Goal: Task Accomplishment & Management: Manage account settings

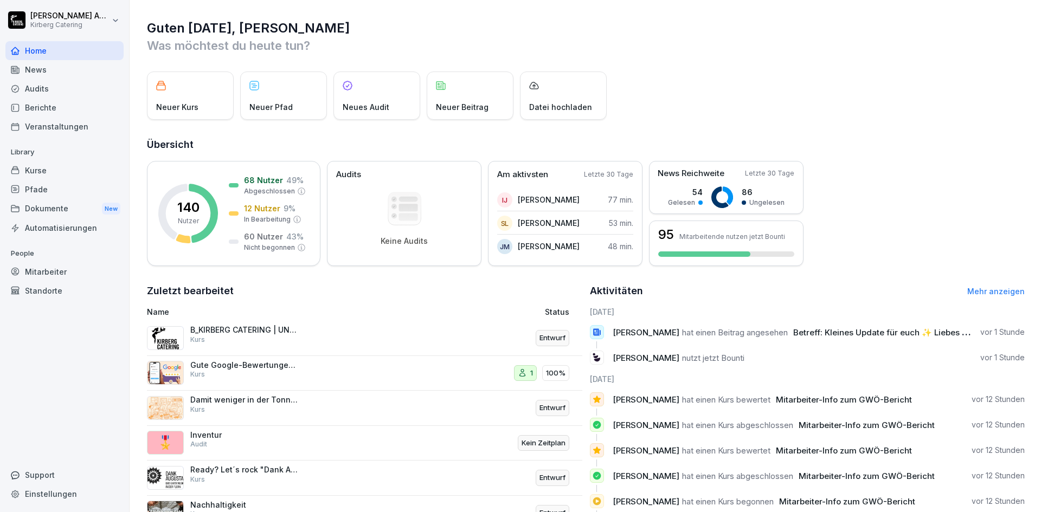
click at [258, 402] on p "Damit weniger in der Tonne landet..." at bounding box center [244, 400] width 108 height 10
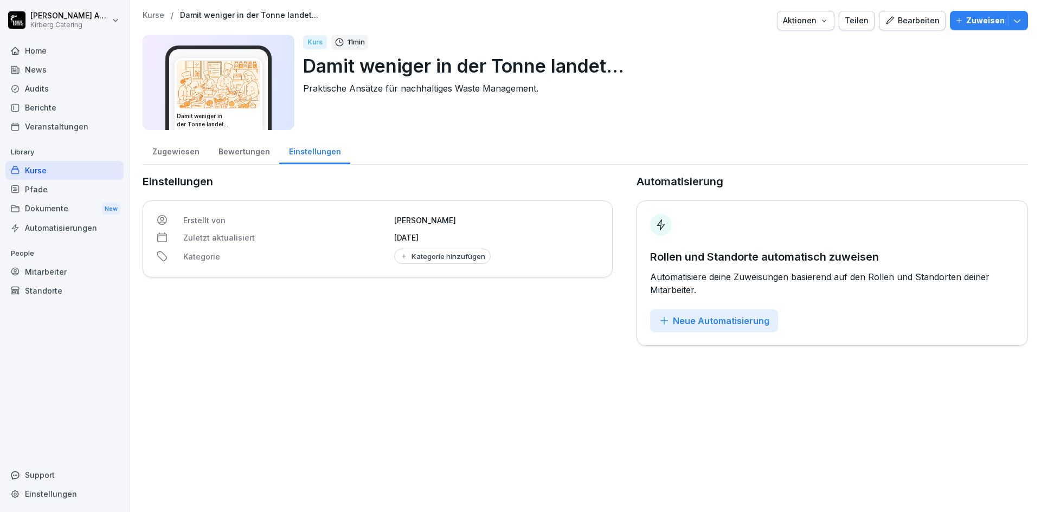
click at [908, 24] on div "Bearbeiten" at bounding box center [912, 21] width 55 height 12
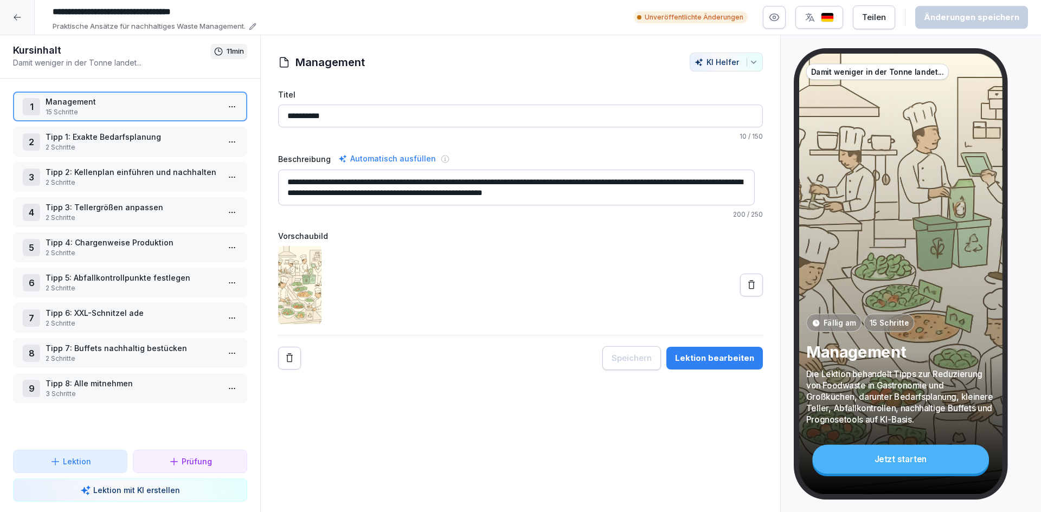
click at [76, 140] on p "Tipp 1: Exakte Bedarfsplanung" at bounding box center [133, 136] width 174 height 11
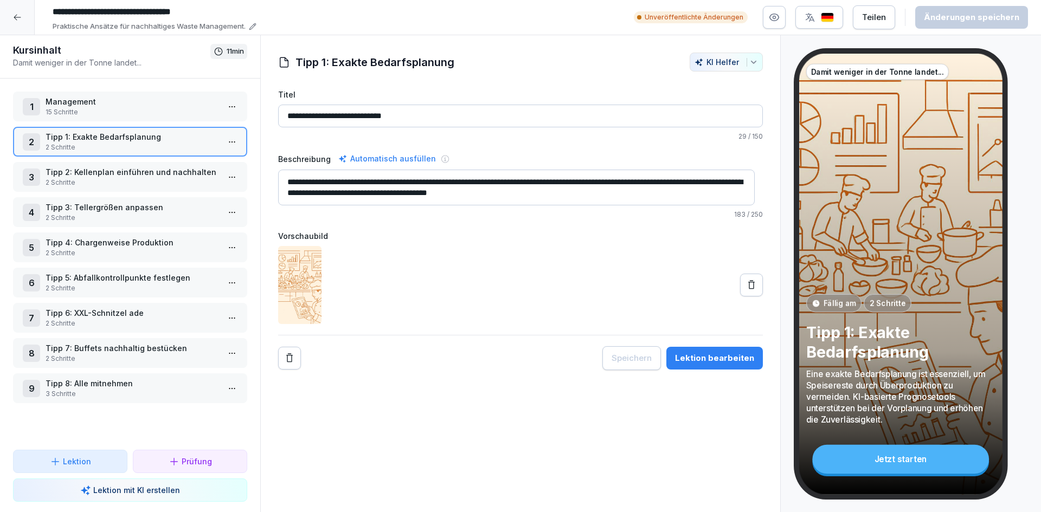
click at [155, 177] on p "Tipp 2: Kellenplan einführen und nachhalten" at bounding box center [133, 171] width 174 height 11
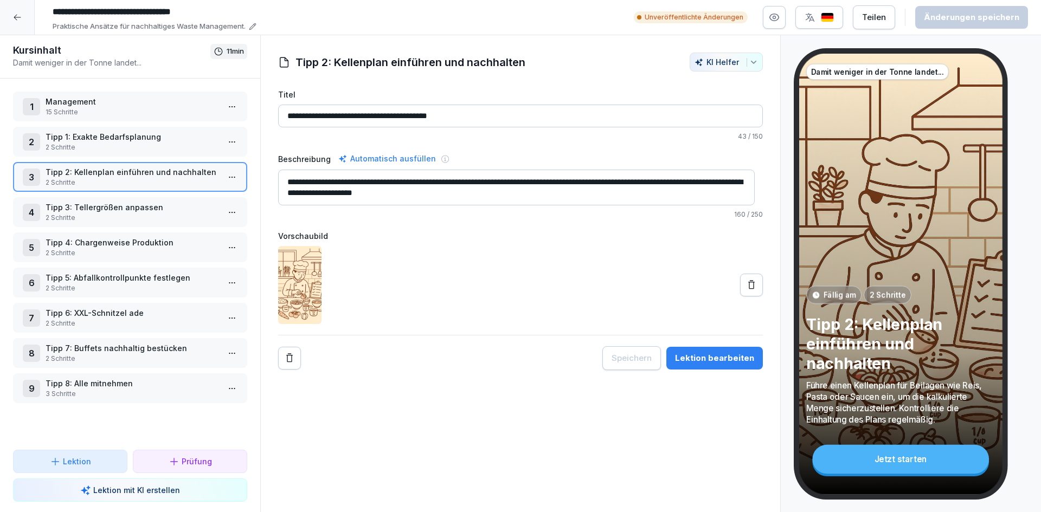
click at [115, 220] on p "2 Schritte" at bounding box center [133, 218] width 174 height 10
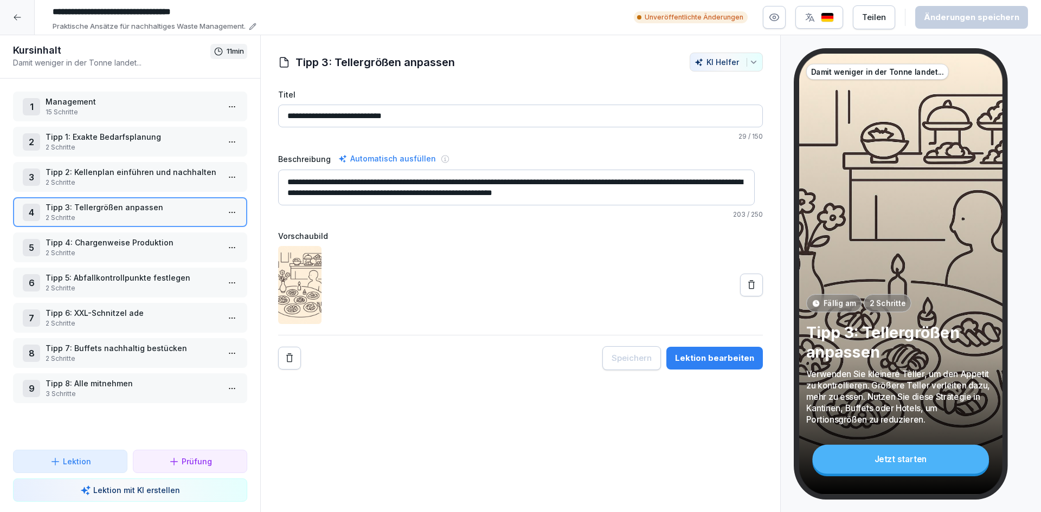
click at [89, 253] on p "2 Schritte" at bounding box center [133, 253] width 174 height 10
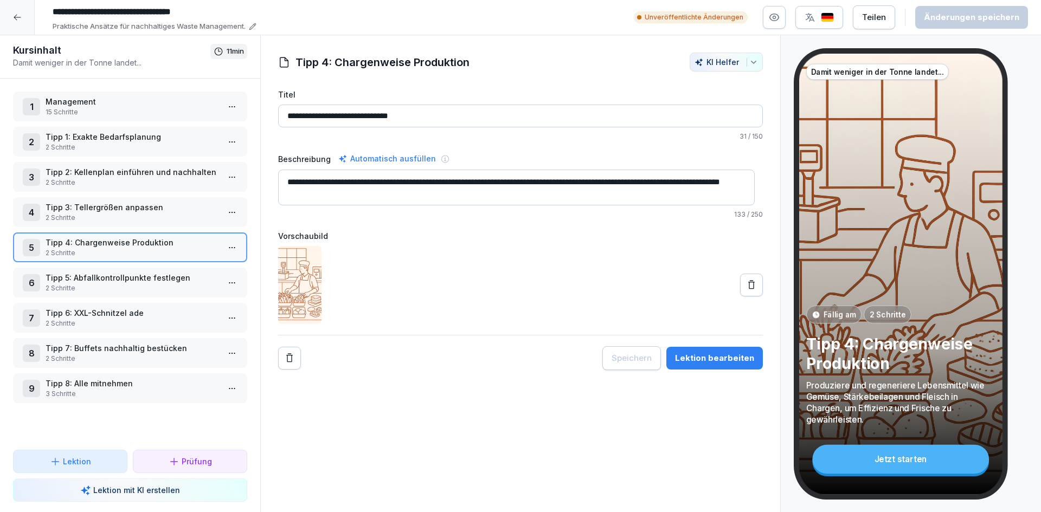
click at [117, 208] on p "Tipp 3: Tellergrößen anpassen" at bounding box center [133, 207] width 174 height 11
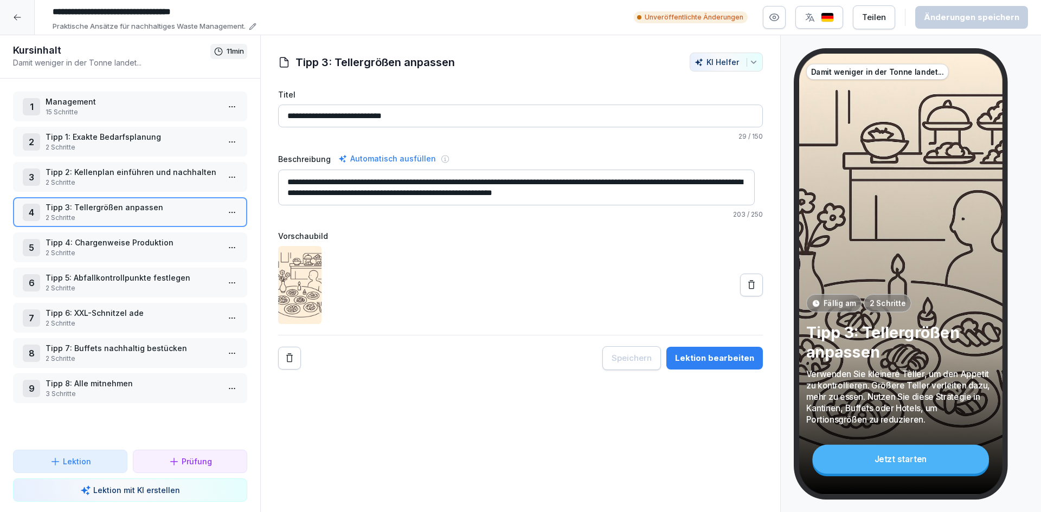
click at [152, 242] on p "Tipp 4: Chargenweise Produktion" at bounding box center [133, 242] width 174 height 11
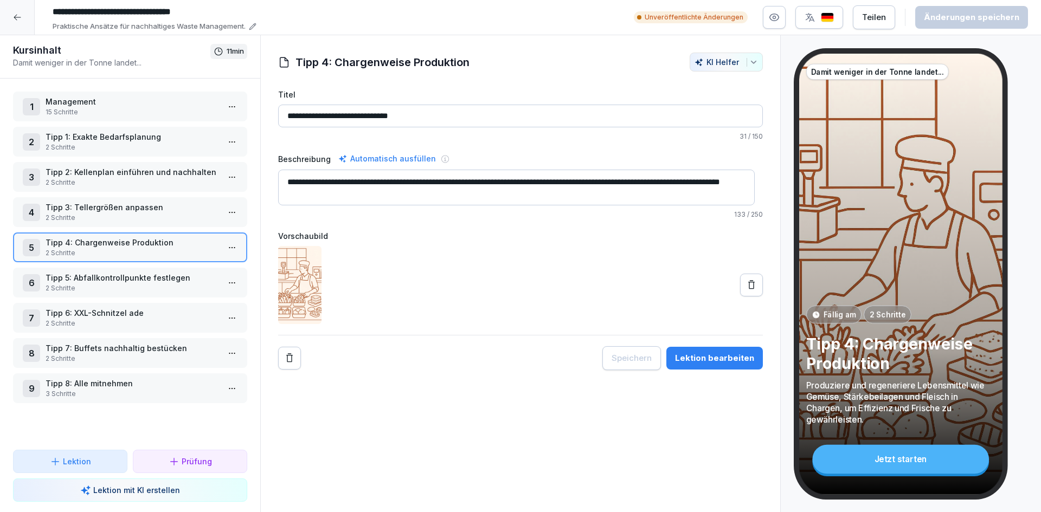
click at [111, 276] on p "Tipp 5: Abfallkontrollpunkte festlegen" at bounding box center [133, 277] width 174 height 11
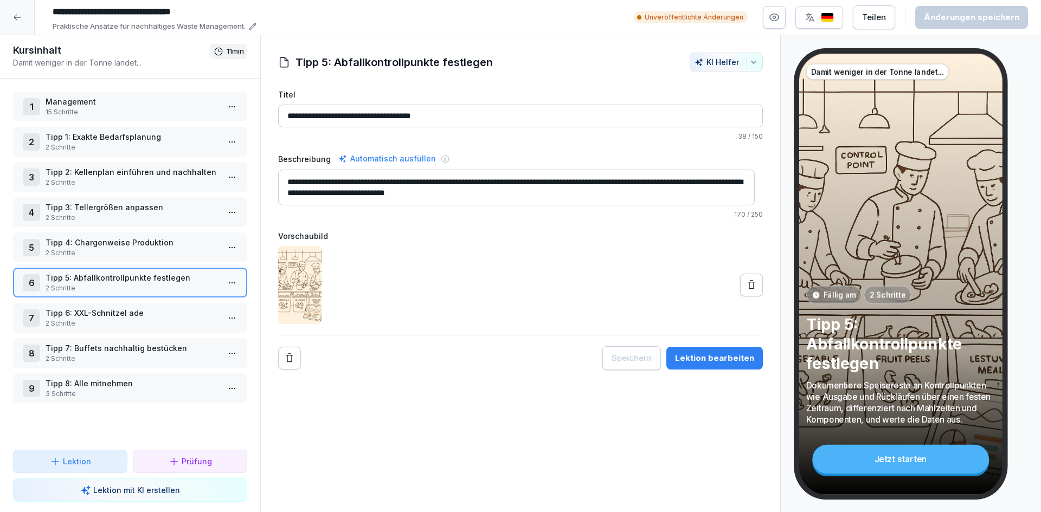
click at [156, 322] on p "2 Schritte" at bounding box center [133, 324] width 174 height 10
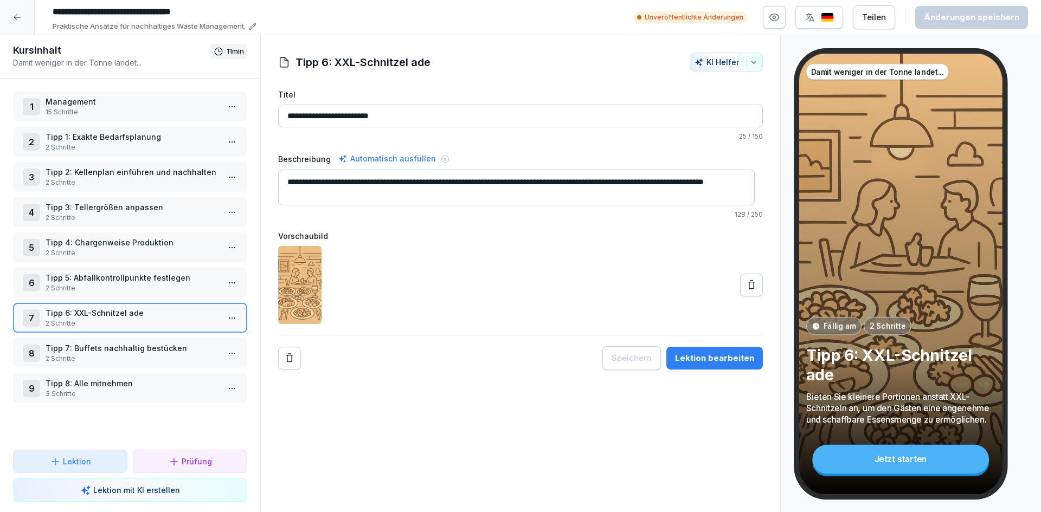
click at [145, 351] on p "Tipp 7: Buffets nachhaltig bestücken" at bounding box center [133, 348] width 174 height 11
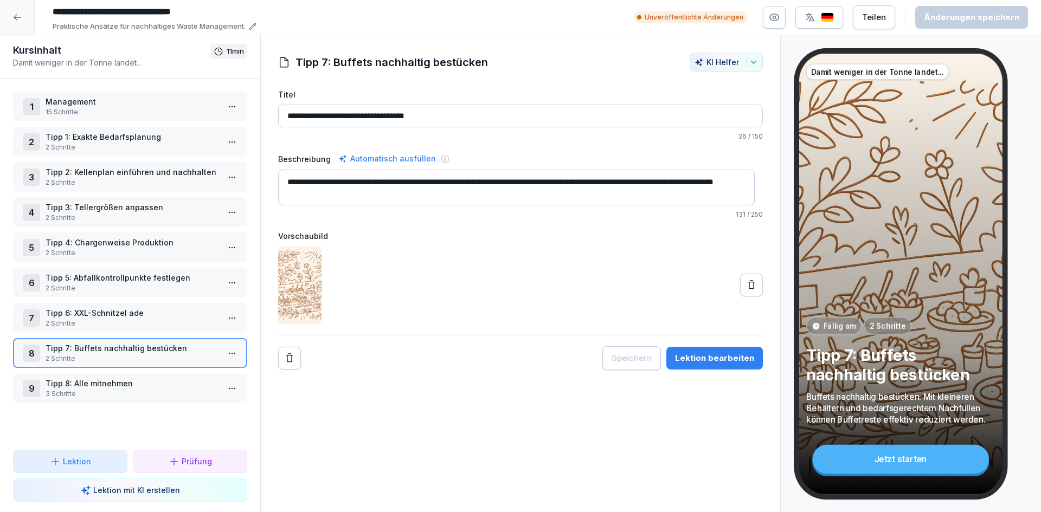
click at [88, 379] on p "Tipp 8: Alle mitnehmen" at bounding box center [133, 383] width 174 height 11
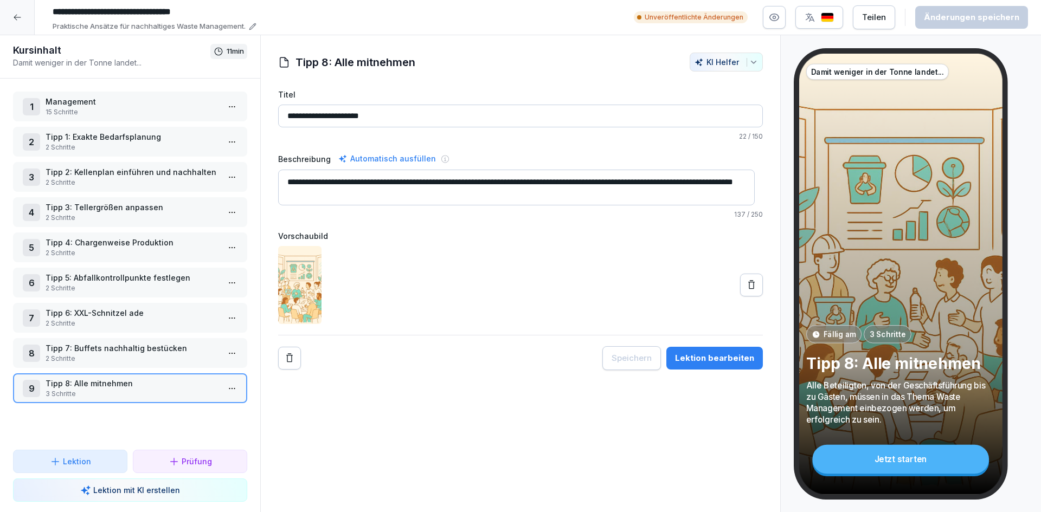
click at [15, 16] on icon at bounding box center [17, 18] width 7 height 6
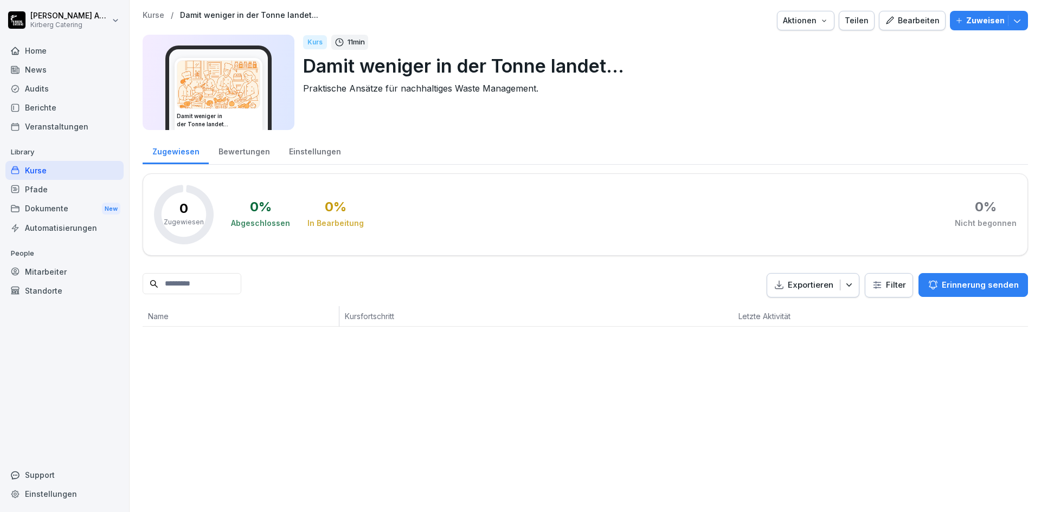
click at [34, 168] on div "Kurse" at bounding box center [64, 170] width 118 height 19
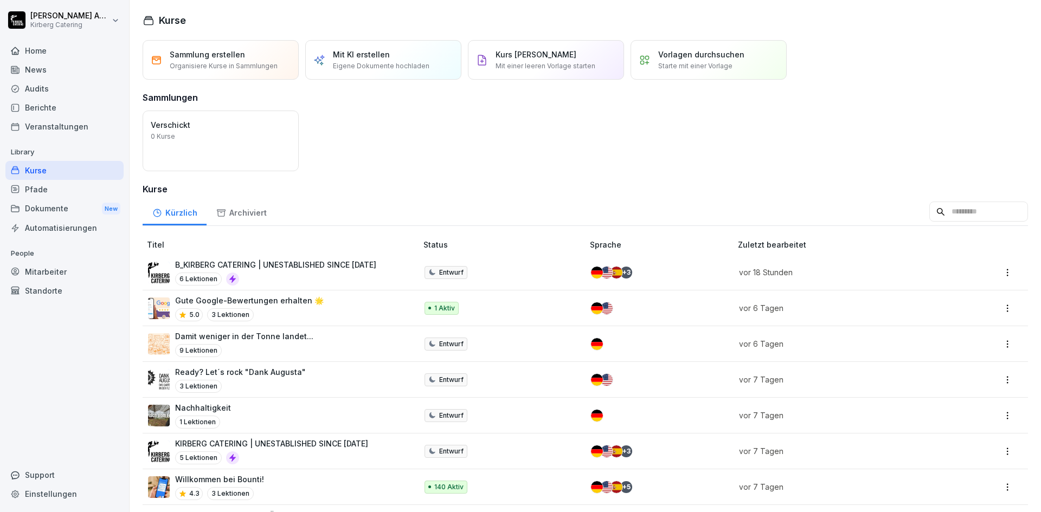
click at [272, 313] on div "5.0 3 Lektionen" at bounding box center [249, 315] width 149 height 13
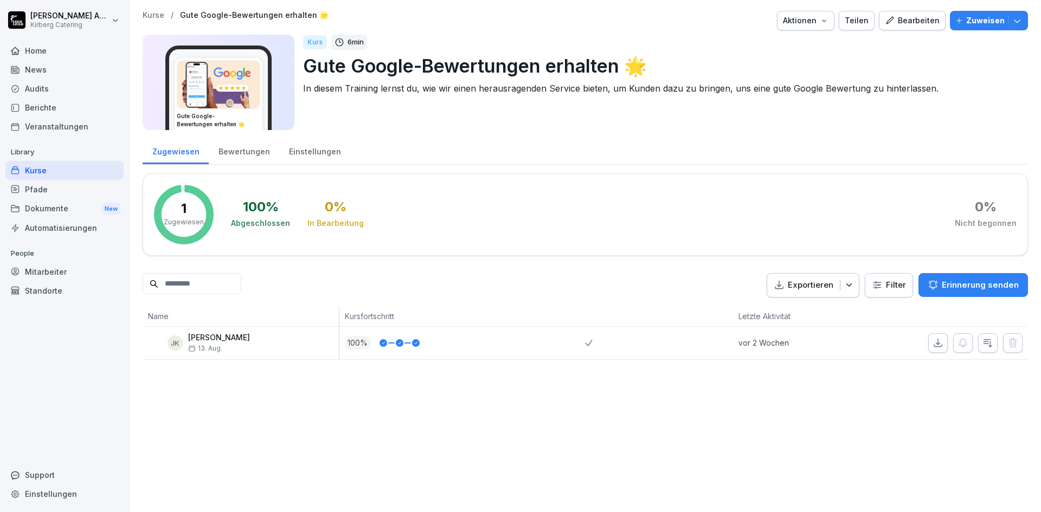
click at [895, 28] on button "Bearbeiten" at bounding box center [912, 21] width 67 height 20
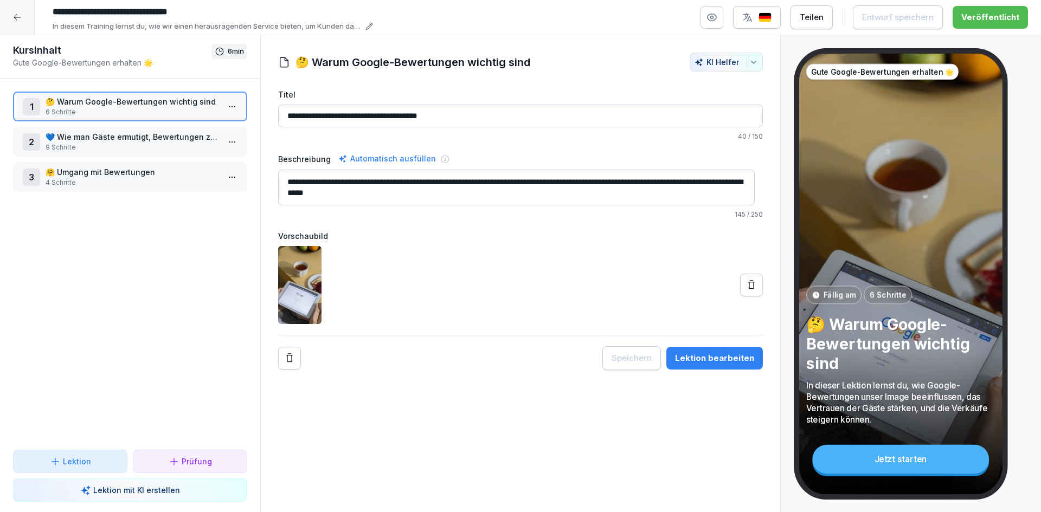
click at [227, 105] on html "**********" at bounding box center [520, 256] width 1041 height 512
click at [716, 18] on icon "button" at bounding box center [712, 17] width 11 height 11
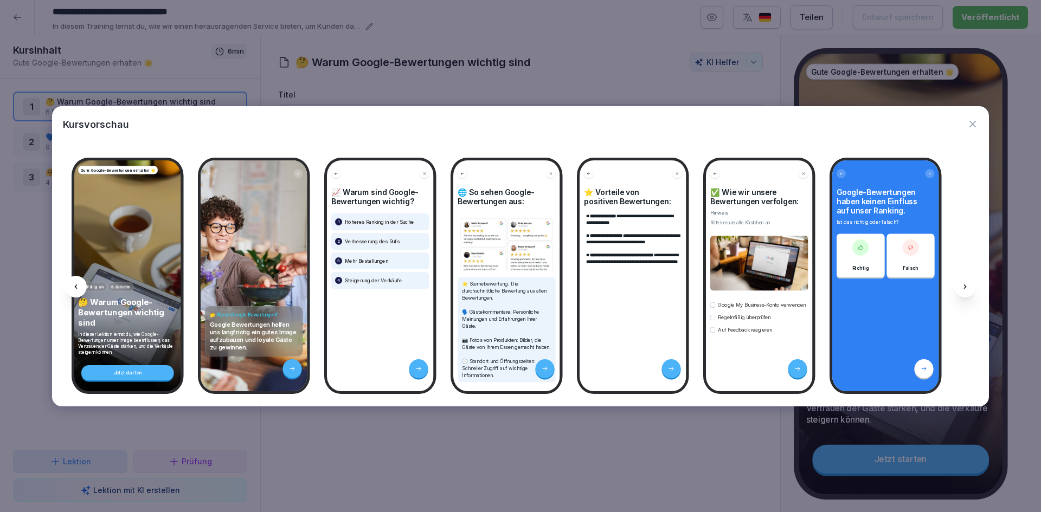
click at [971, 291] on div at bounding box center [965, 287] width 22 height 22
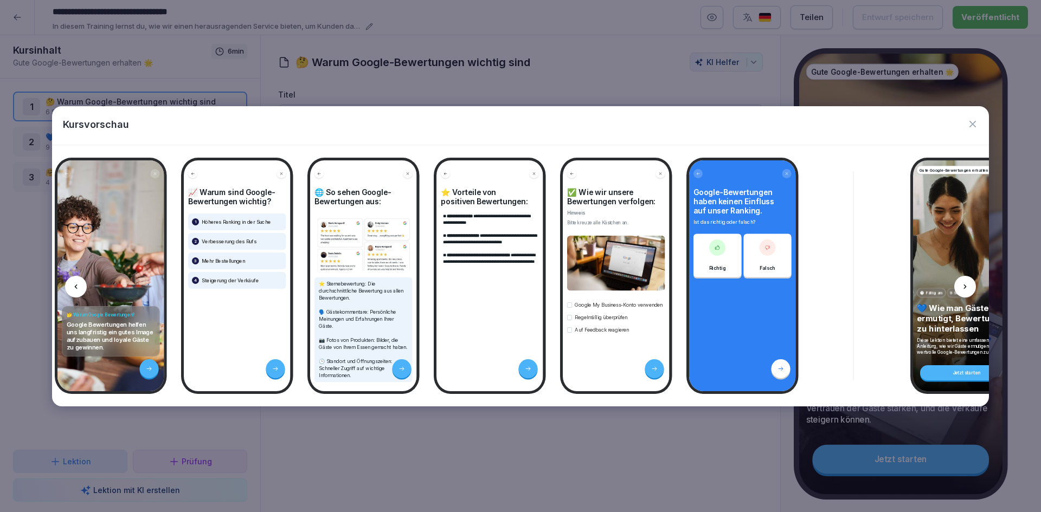
scroll to position [0, 145]
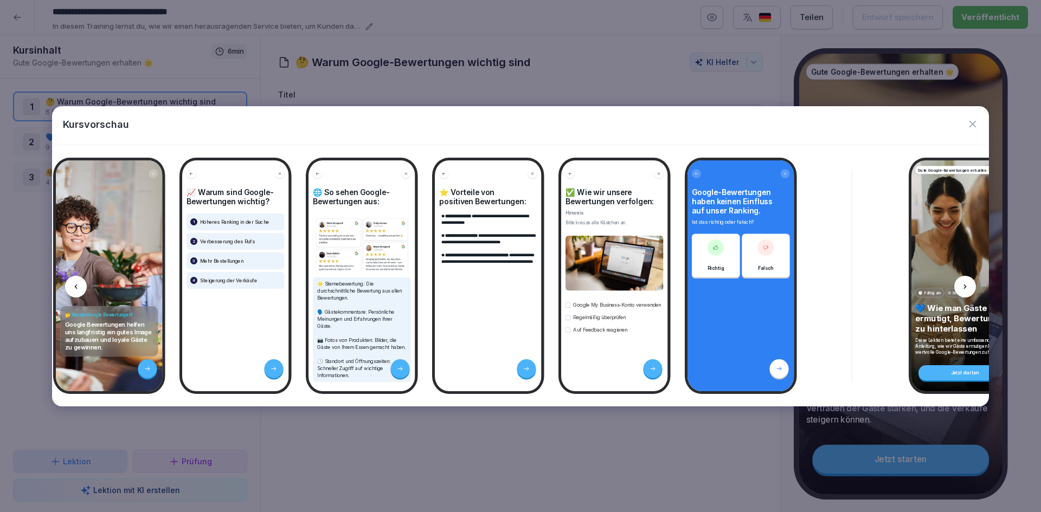
click at [966, 288] on icon at bounding box center [965, 287] width 9 height 9
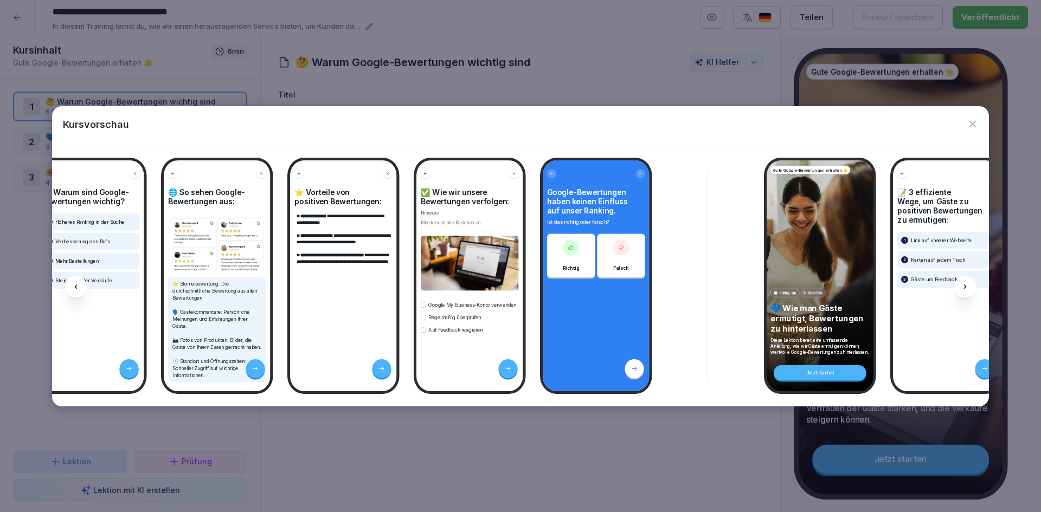
click at [966, 288] on icon at bounding box center [965, 287] width 9 height 9
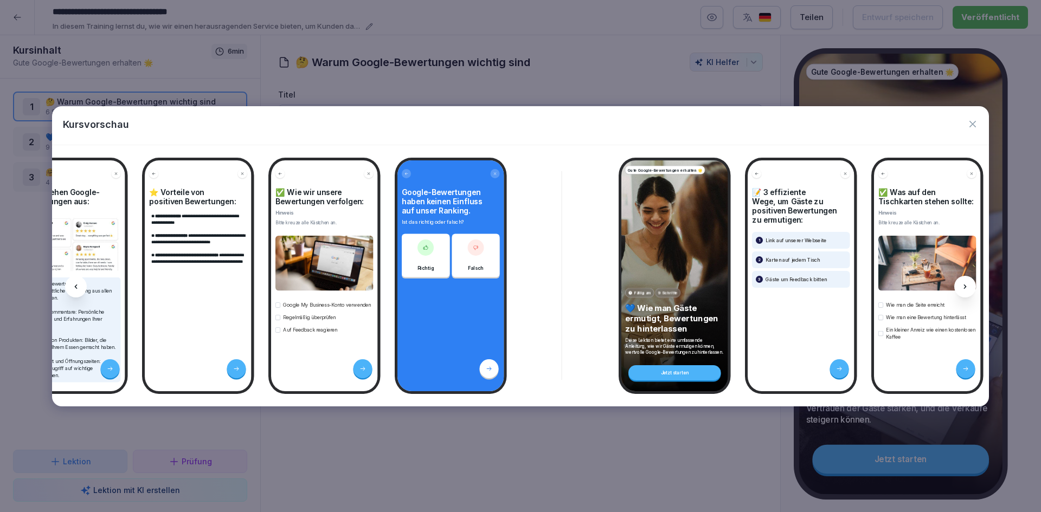
click at [966, 288] on icon at bounding box center [965, 287] width 9 height 9
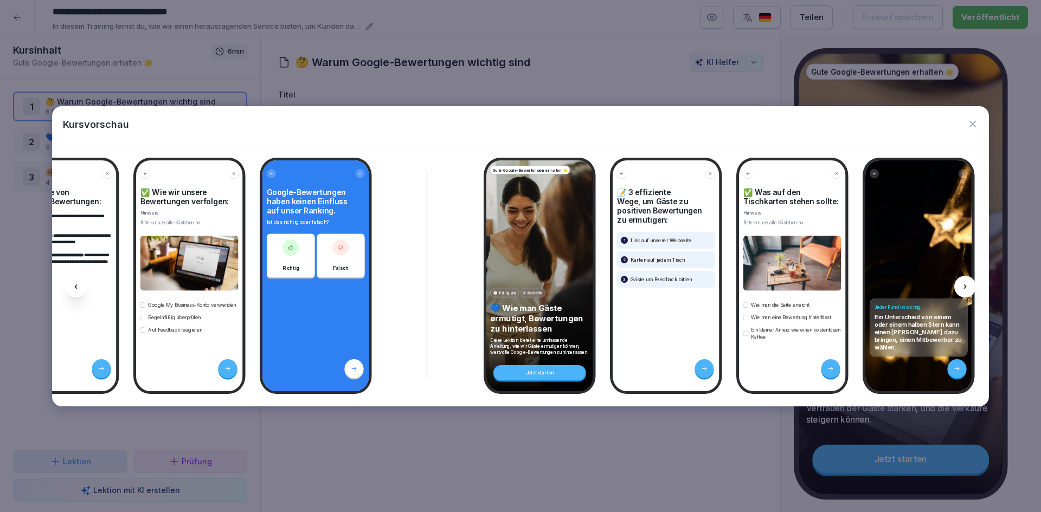
click at [966, 288] on icon at bounding box center [965, 287] width 9 height 9
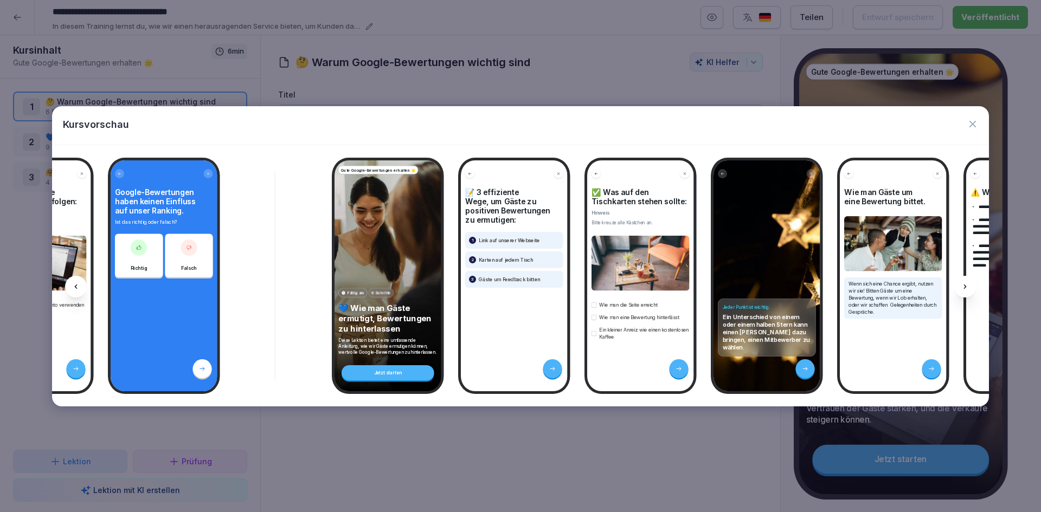
click at [966, 288] on icon at bounding box center [965, 287] width 9 height 9
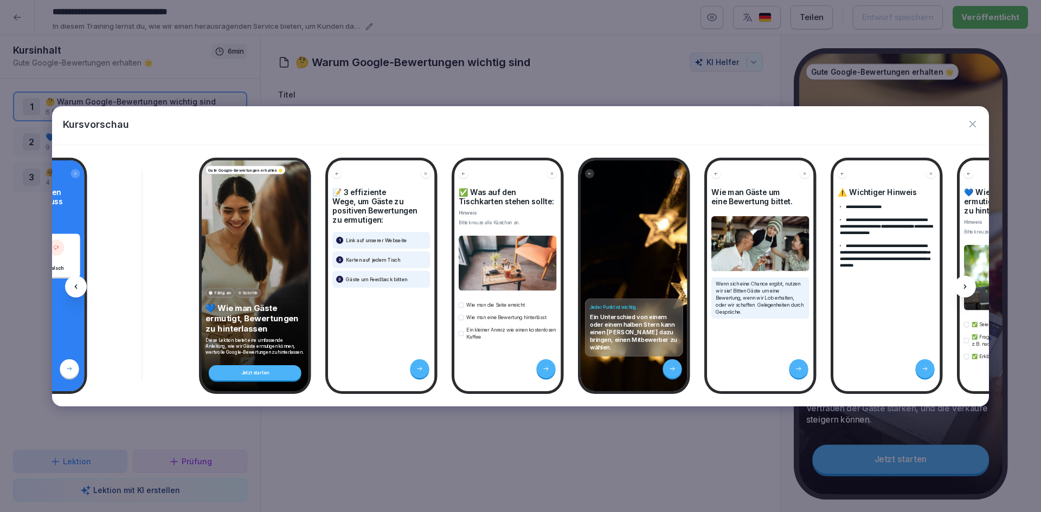
scroll to position [0, 867]
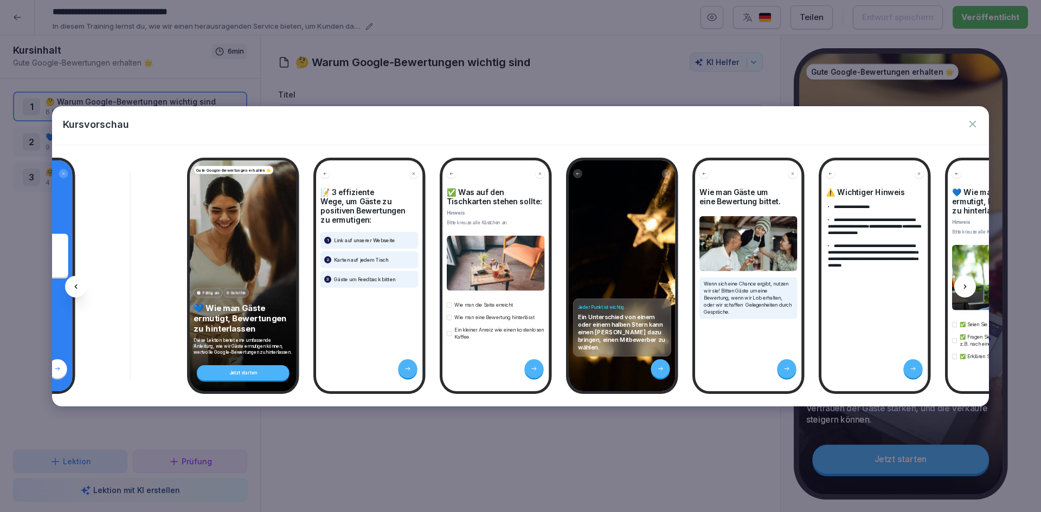
click at [966, 283] on icon at bounding box center [965, 287] width 9 height 9
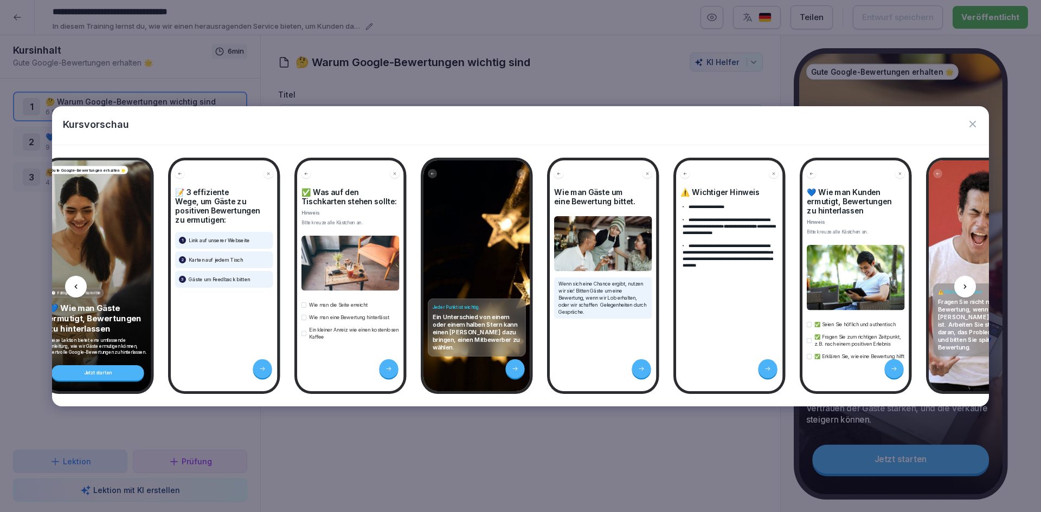
click at [965, 284] on icon at bounding box center [965, 287] width 9 height 9
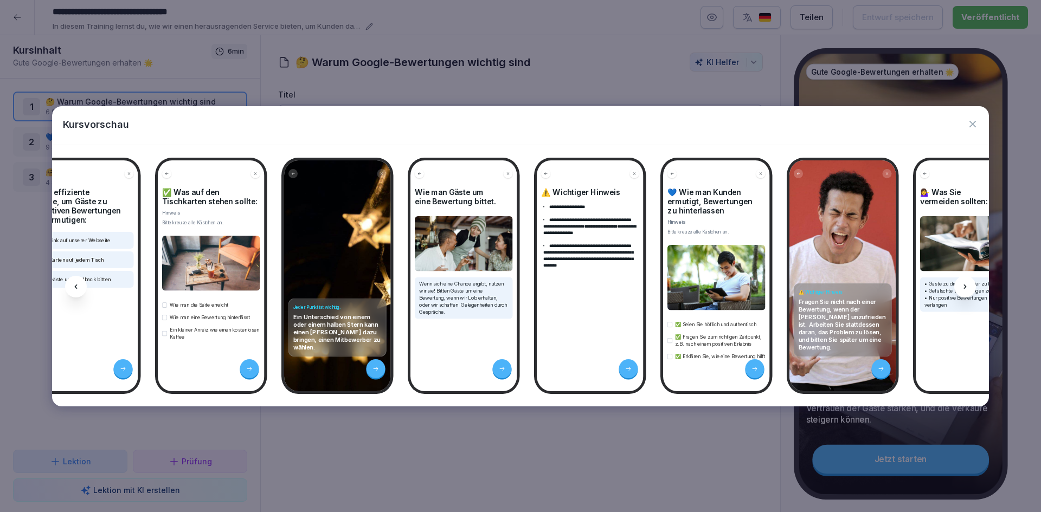
scroll to position [0, 1157]
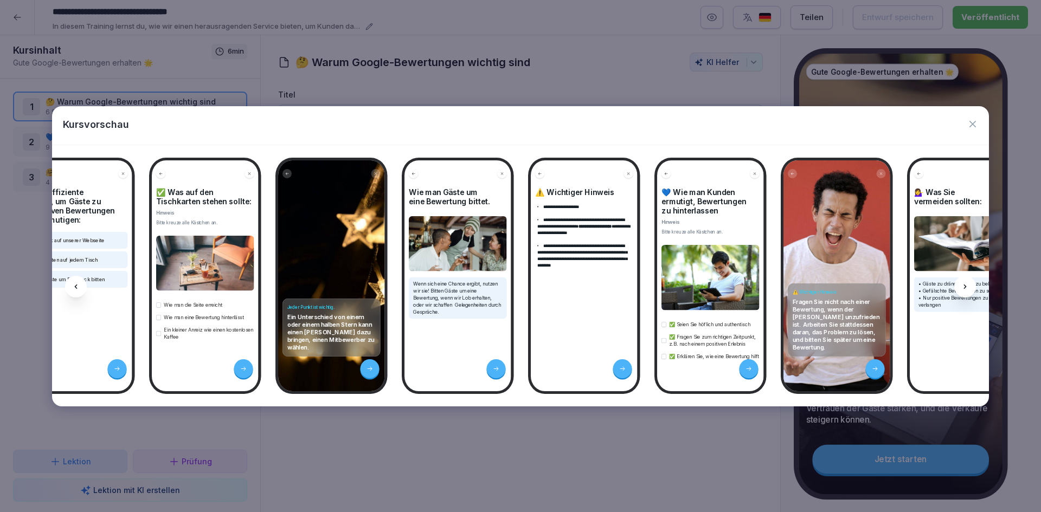
click at [963, 290] on icon at bounding box center [965, 287] width 9 height 9
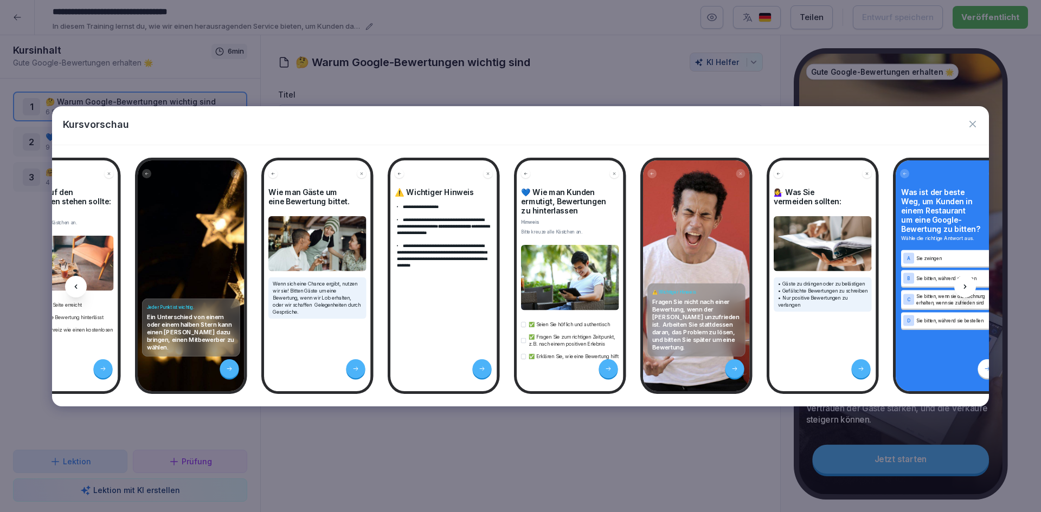
scroll to position [0, 1303]
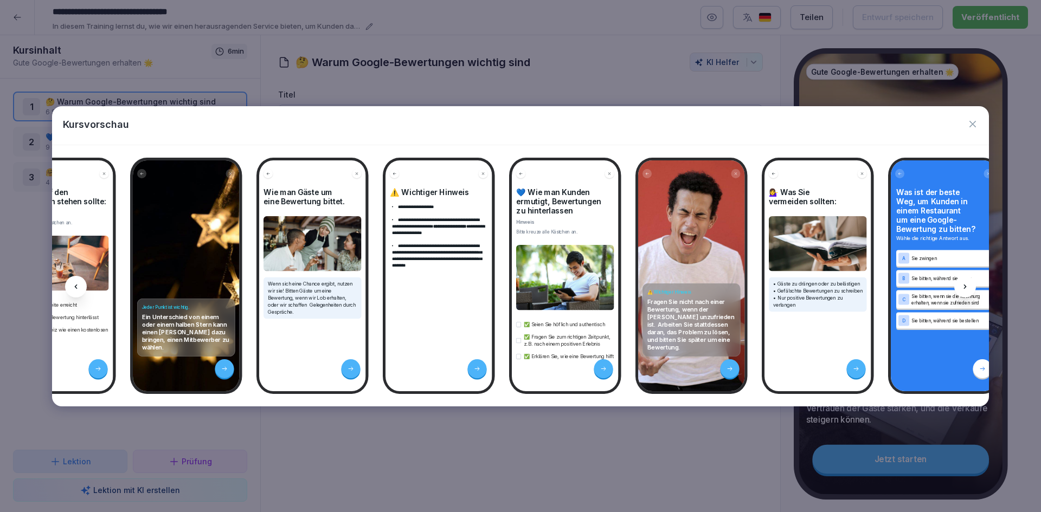
click at [968, 291] on div at bounding box center [965, 287] width 22 height 22
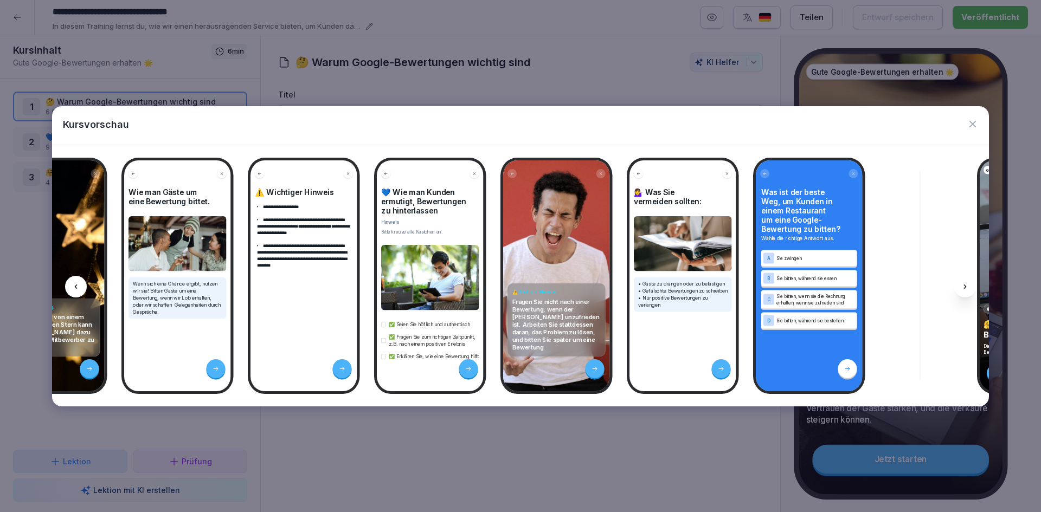
scroll to position [0, 1448]
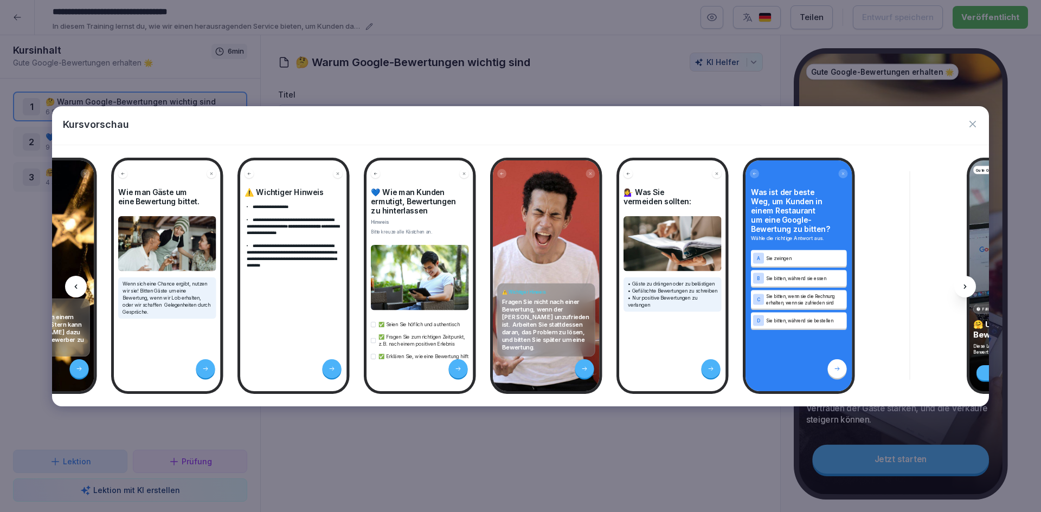
click at [963, 294] on div at bounding box center [965, 287] width 22 height 22
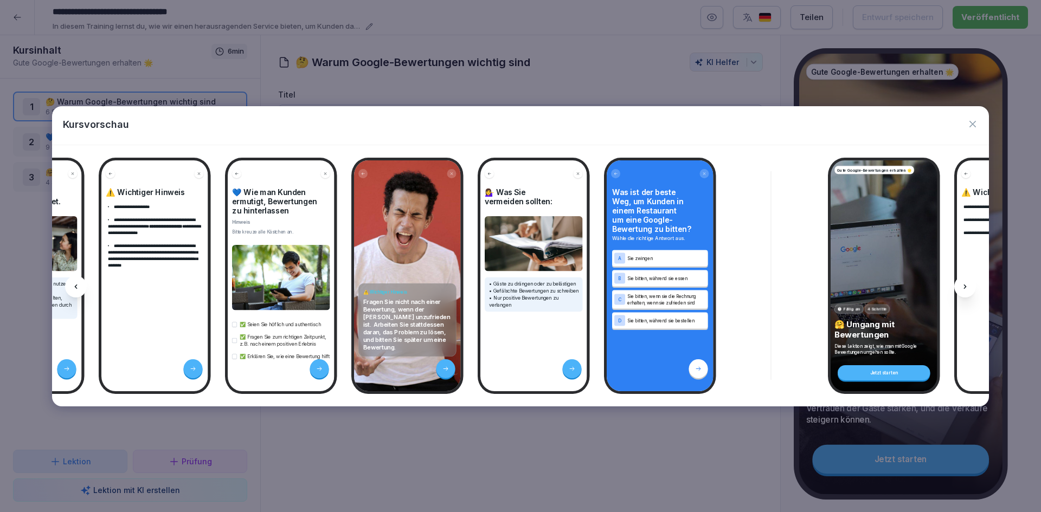
scroll to position [0, 1593]
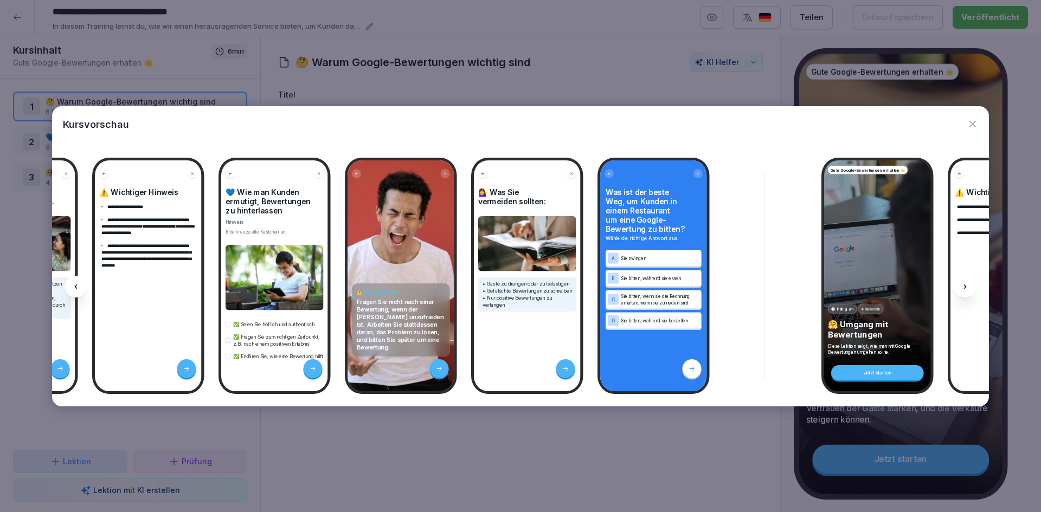
click at [970, 290] on div at bounding box center [965, 287] width 22 height 22
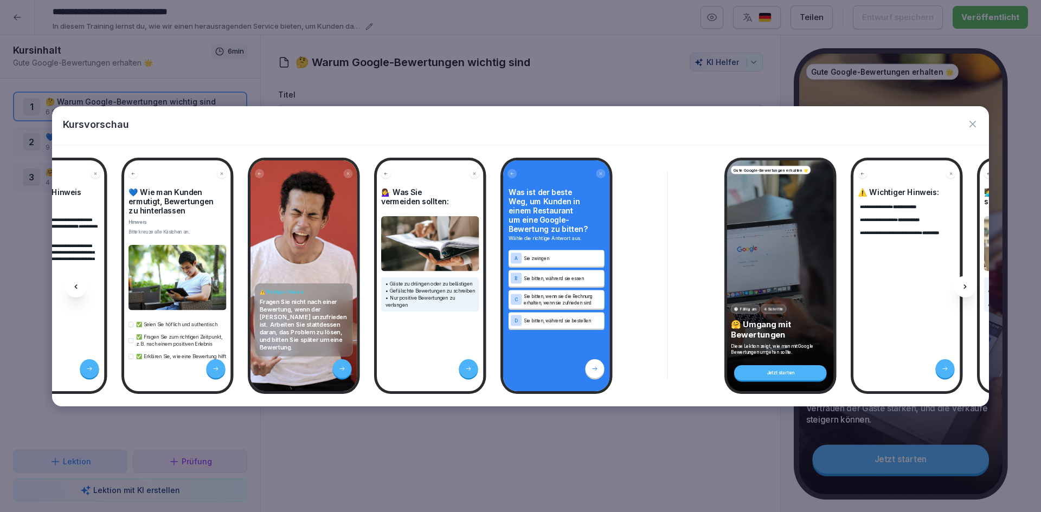
scroll to position [0, 1739]
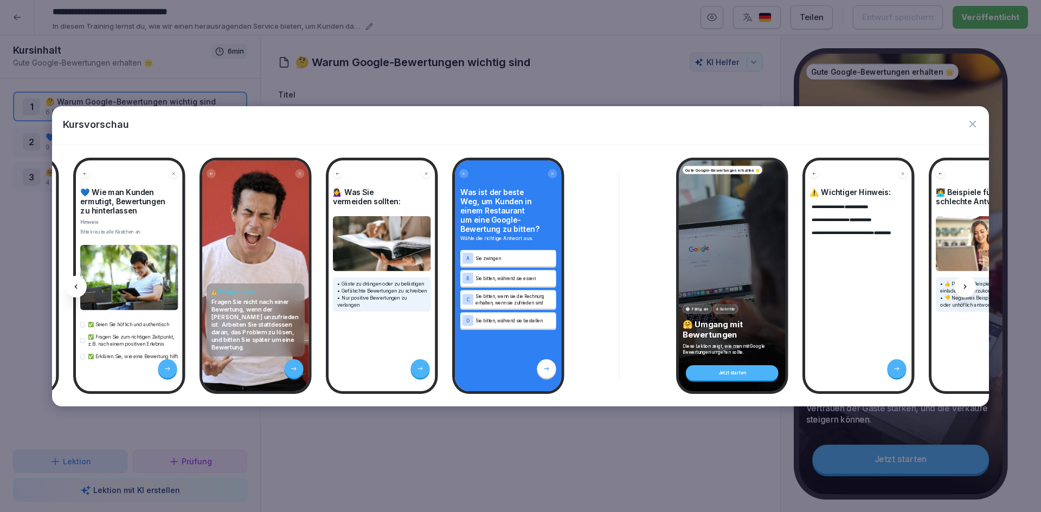
click at [969, 291] on div at bounding box center [965, 287] width 22 height 22
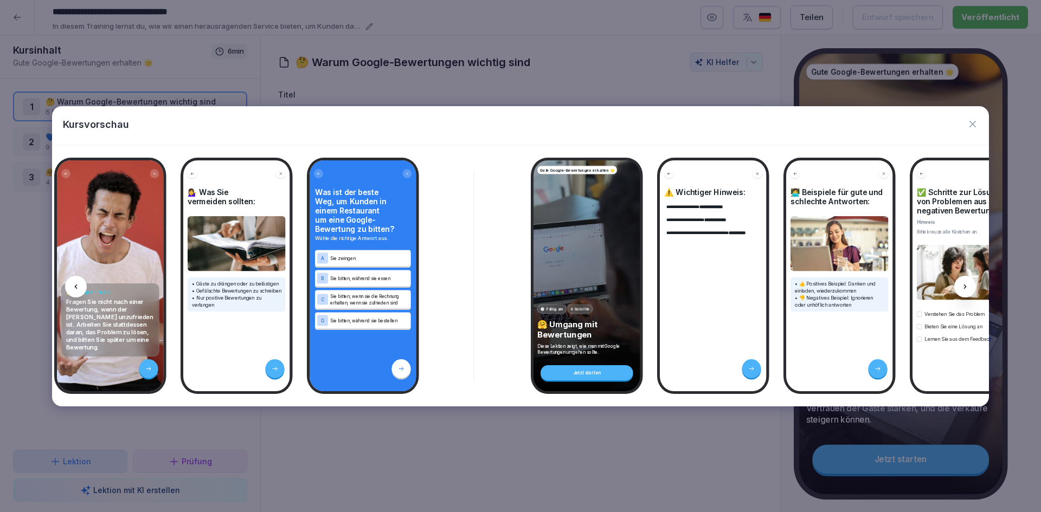
click at [969, 291] on div at bounding box center [965, 287] width 22 height 22
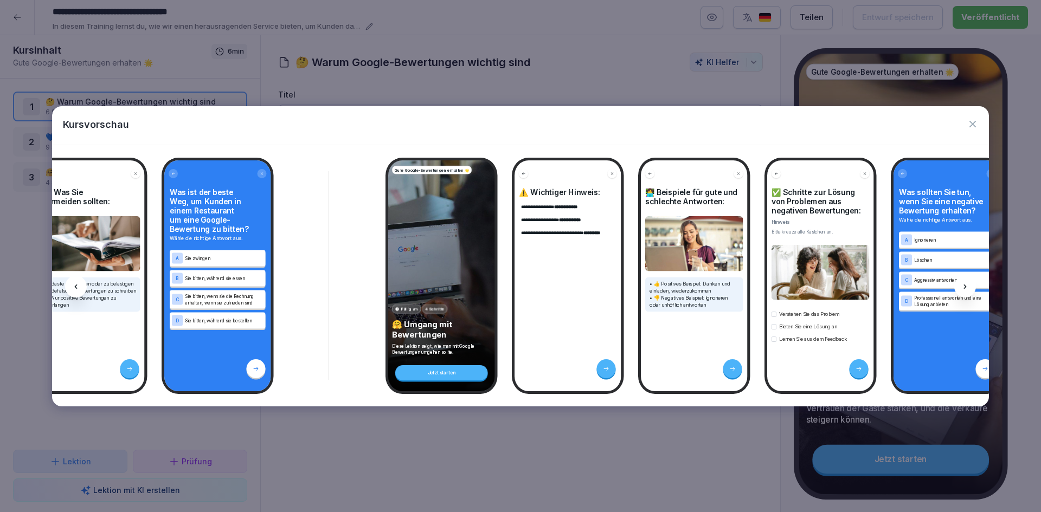
click at [968, 291] on div at bounding box center [965, 287] width 22 height 22
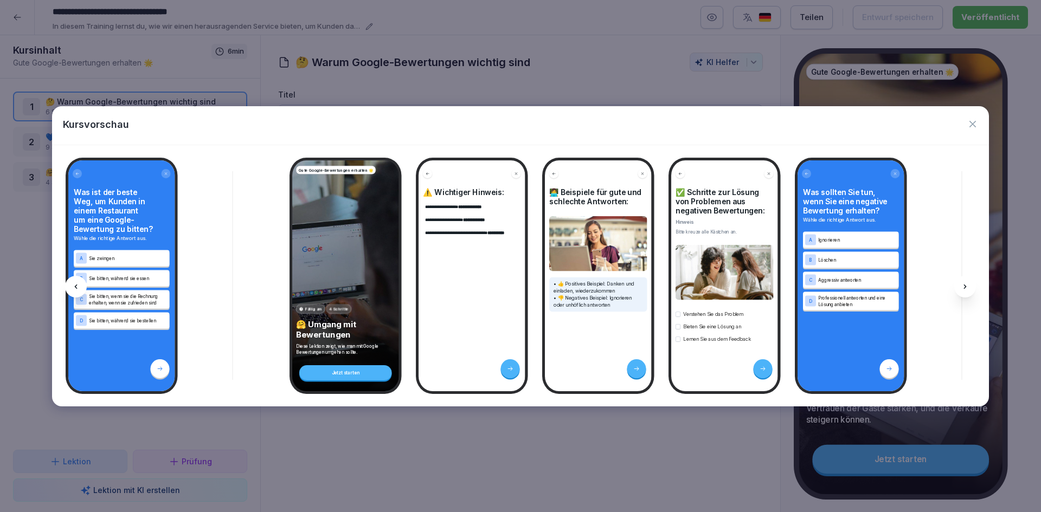
scroll to position [0, 2159]
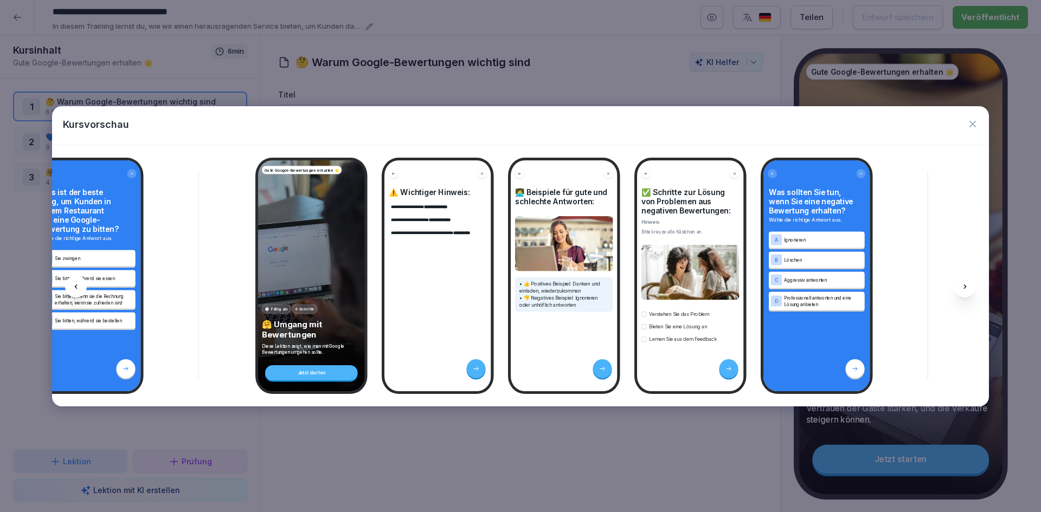
click at [962, 286] on icon at bounding box center [965, 287] width 9 height 9
drag, startPoint x: 962, startPoint y: 287, endPoint x: 963, endPoint y: 274, distance: 13.6
click at [962, 287] on icon at bounding box center [965, 287] width 9 height 9
click at [971, 124] on icon "button" at bounding box center [972, 124] width 11 height 11
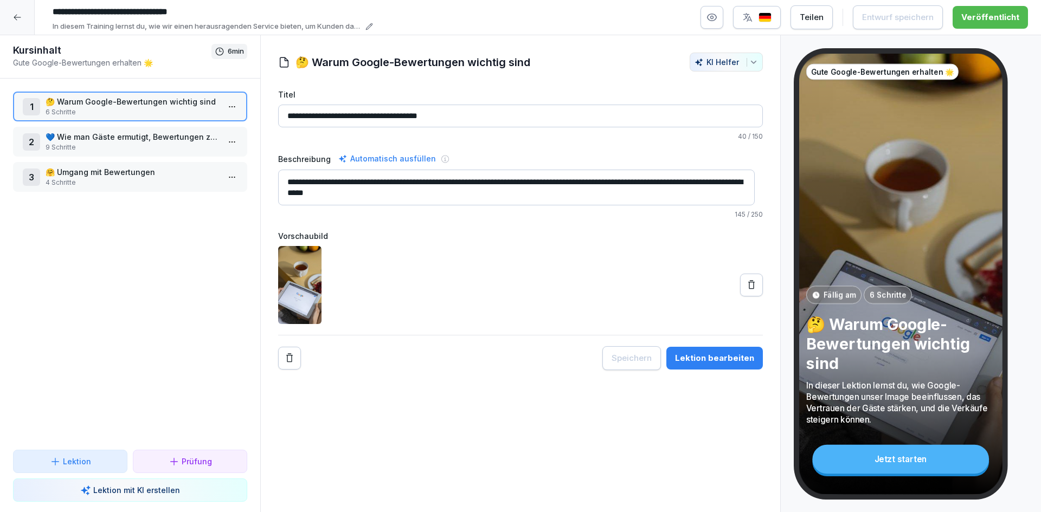
click at [102, 142] on p "💙 Wie man Gäste ermutigt, Bewertungen zu hinterlassen" at bounding box center [133, 136] width 174 height 11
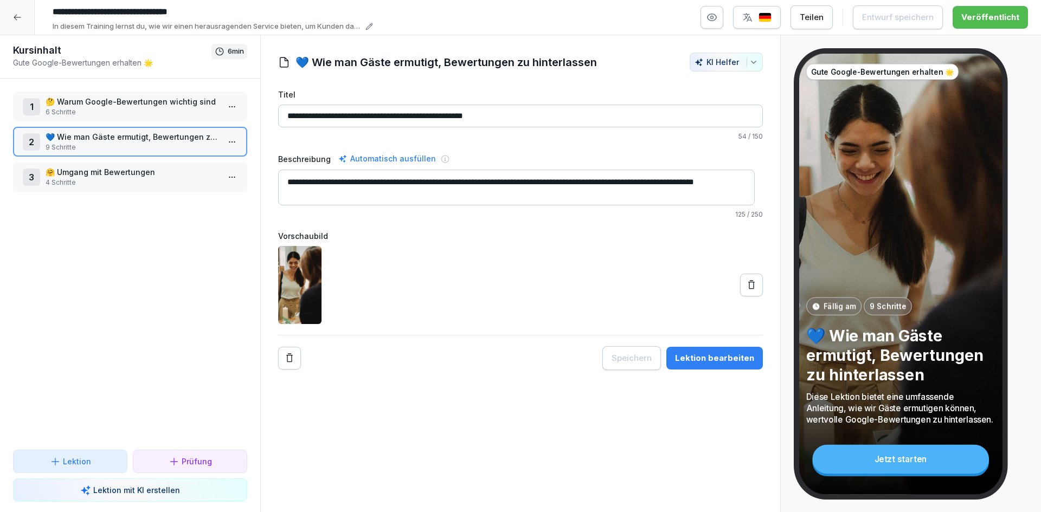
click at [124, 181] on p "4 Schritte" at bounding box center [133, 183] width 174 height 10
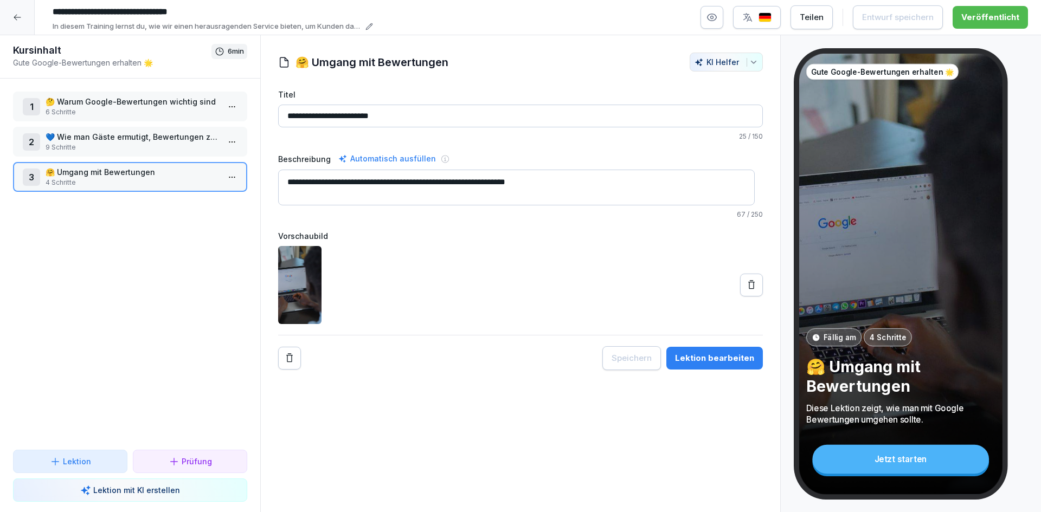
click at [20, 18] on icon at bounding box center [17, 17] width 9 height 9
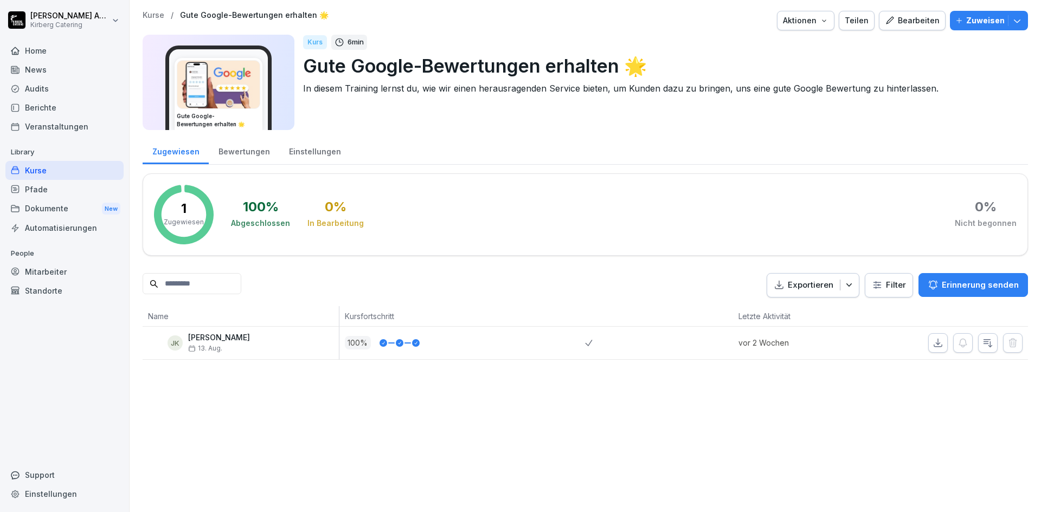
click at [44, 175] on div "Kurse" at bounding box center [64, 170] width 118 height 19
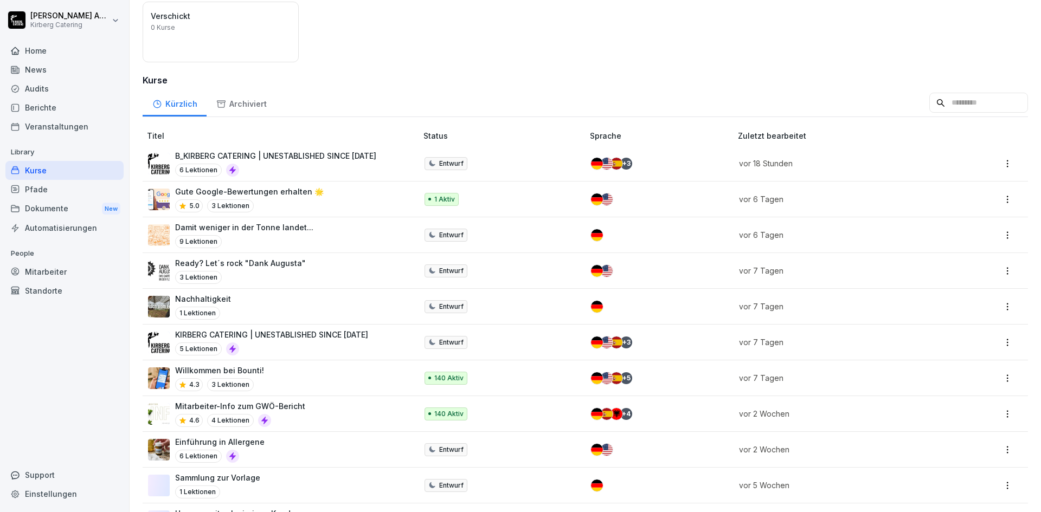
scroll to position [152, 0]
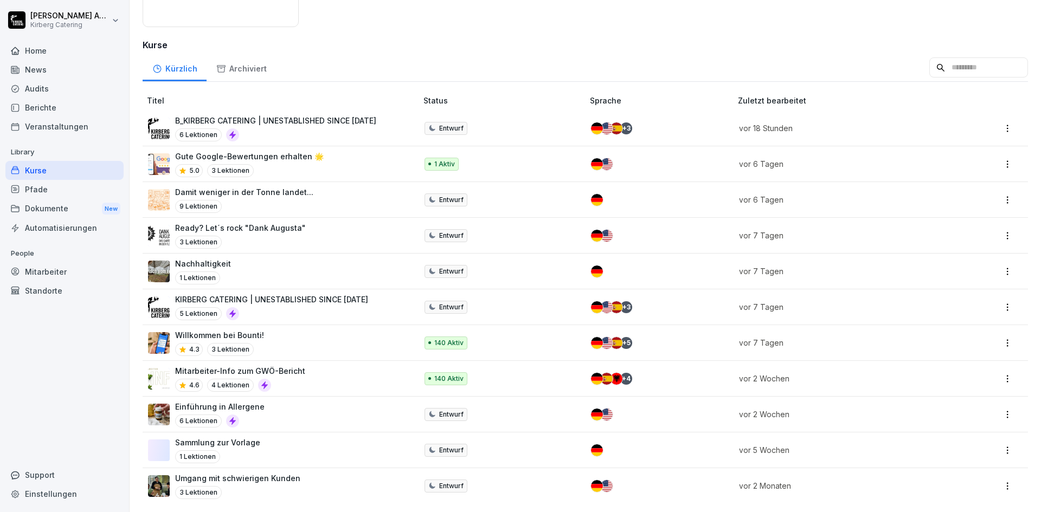
click at [313, 222] on div "Ready? Let´s rock "Dank Augusta" 3 Lektionen" at bounding box center [277, 235] width 258 height 27
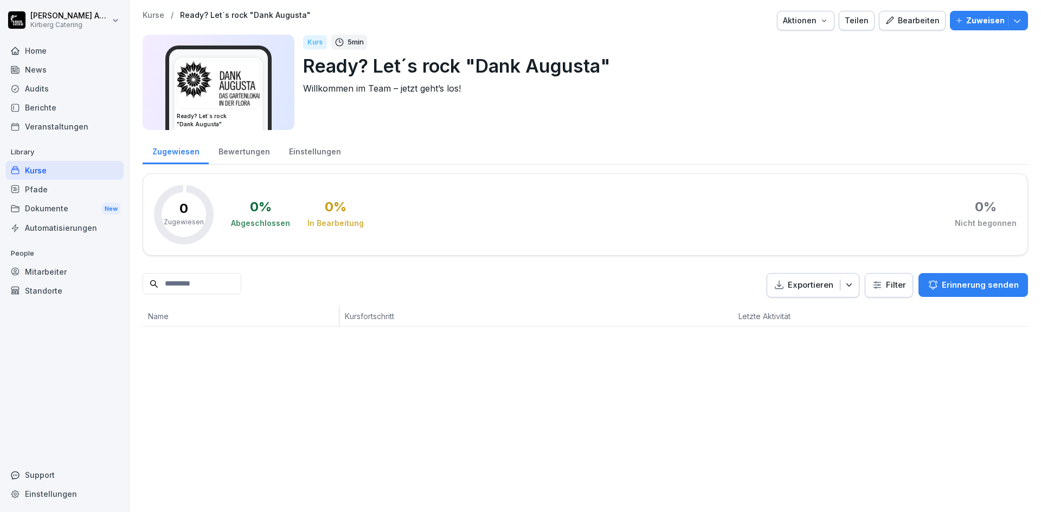
click at [901, 18] on div "Bearbeiten" at bounding box center [912, 21] width 55 height 12
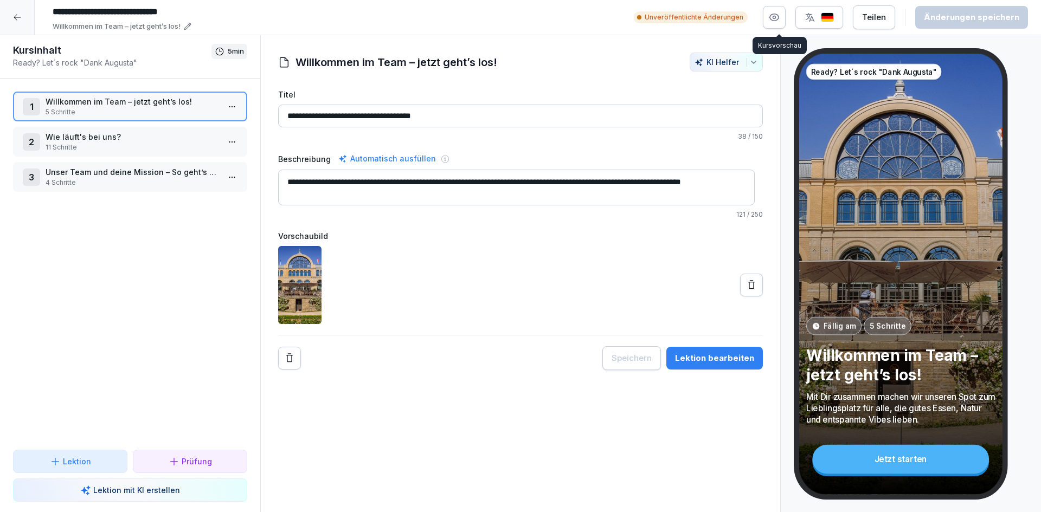
click at [776, 16] on icon "button" at bounding box center [774, 17] width 11 height 11
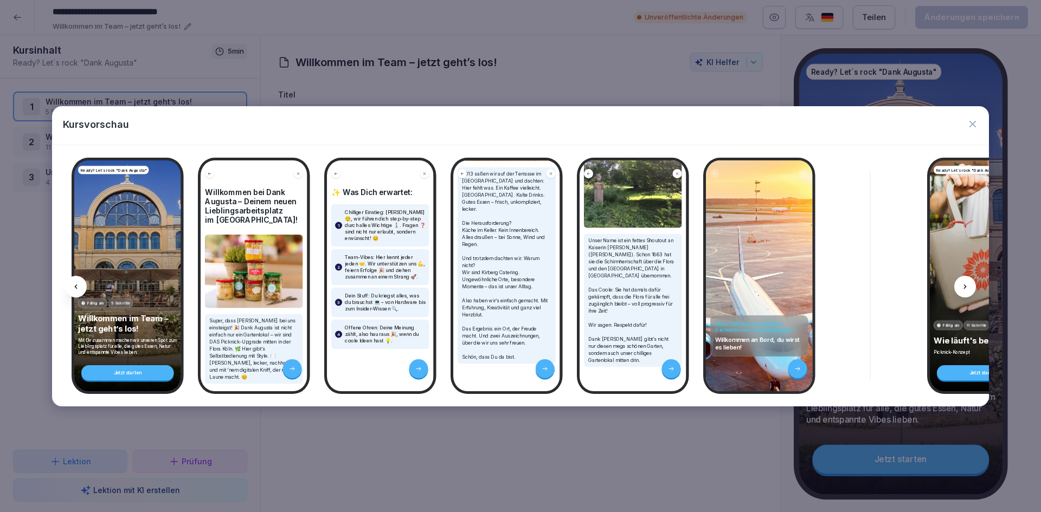
scroll to position [131, 0]
click at [964, 283] on icon at bounding box center [965, 287] width 9 height 9
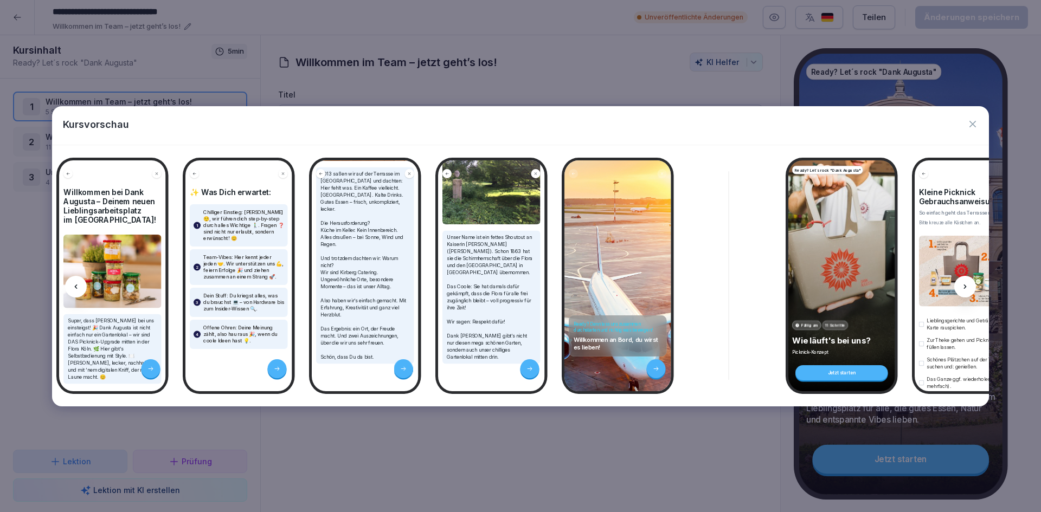
scroll to position [0, 145]
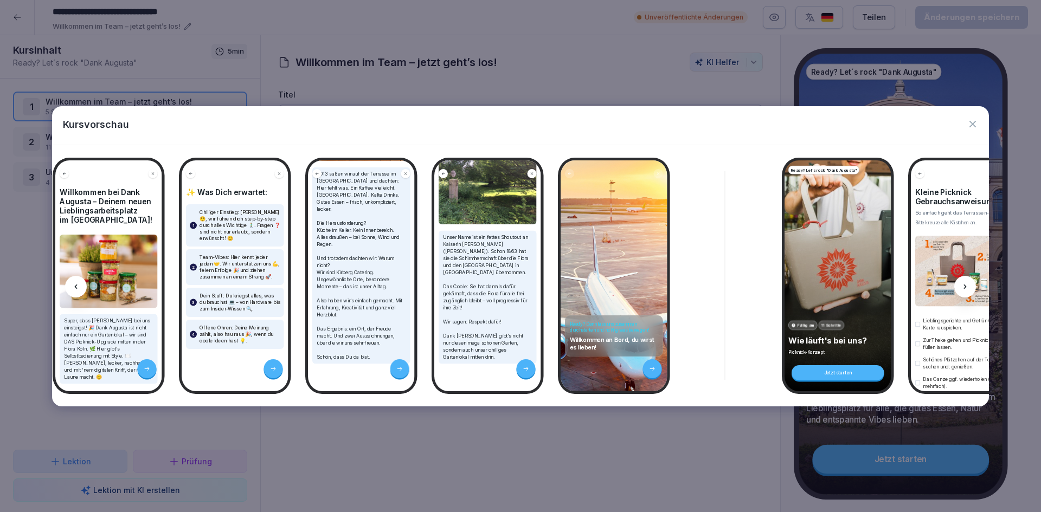
click at [966, 285] on icon at bounding box center [965, 287] width 9 height 9
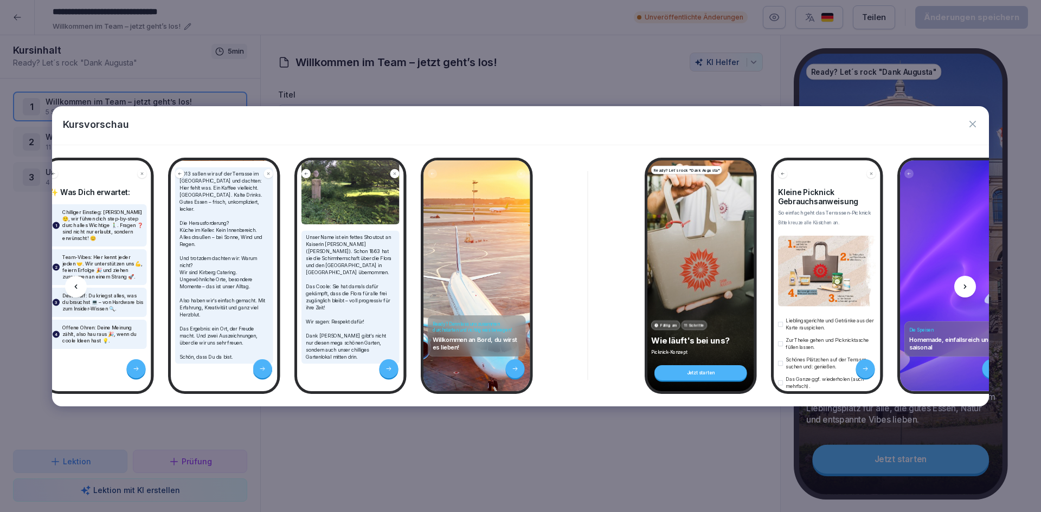
scroll to position [0, 291]
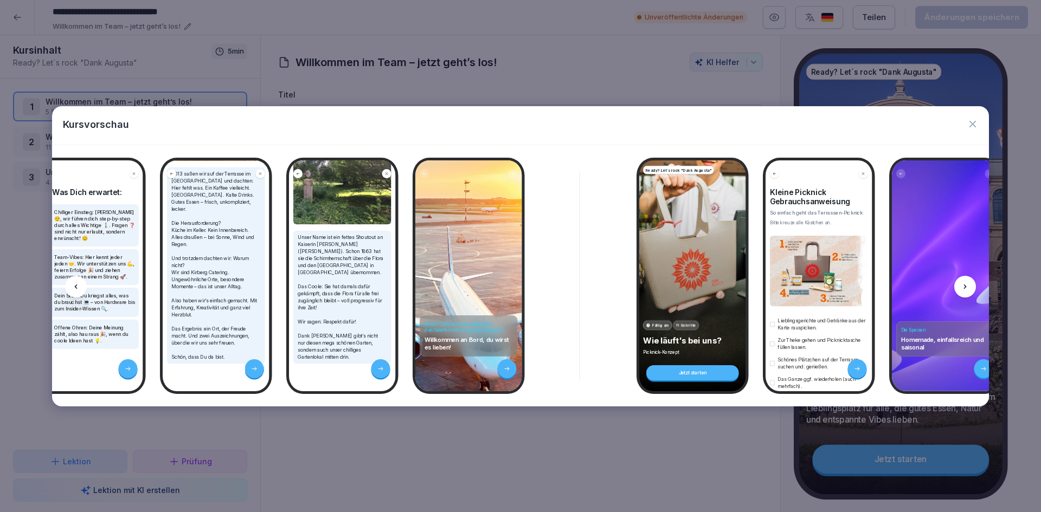
click at [966, 285] on icon at bounding box center [965, 287] width 9 height 9
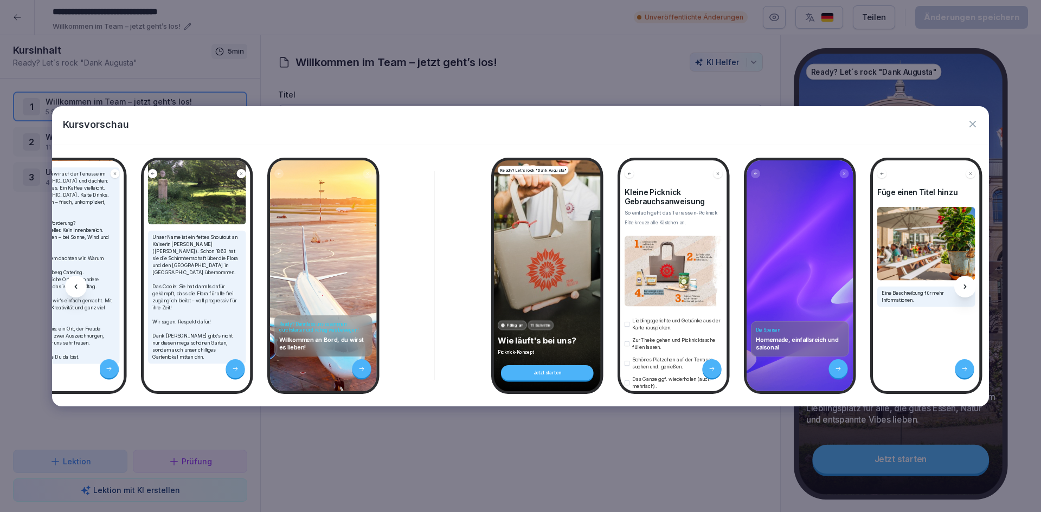
click at [966, 285] on icon at bounding box center [965, 287] width 9 height 9
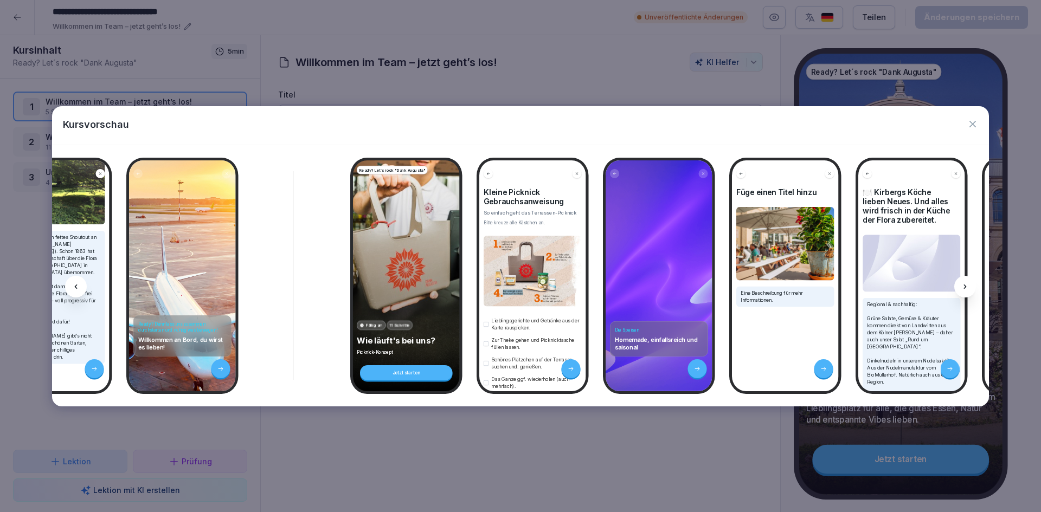
click at [966, 285] on icon at bounding box center [965, 287] width 9 height 9
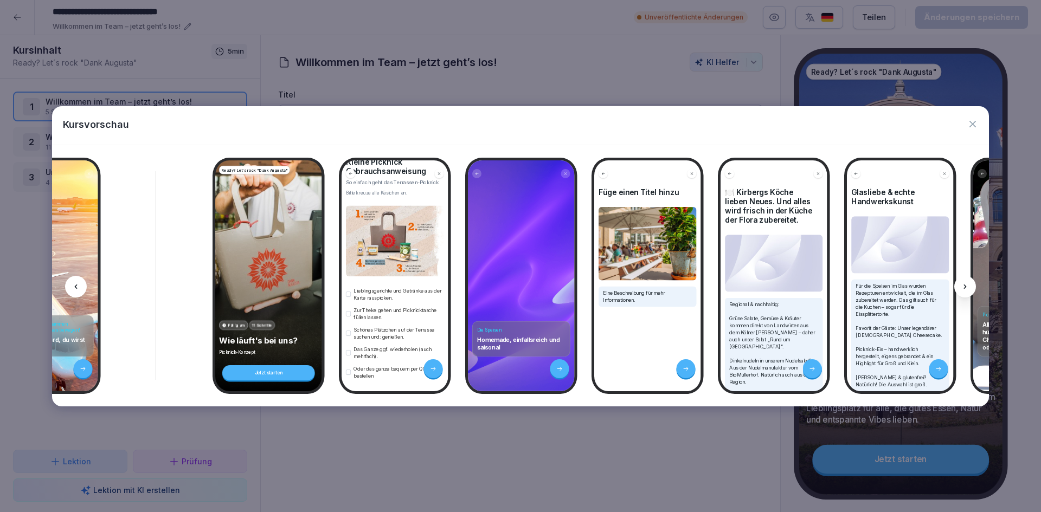
scroll to position [0, 0]
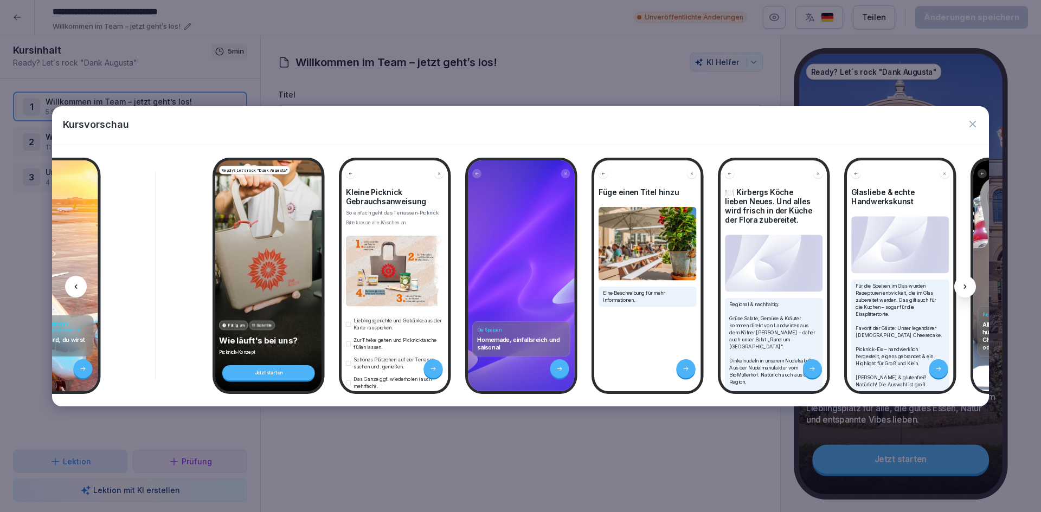
click at [967, 281] on div at bounding box center [965, 287] width 22 height 22
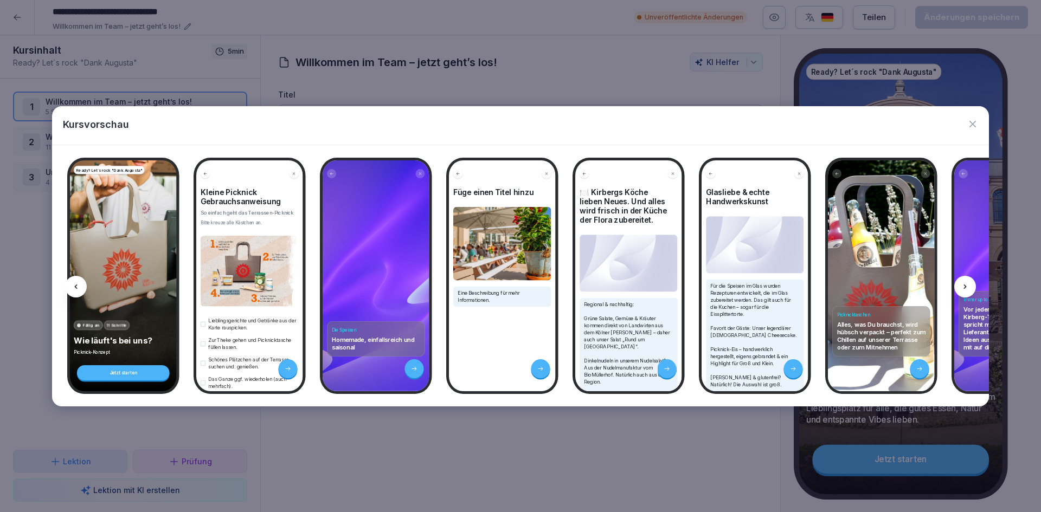
click at [966, 290] on icon at bounding box center [965, 287] width 9 height 9
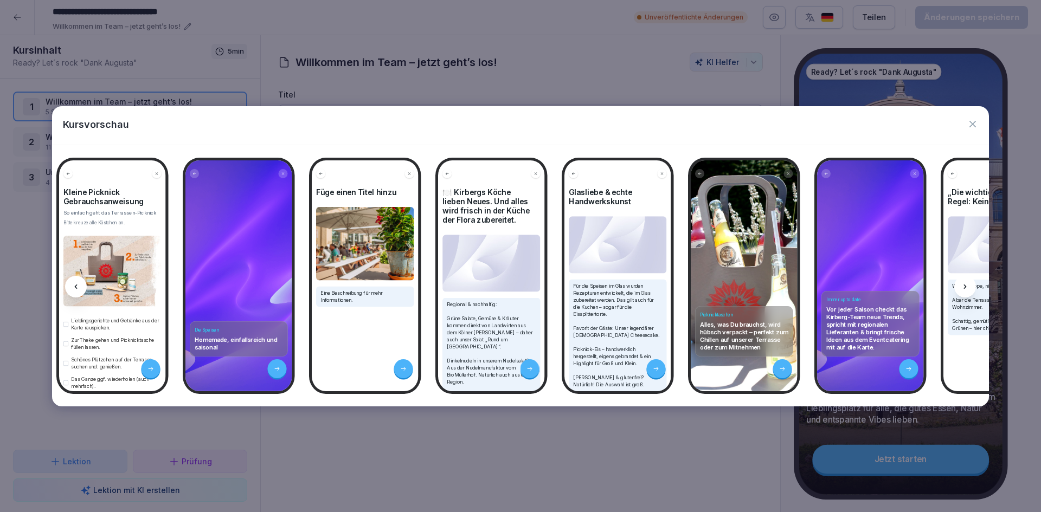
click at [966, 290] on icon at bounding box center [965, 287] width 9 height 9
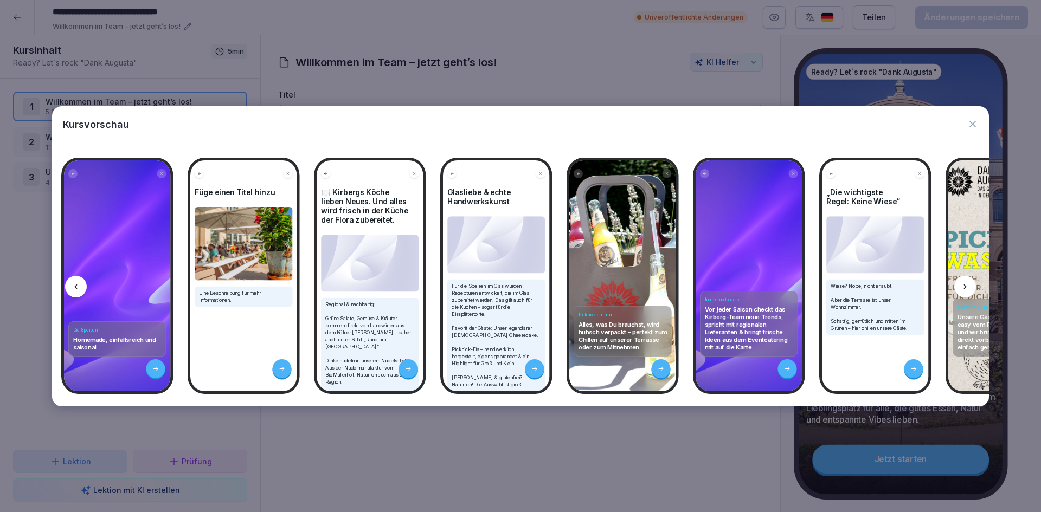
click at [966, 290] on icon at bounding box center [965, 287] width 9 height 9
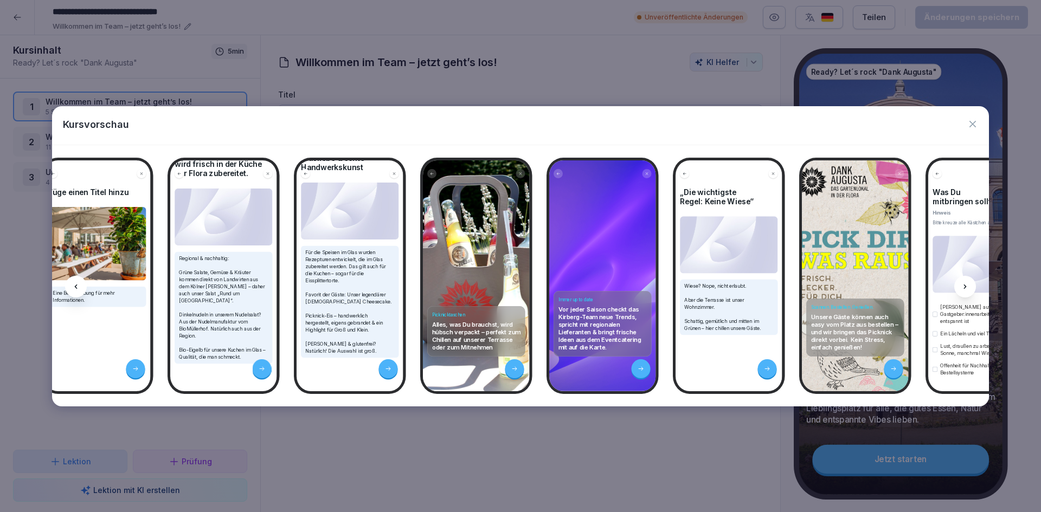
scroll to position [70, 0]
click at [964, 291] on div at bounding box center [965, 287] width 22 height 22
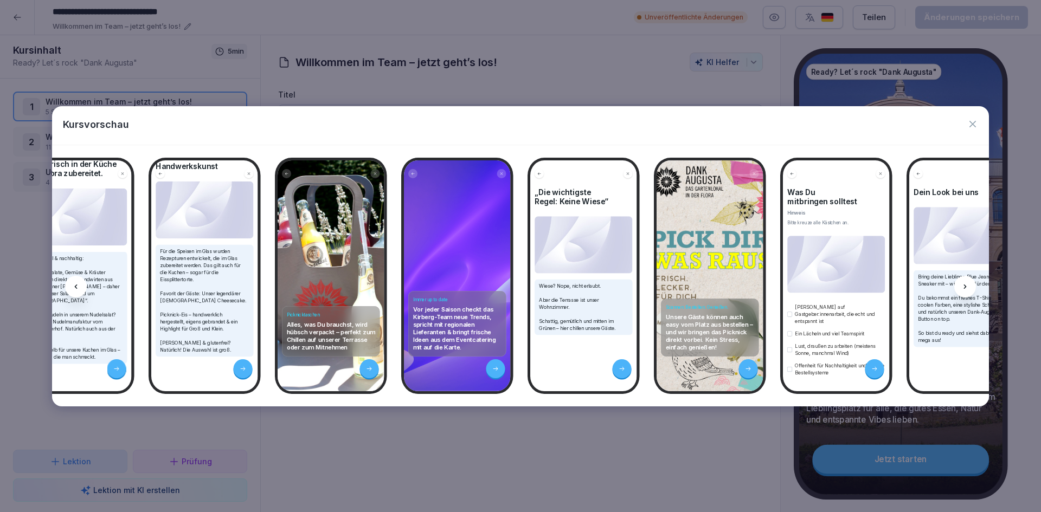
click at [964, 291] on div at bounding box center [965, 287] width 22 height 22
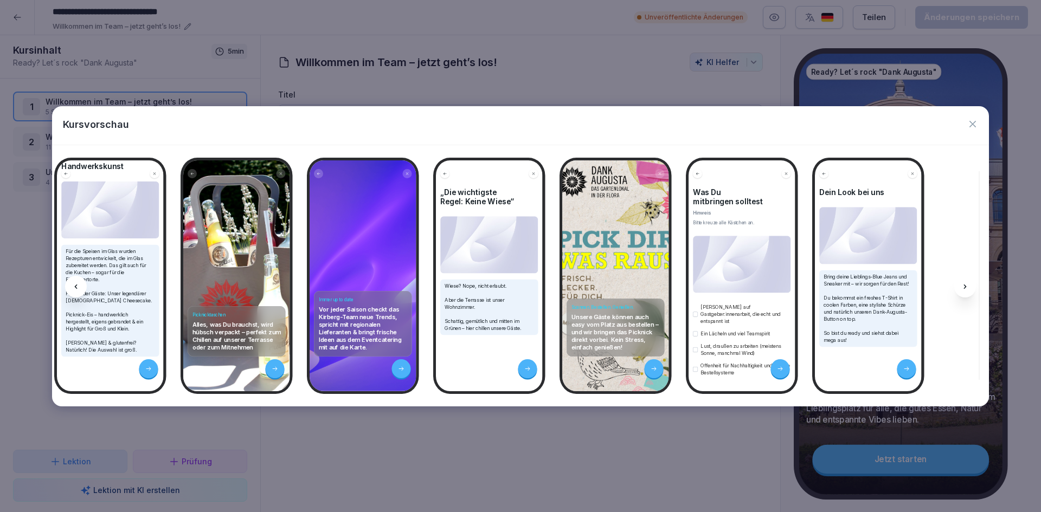
scroll to position [0, 1556]
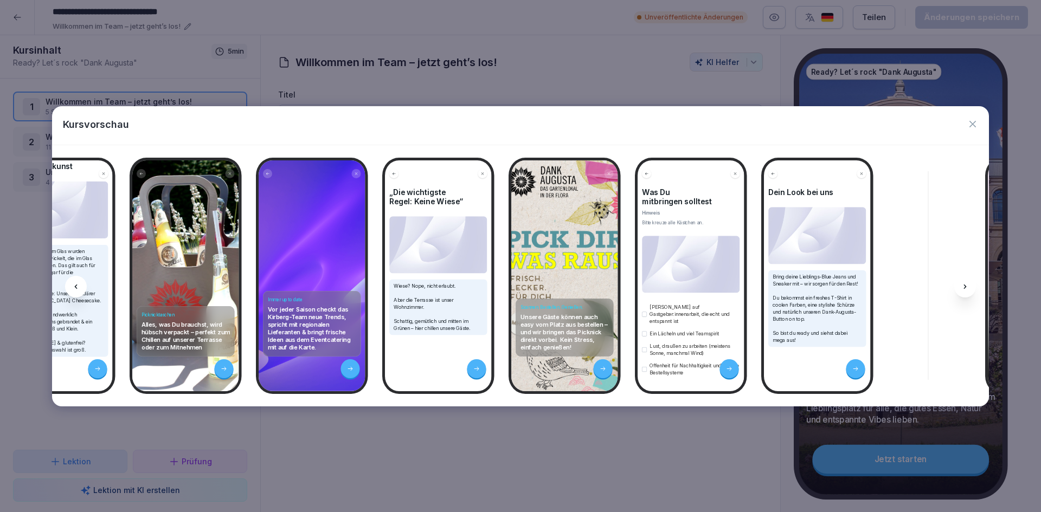
click at [974, 126] on icon "button" at bounding box center [973, 124] width 7 height 7
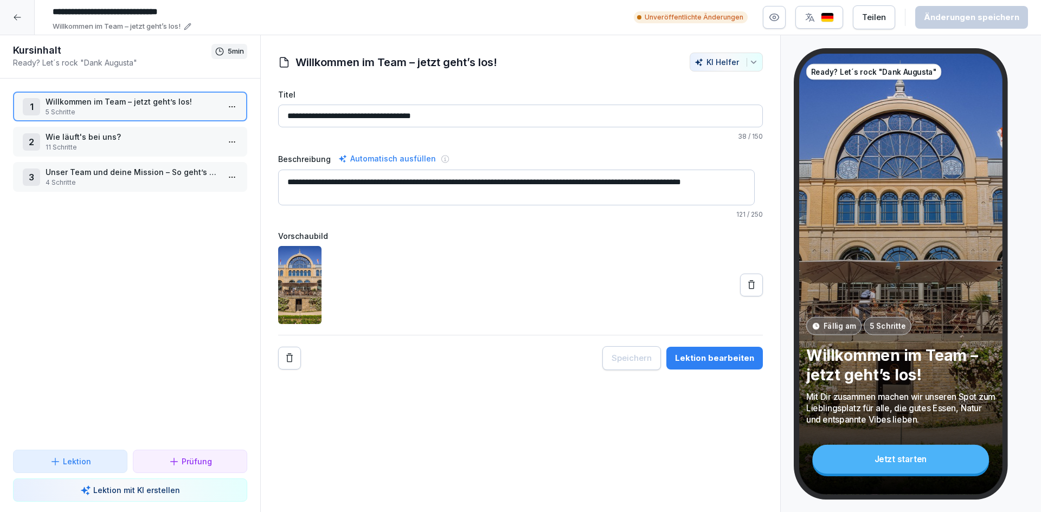
click at [123, 136] on p "Wie läuft's bei uns?" at bounding box center [133, 136] width 174 height 11
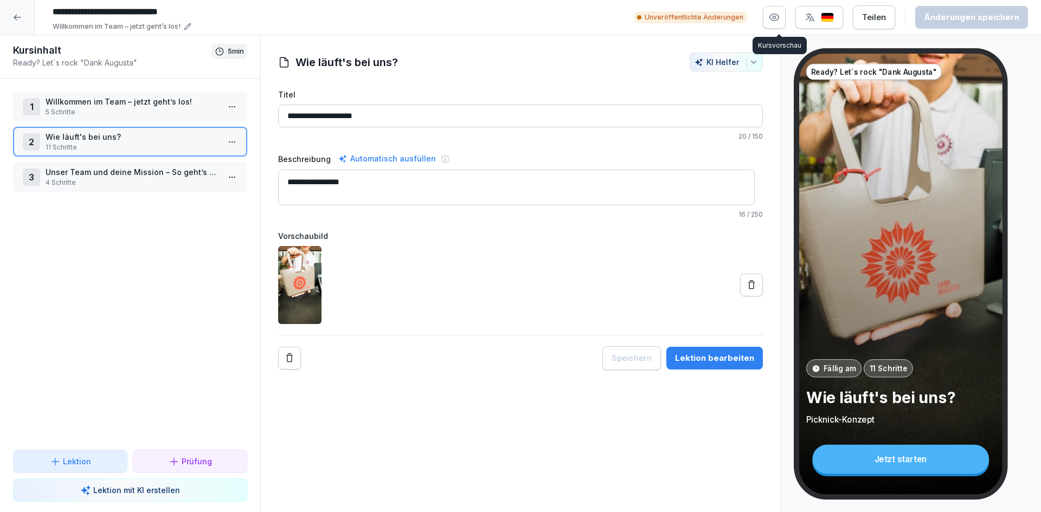
click at [779, 21] on icon "button" at bounding box center [774, 17] width 11 height 11
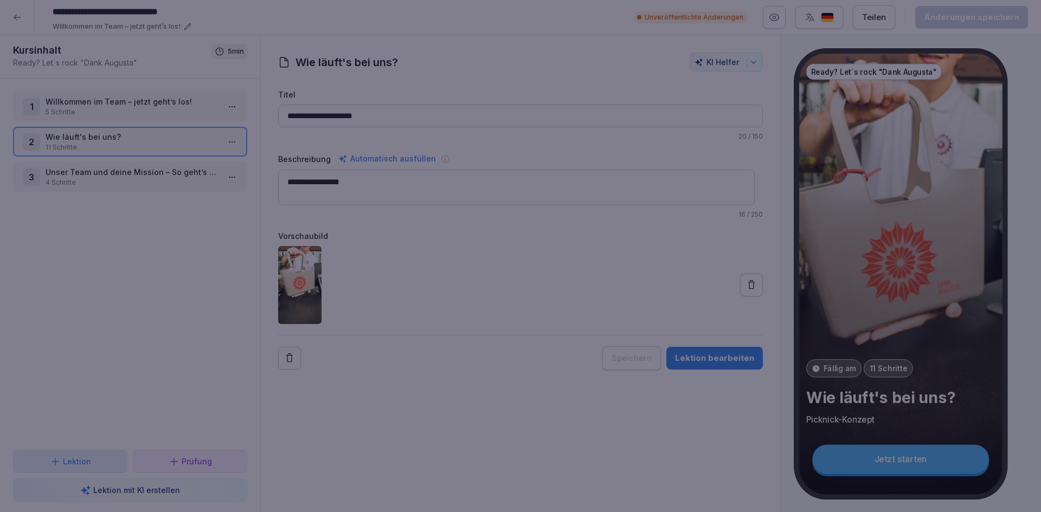
click at [782, 24] on div at bounding box center [520, 256] width 1041 height 512
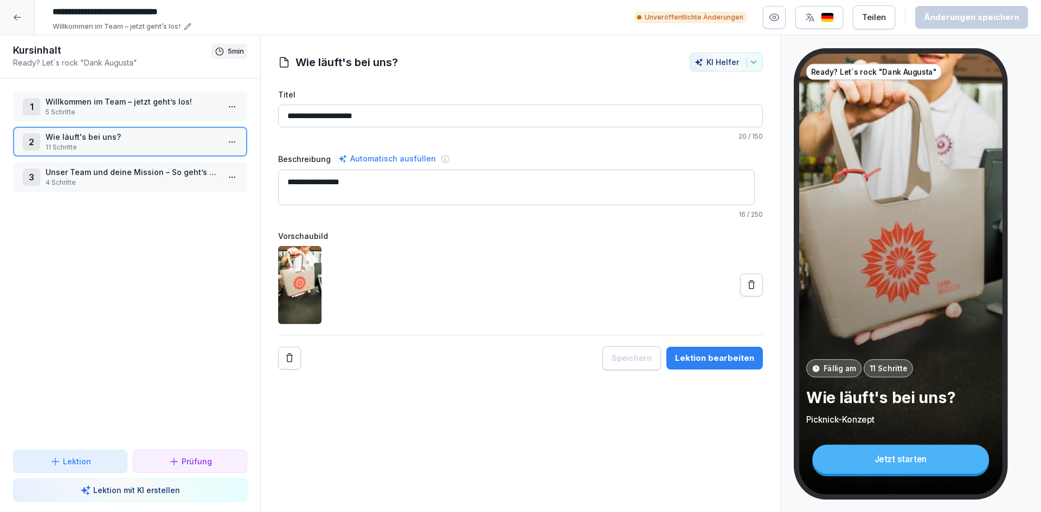
click at [110, 181] on p "4 Schritte" at bounding box center [133, 183] width 174 height 10
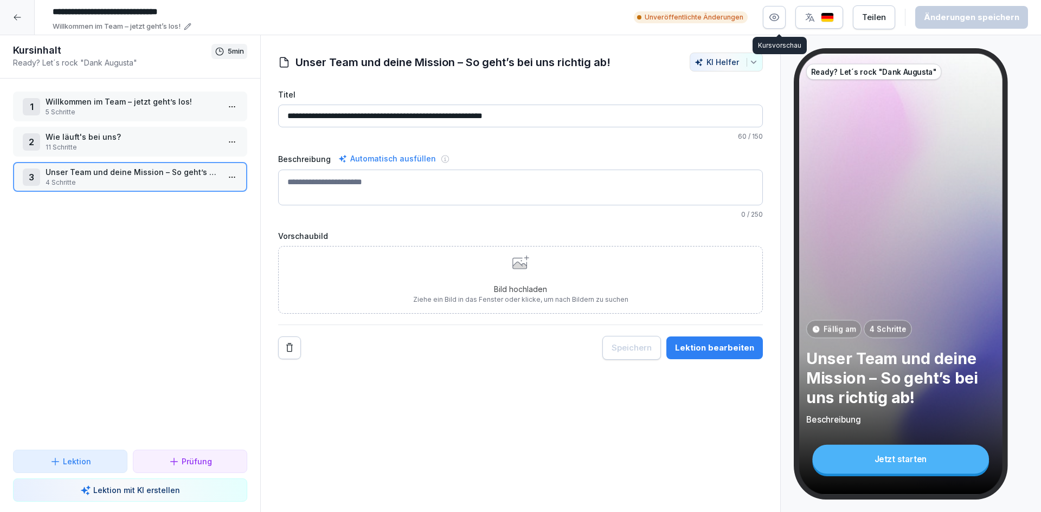
click at [776, 20] on icon "button" at bounding box center [774, 17] width 9 height 7
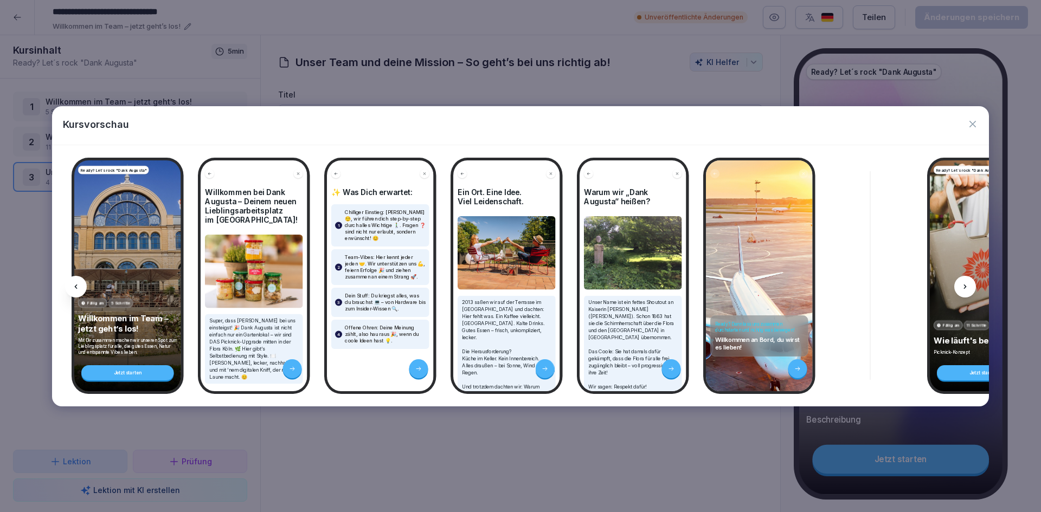
click at [975, 124] on icon "button" at bounding box center [972, 124] width 11 height 11
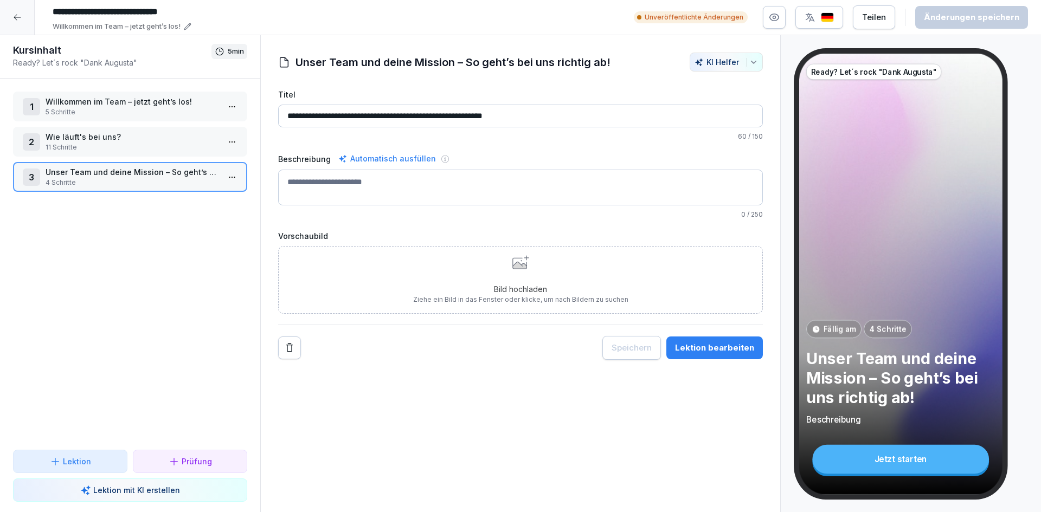
click at [99, 266] on div "1 Willkommen im Team – jetzt geht’s los! 5 Schritte 2 Wie läuft's bei uns? 11 S…" at bounding box center [130, 264] width 260 height 371
click at [20, 22] on div at bounding box center [17, 17] width 35 height 35
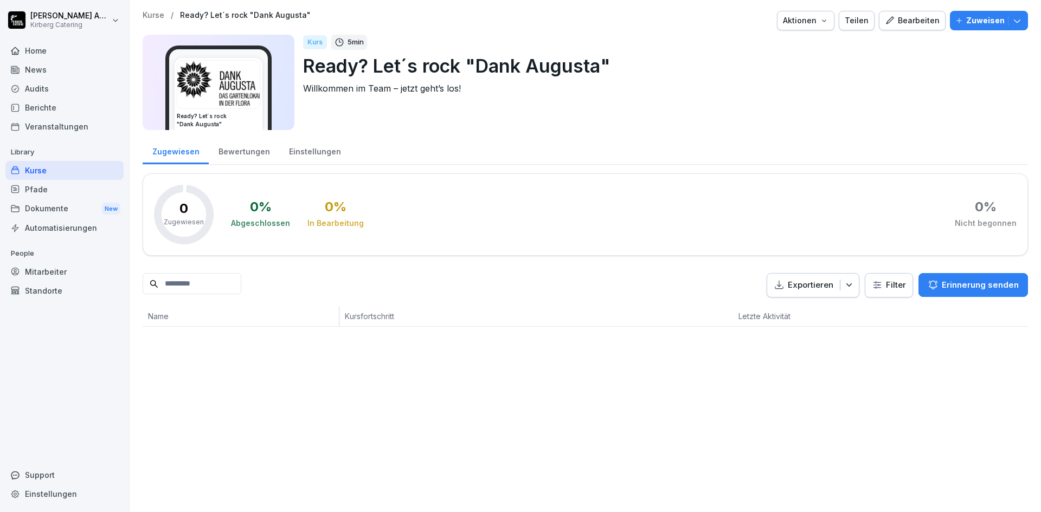
click at [36, 168] on div "Kurse" at bounding box center [64, 170] width 118 height 19
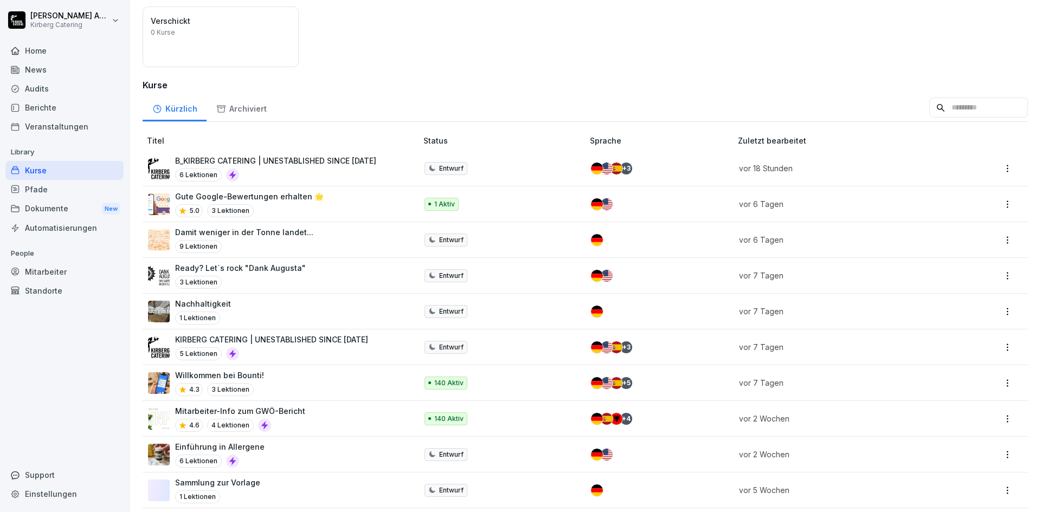
scroll to position [108, 0]
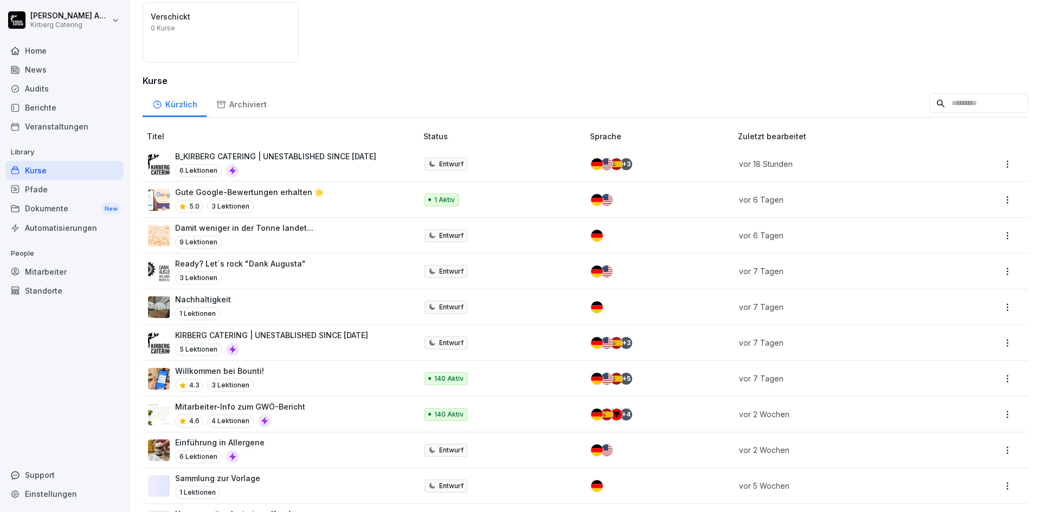
click at [233, 300] on div "Nachhaltigkeit 1 Lektionen" at bounding box center [277, 307] width 258 height 27
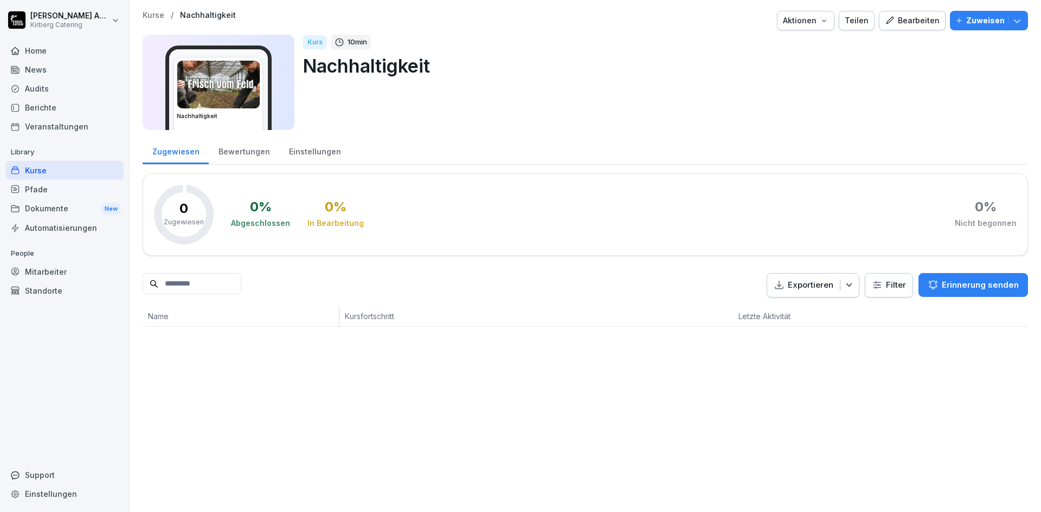
click at [906, 16] on div "Bearbeiten" at bounding box center [912, 21] width 55 height 12
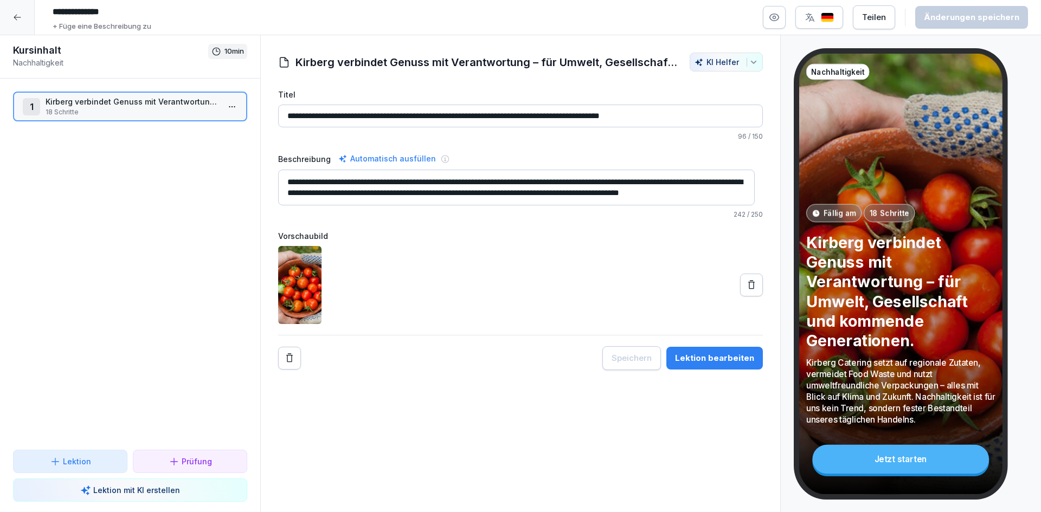
click at [147, 108] on p "18 Schritte" at bounding box center [133, 112] width 174 height 10
click at [770, 17] on button "button" at bounding box center [774, 17] width 23 height 23
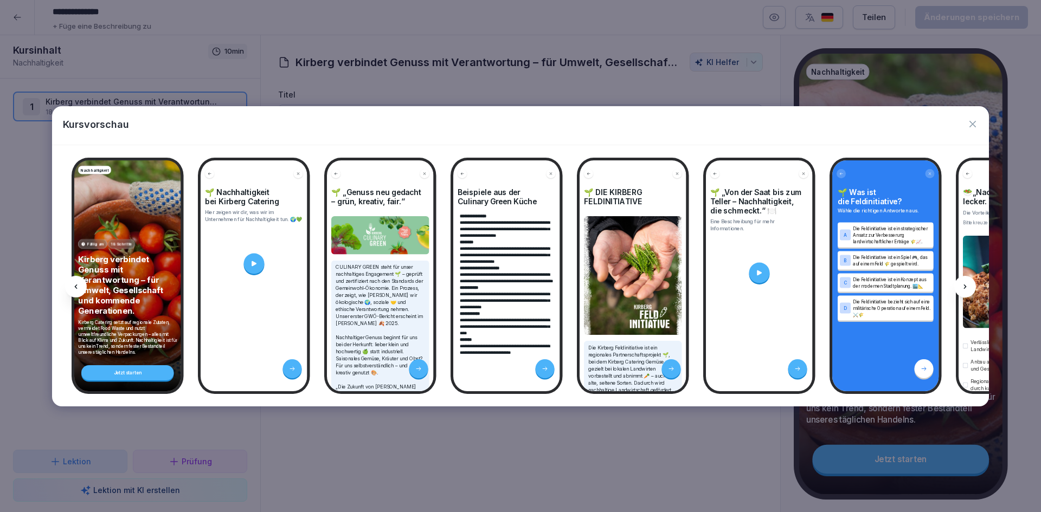
click at [964, 286] on icon at bounding box center [965, 287] width 9 height 9
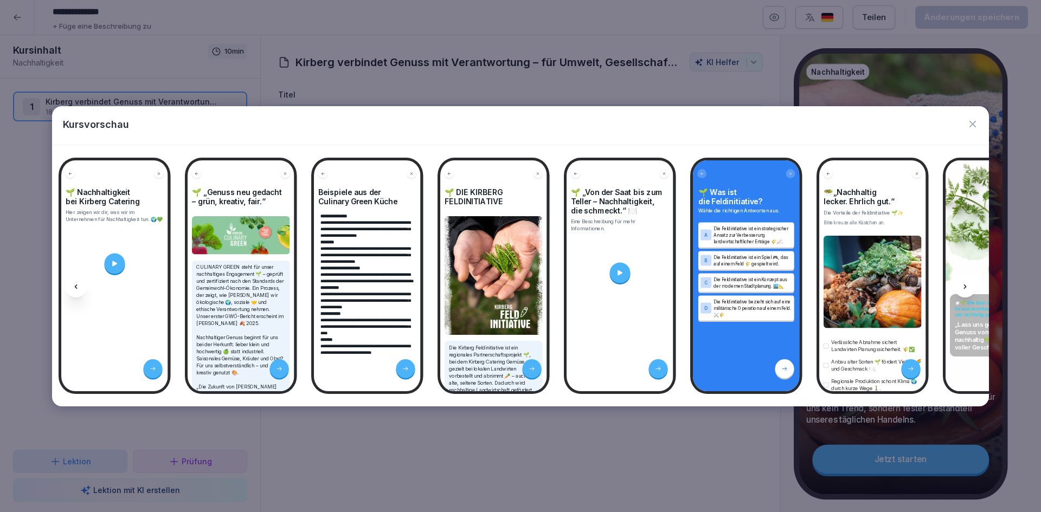
scroll to position [0, 145]
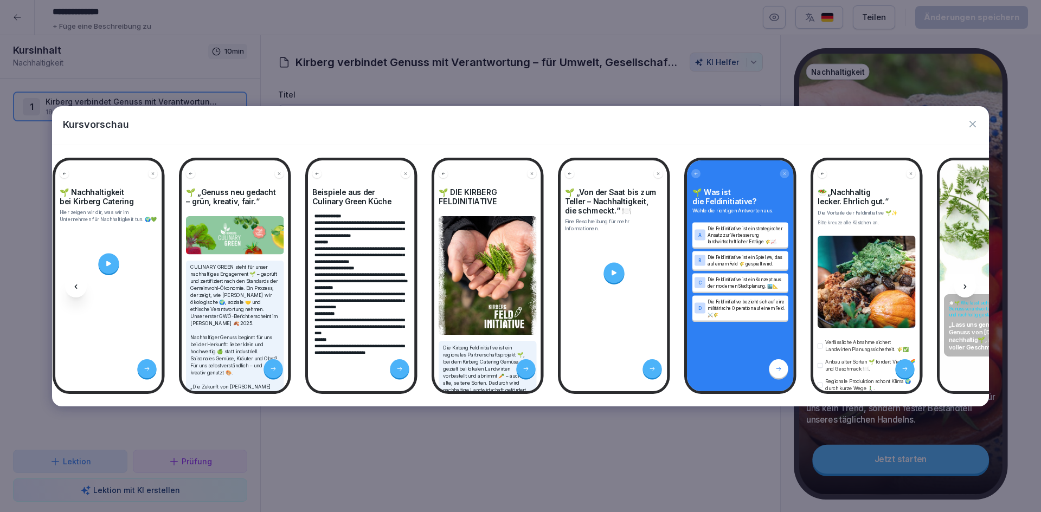
click at [964, 286] on icon at bounding box center [965, 287] width 9 height 9
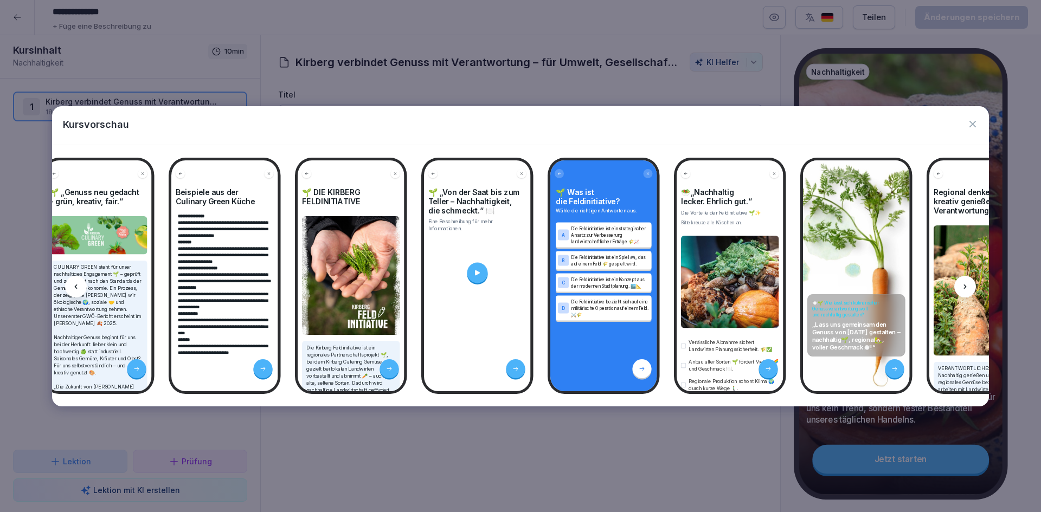
scroll to position [0, 291]
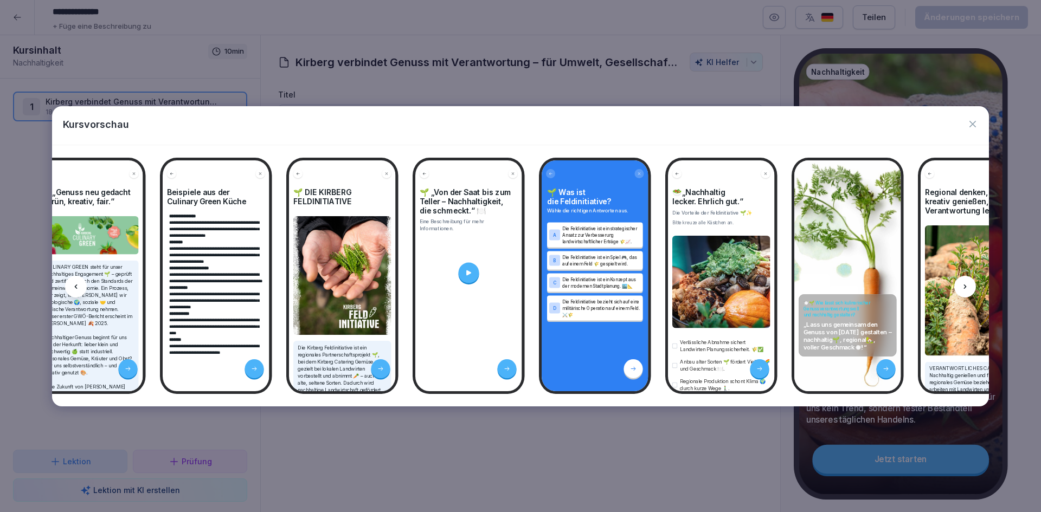
click at [964, 286] on icon at bounding box center [965, 287] width 9 height 9
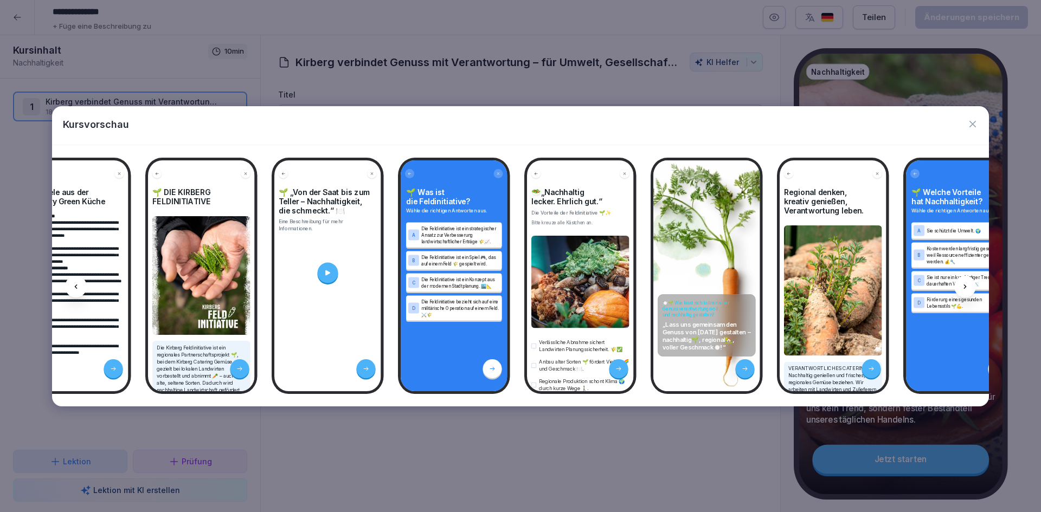
scroll to position [0, 435]
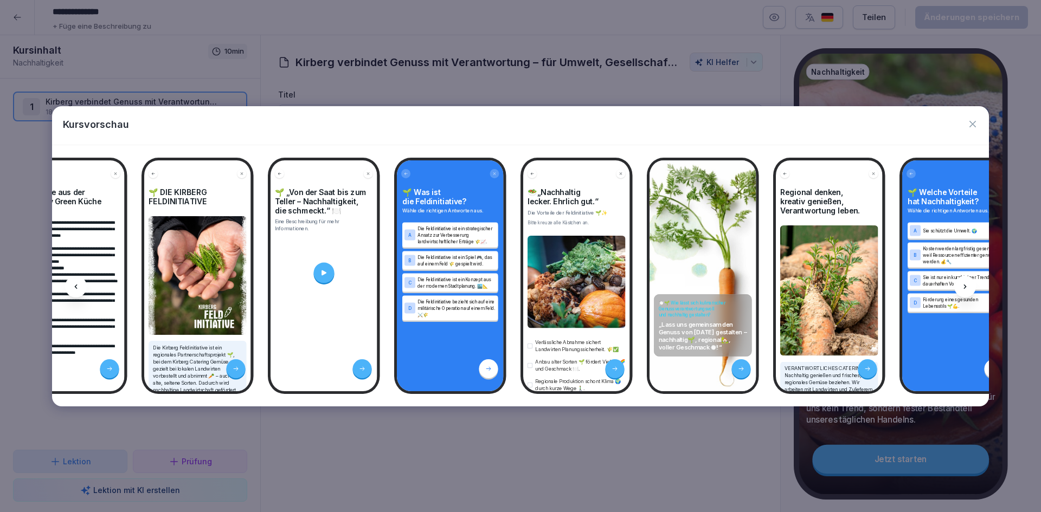
click at [964, 286] on icon at bounding box center [965, 287] width 9 height 9
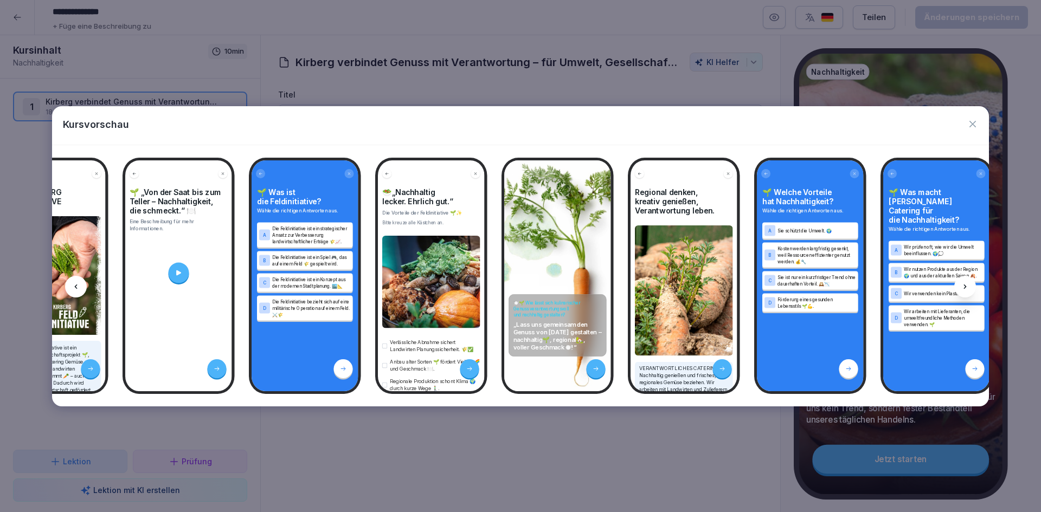
click at [965, 286] on icon at bounding box center [965, 287] width 3 height 4
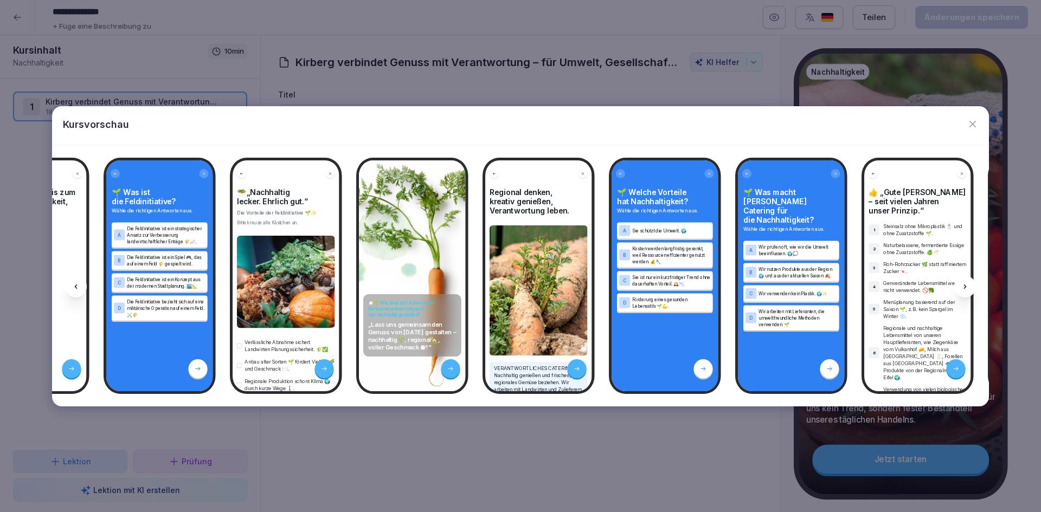
click at [966, 286] on icon at bounding box center [965, 287] width 3 height 4
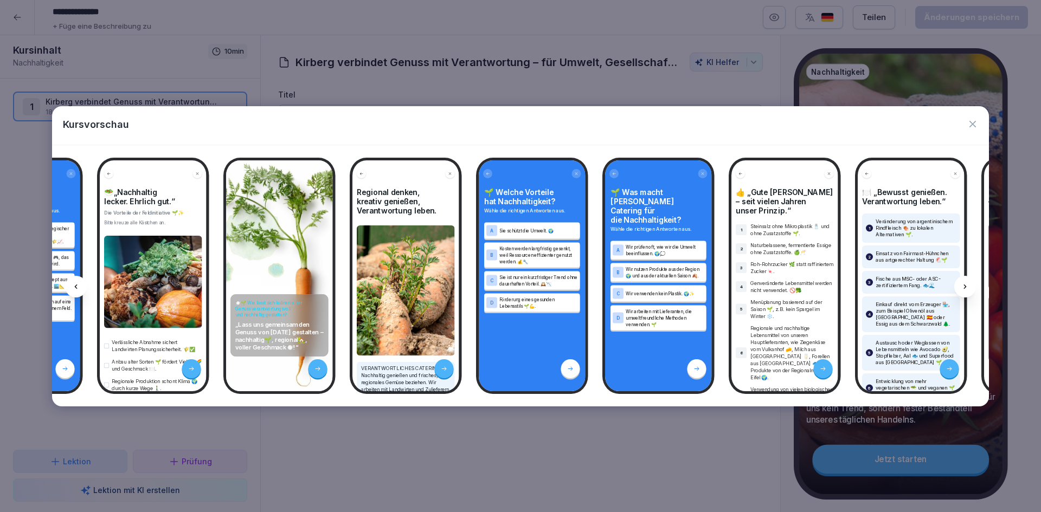
scroll to position [0, 871]
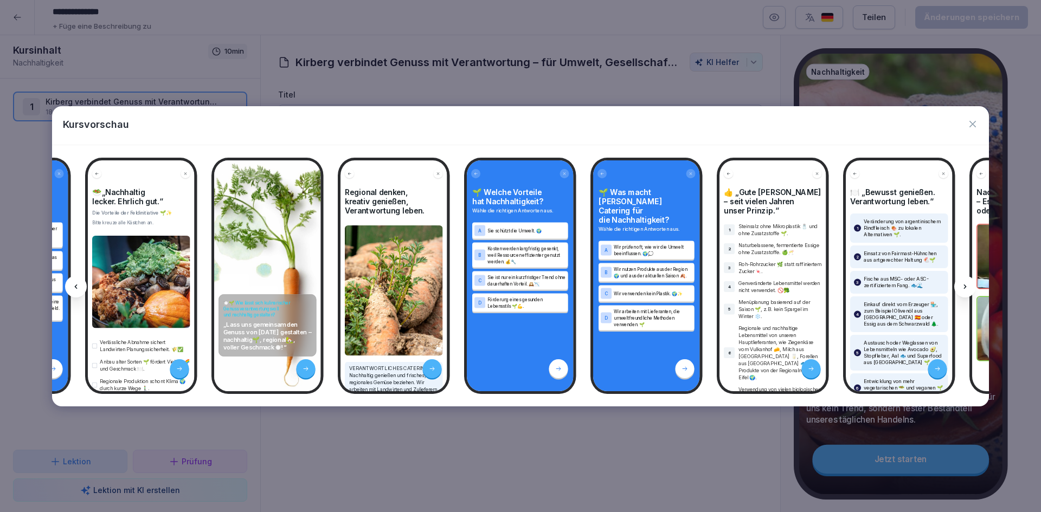
click at [966, 286] on icon at bounding box center [965, 287] width 3 height 4
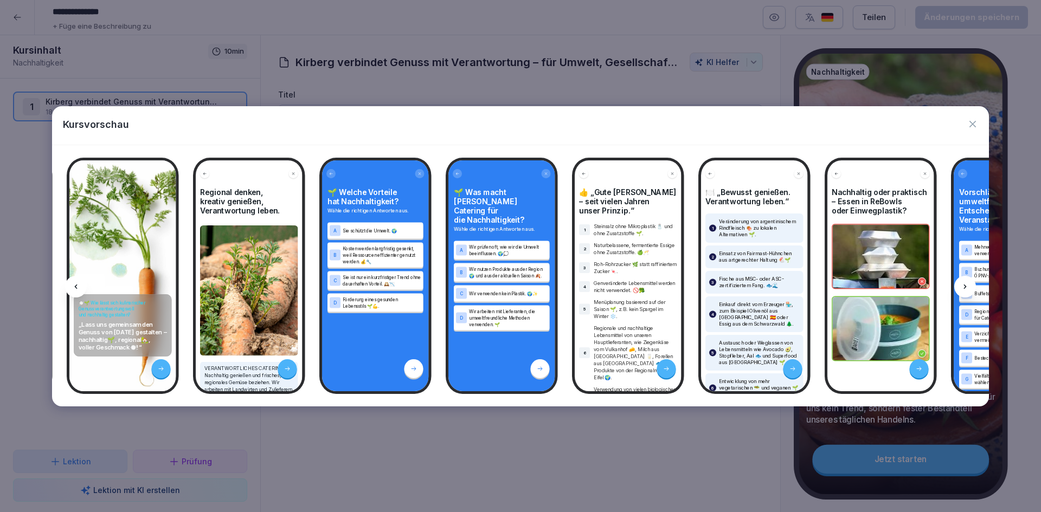
click at [966, 286] on icon at bounding box center [965, 287] width 3 height 4
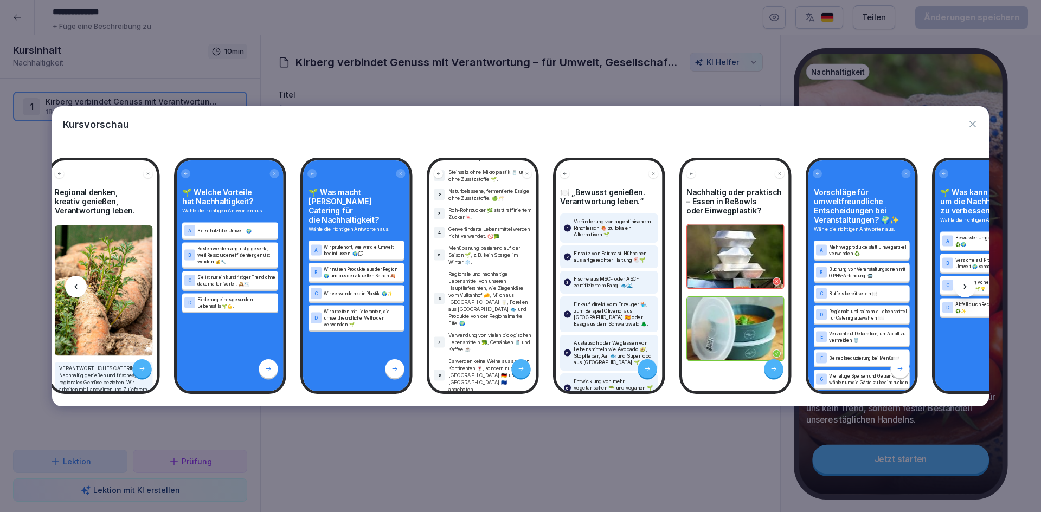
scroll to position [153, 0]
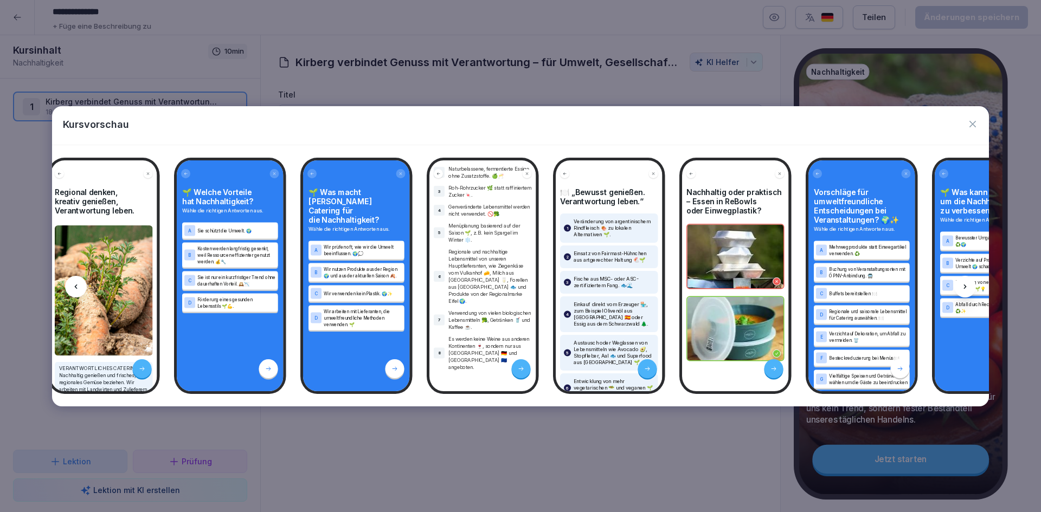
click at [580, 132] on div "Kursvorschau" at bounding box center [520, 125] width 937 height 39
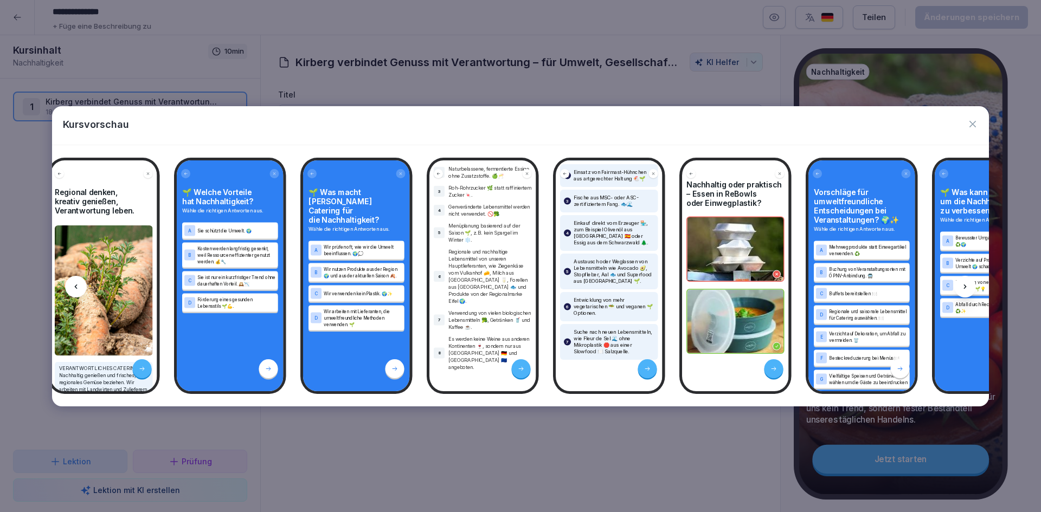
scroll to position [169, 0]
click at [965, 287] on icon at bounding box center [965, 287] width 9 height 9
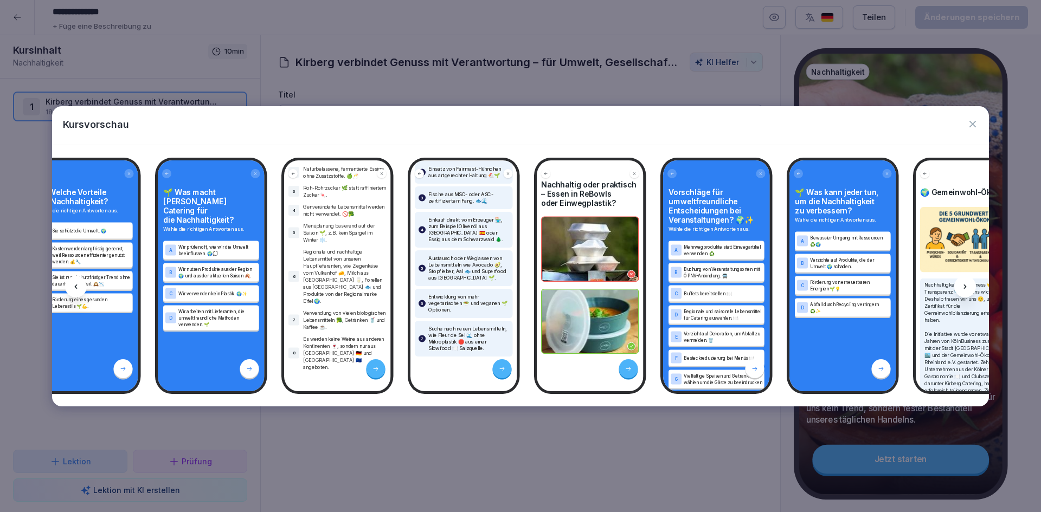
click at [965, 287] on icon at bounding box center [965, 287] width 9 height 9
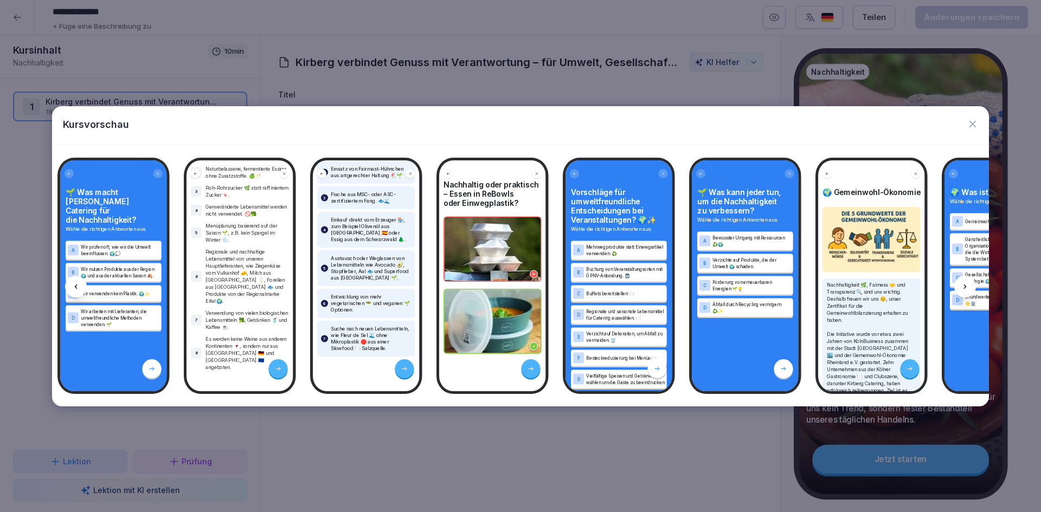
click at [965, 287] on icon at bounding box center [965, 287] width 9 height 9
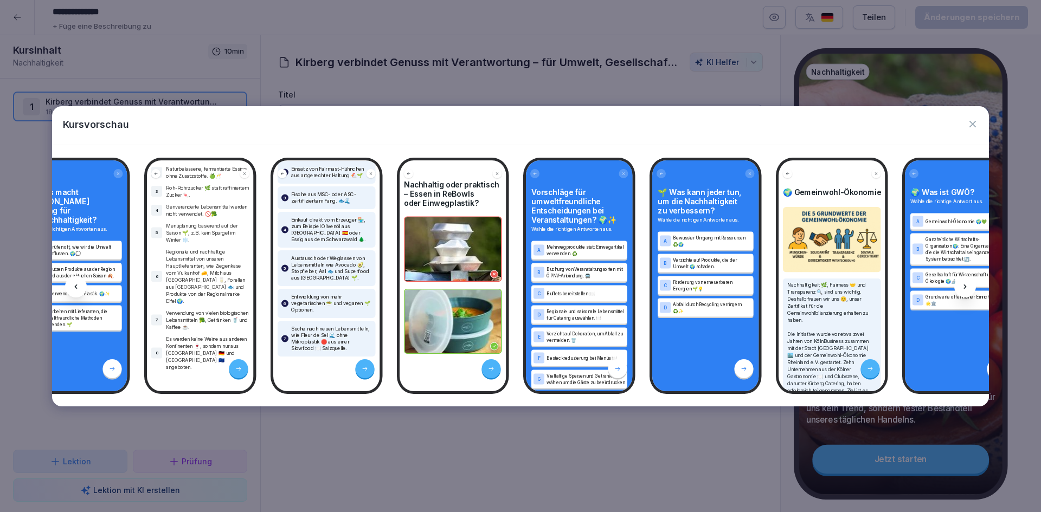
scroll to position [0, 1488]
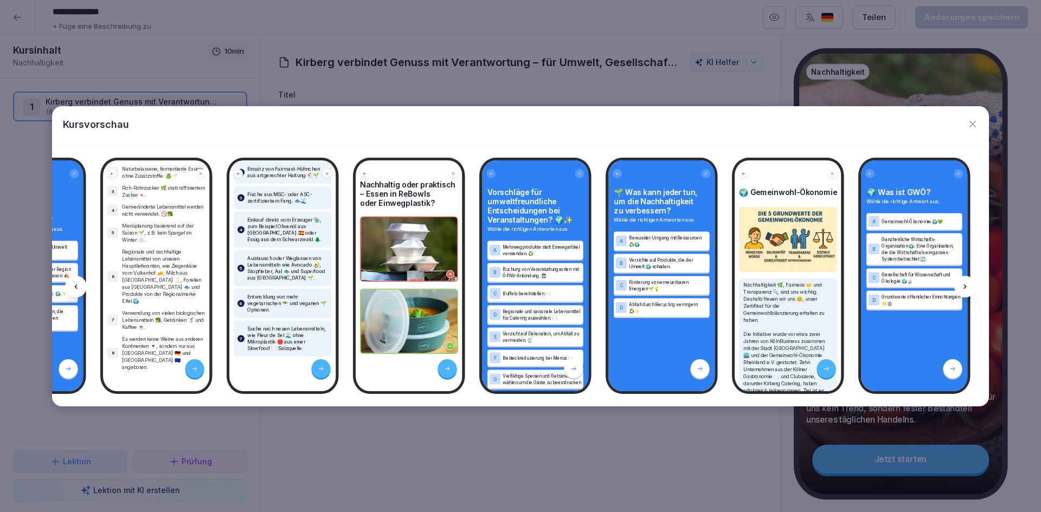
click at [965, 287] on icon at bounding box center [965, 287] width 9 height 9
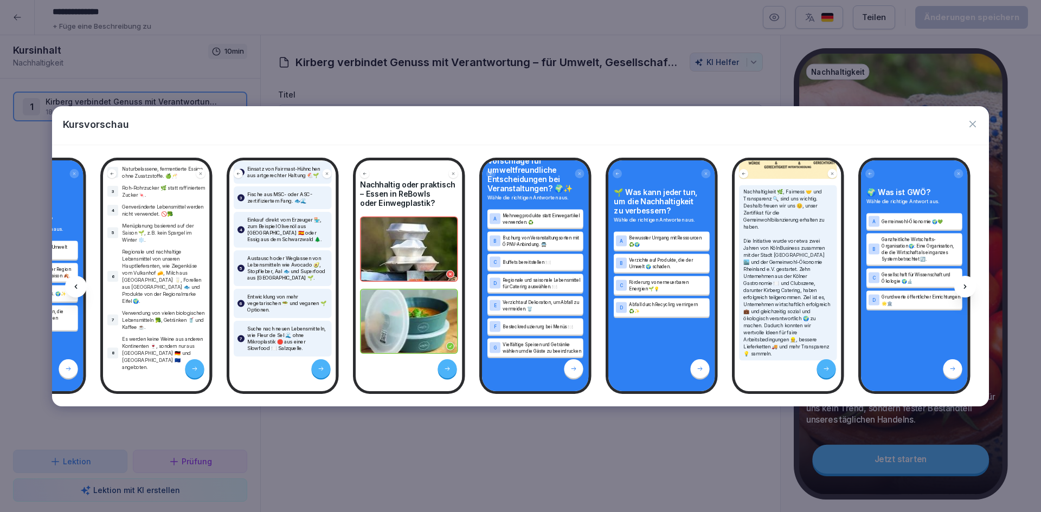
scroll to position [199, 0]
click at [770, 238] on p "Nachhaltigkeit 🌿, Fairness 🤝 und Transparenz 🔍 sind uns wichtig. Deshalb freuen…" at bounding box center [788, 268] width 89 height 169
click at [789, 249] on p "Nachhaltigkeit 🌿, Fairness 🤝 und Transparenz 🔍 sind uns wichtig. Deshalb freuen…" at bounding box center [788, 268] width 89 height 169
click at [795, 255] on p "Nachhaltigkeit 🌿, Fairness 🤝 und Transparenz 🔍 sind uns wichtig. Deshalb freuen…" at bounding box center [788, 268] width 89 height 169
click at [808, 348] on p "Nachhaltigkeit 🌿, Fairness 🤝 und Transparenz 🔍 sind uns wichtig. Deshalb freuen…" at bounding box center [788, 268] width 89 height 169
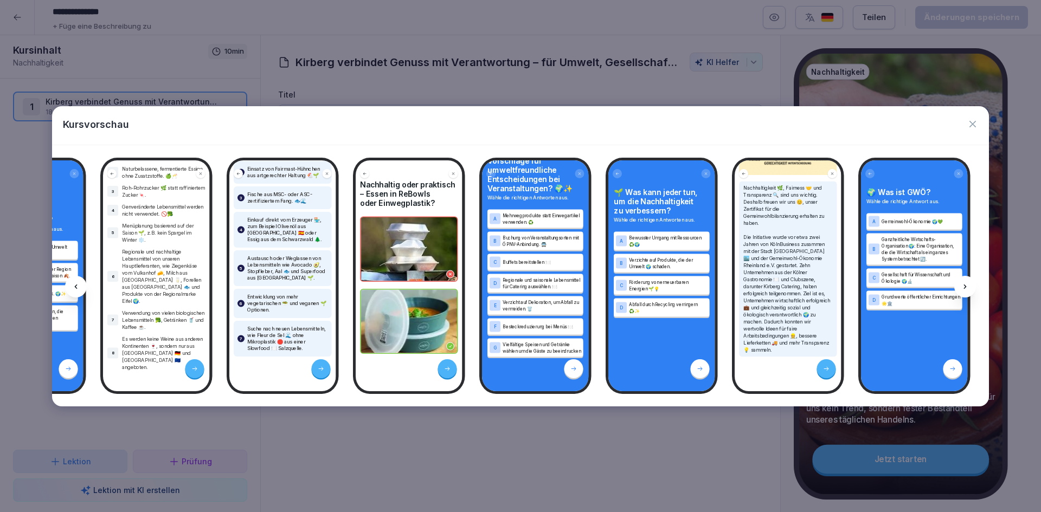
click at [761, 240] on p "Nachhaltigkeit 🌿, Fairness 🤝 und Transparenz 🔍 sind uns wichtig. Deshalb freuen…" at bounding box center [788, 268] width 89 height 169
click at [744, 240] on p "Nachhaltigkeit 🌿, Fairness 🤝 und Transparenz 🔍 sind uns wichtig. Deshalb freuen…" at bounding box center [788, 268] width 89 height 169
click at [829, 232] on p "Nachhaltigkeit 🌿, Fairness 🤝 und Transparenz 🔍 sind uns wichtig. Deshalb freuen…" at bounding box center [788, 268] width 89 height 169
click at [776, 223] on p "Nachhaltigkeit 🌿, Fairness 🤝 und Transparenz 🔍 sind uns wichtig. Deshalb freuen…" at bounding box center [788, 268] width 89 height 169
click at [975, 122] on icon "button" at bounding box center [973, 124] width 7 height 7
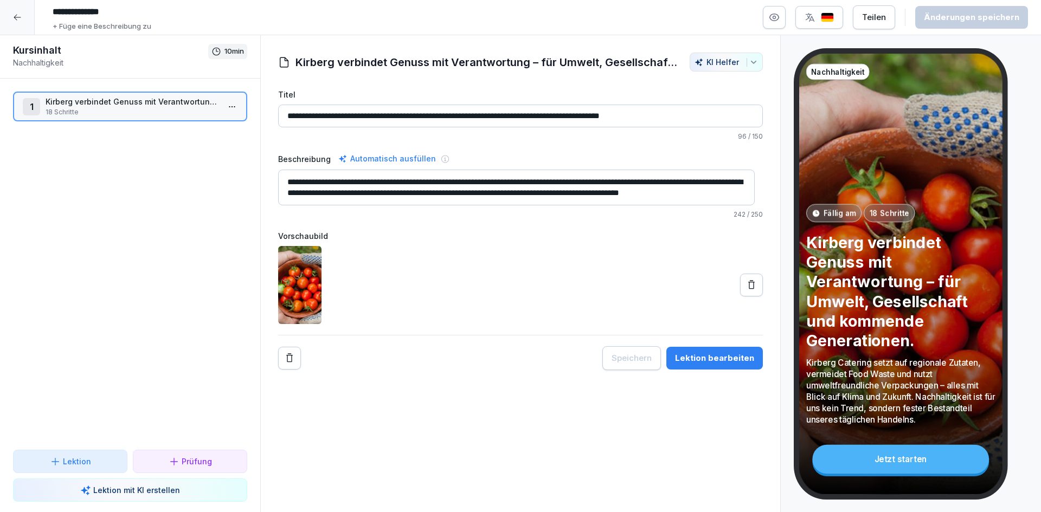
click at [13, 15] on icon at bounding box center [17, 17] width 9 height 9
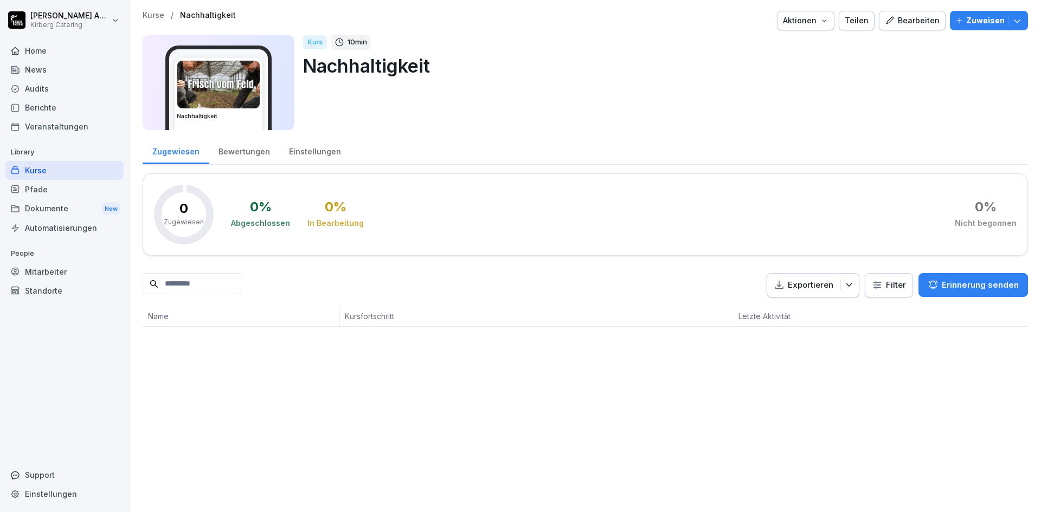
click at [37, 171] on div "Kurse" at bounding box center [64, 170] width 118 height 19
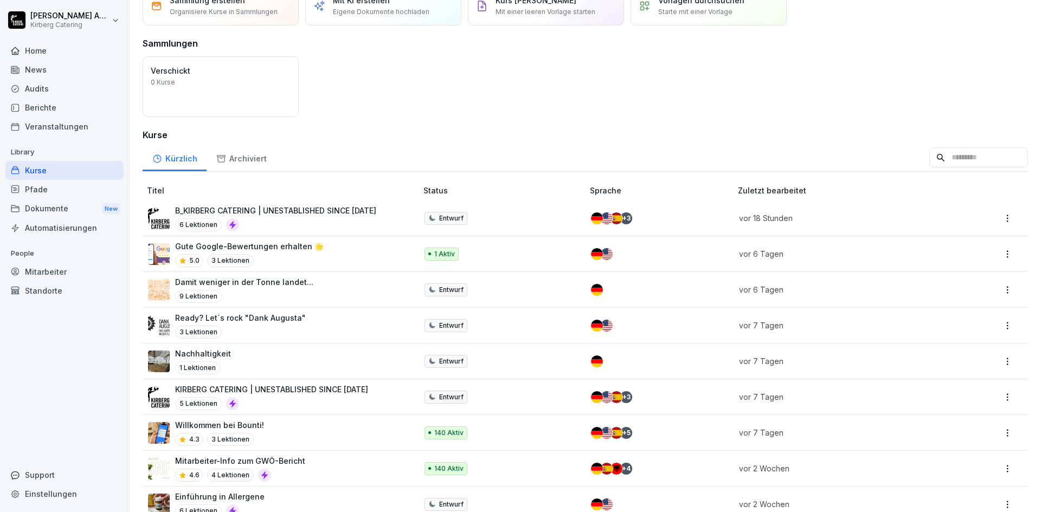
scroll to position [152, 0]
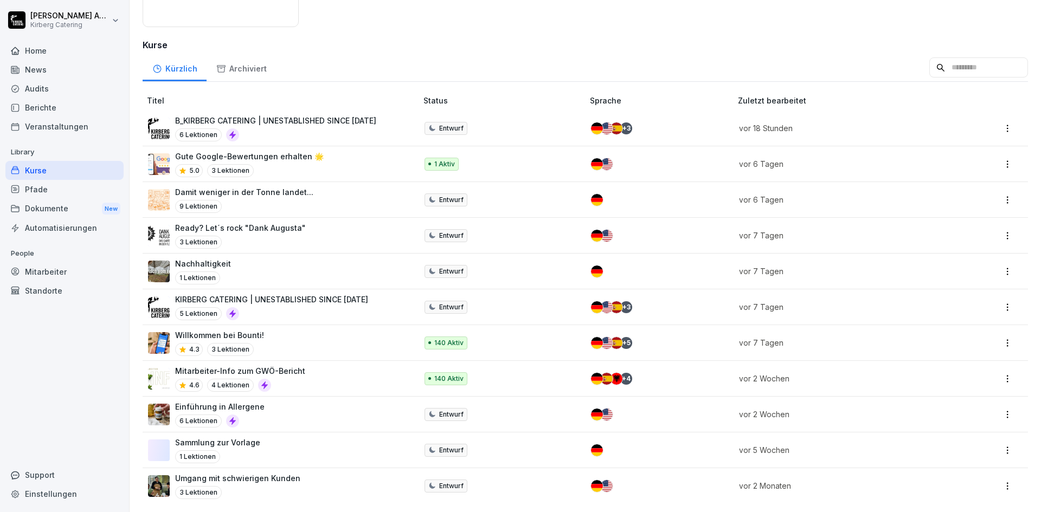
click at [338, 294] on p "KIRBERG CATERING | UNESTABLISHED SINCE [DATE]" at bounding box center [271, 299] width 193 height 11
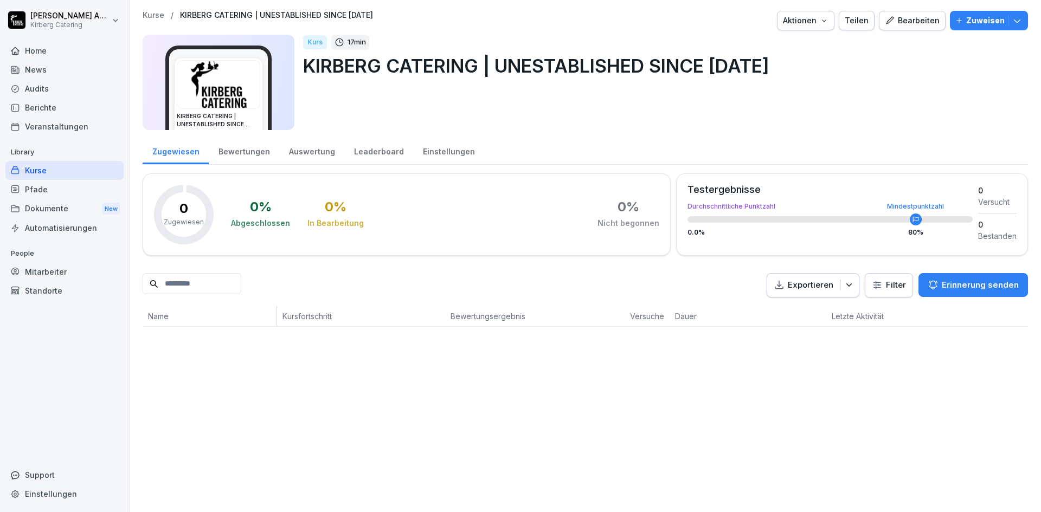
click at [883, 27] on button "Bearbeiten" at bounding box center [912, 21] width 67 height 20
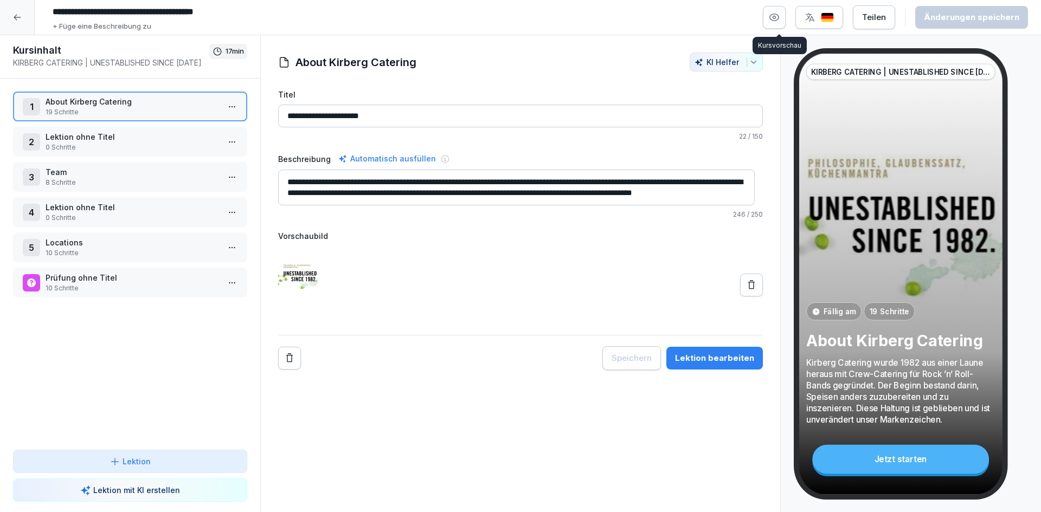
click at [780, 16] on icon "button" at bounding box center [774, 17] width 11 height 11
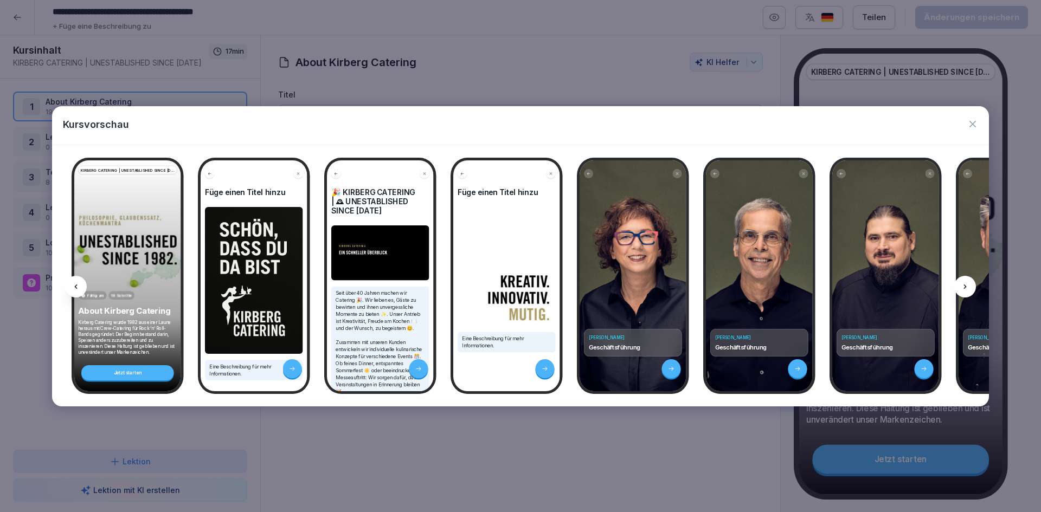
click at [255, 264] on img at bounding box center [254, 280] width 98 height 147
click at [414, 261] on img at bounding box center [380, 253] width 98 height 55
click at [970, 287] on div at bounding box center [965, 287] width 22 height 22
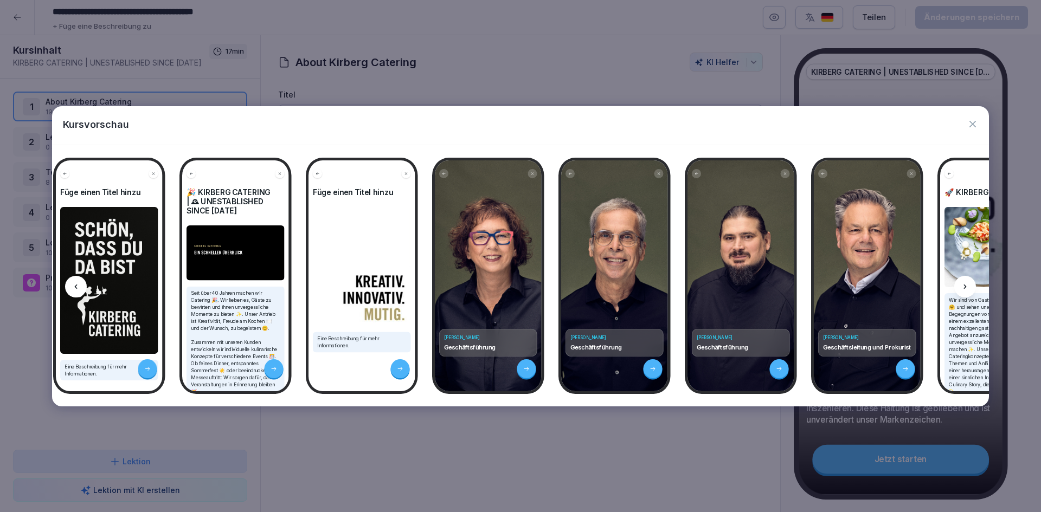
scroll to position [0, 145]
click at [970, 287] on div at bounding box center [965, 287] width 22 height 22
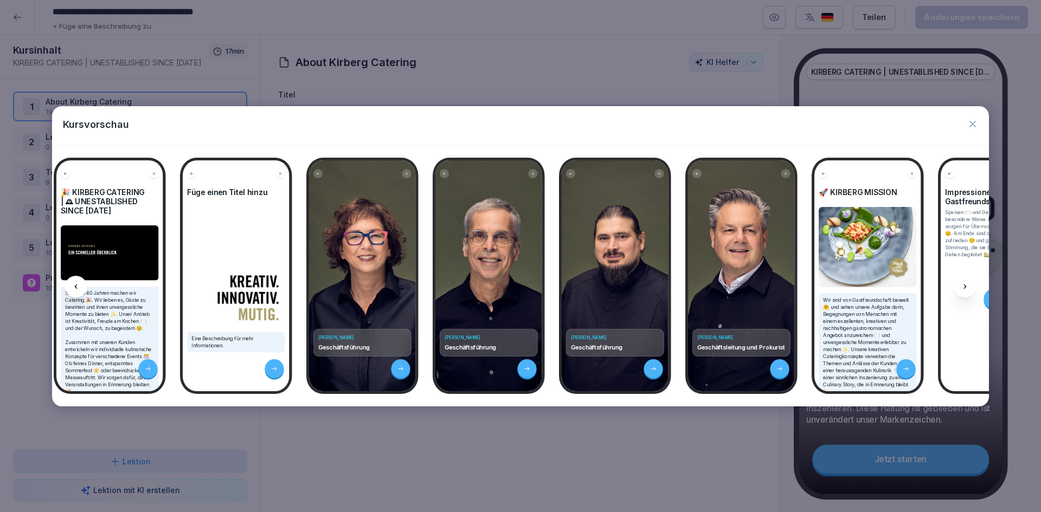
scroll to position [0, 271]
click at [970, 287] on div at bounding box center [965, 287] width 22 height 22
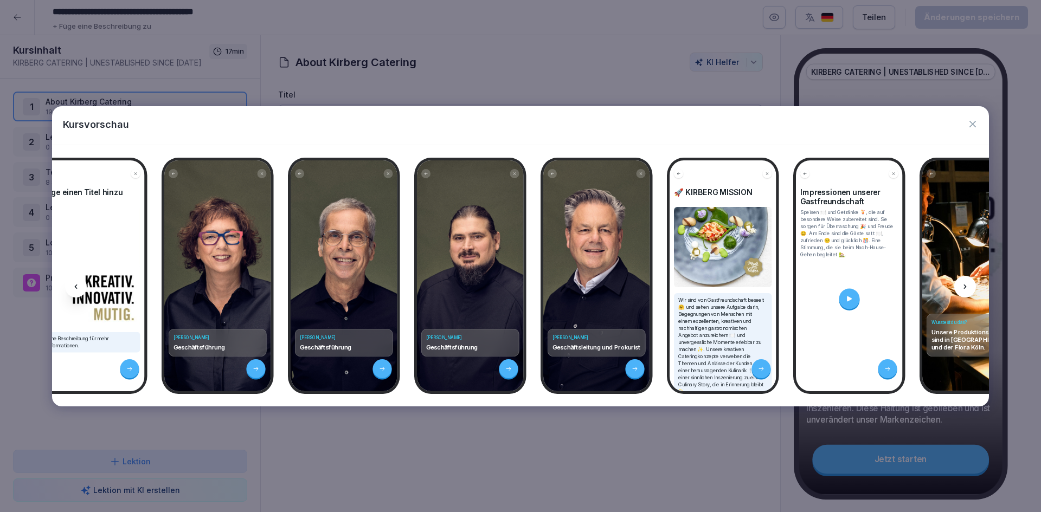
click at [970, 287] on div at bounding box center [965, 287] width 22 height 22
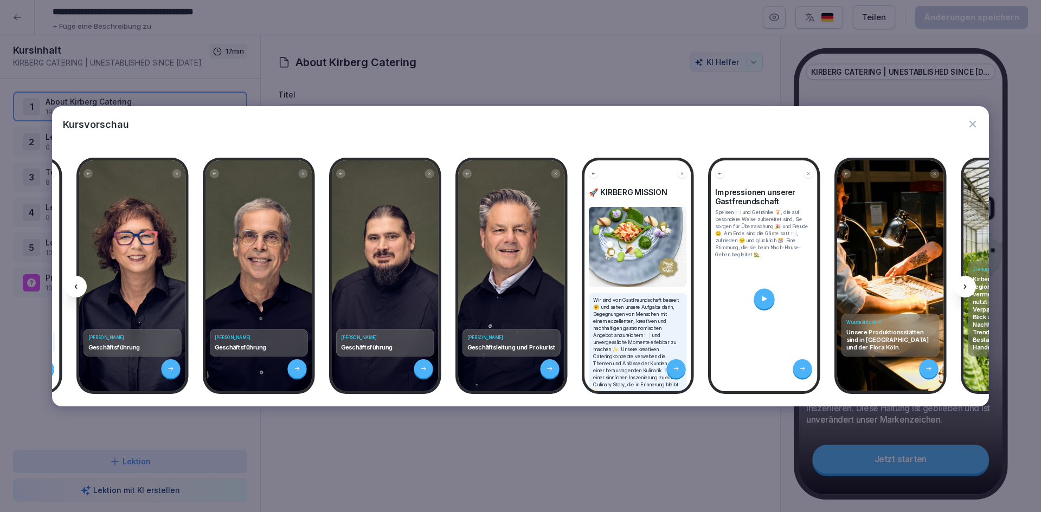
click at [970, 287] on div at bounding box center [965, 287] width 22 height 22
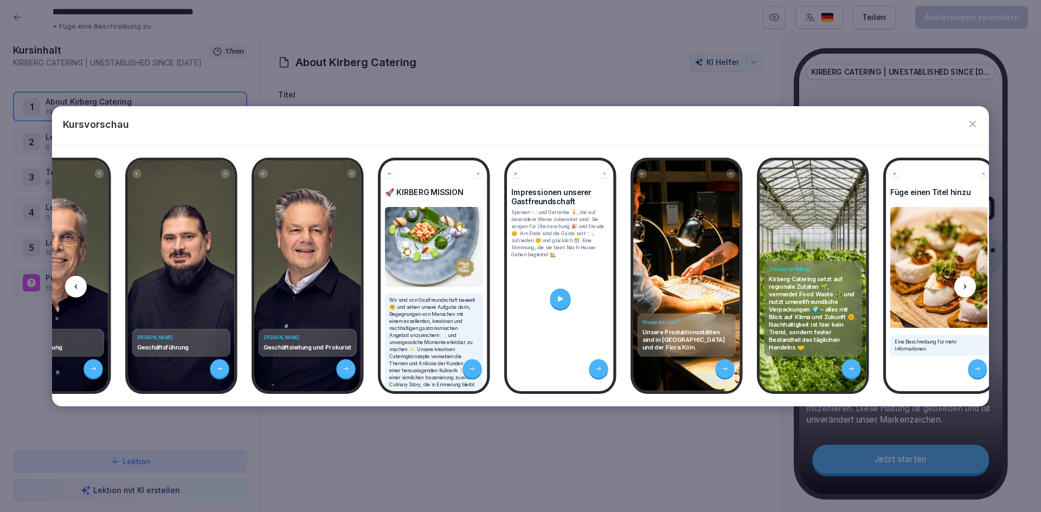
click at [970, 287] on div at bounding box center [965, 287] width 22 height 22
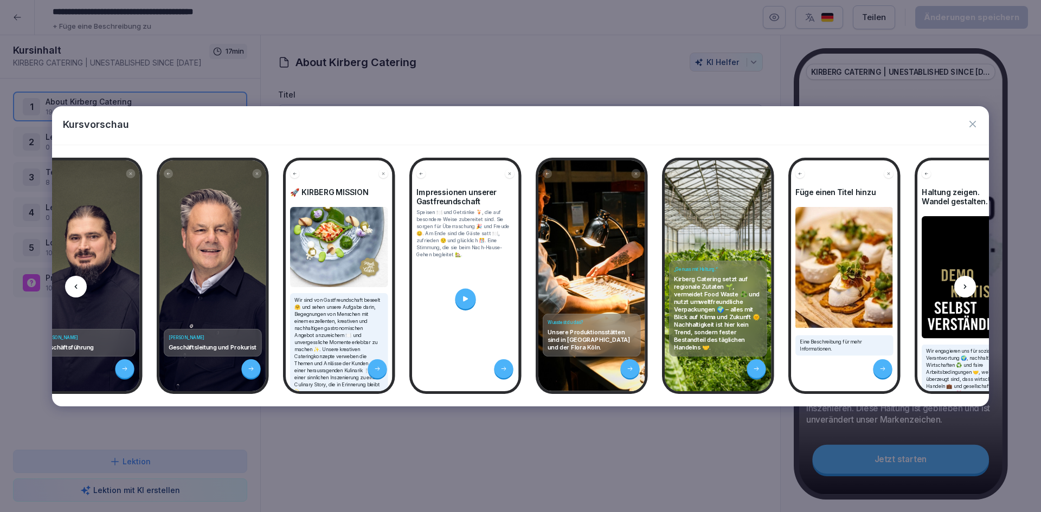
scroll to position [0, 850]
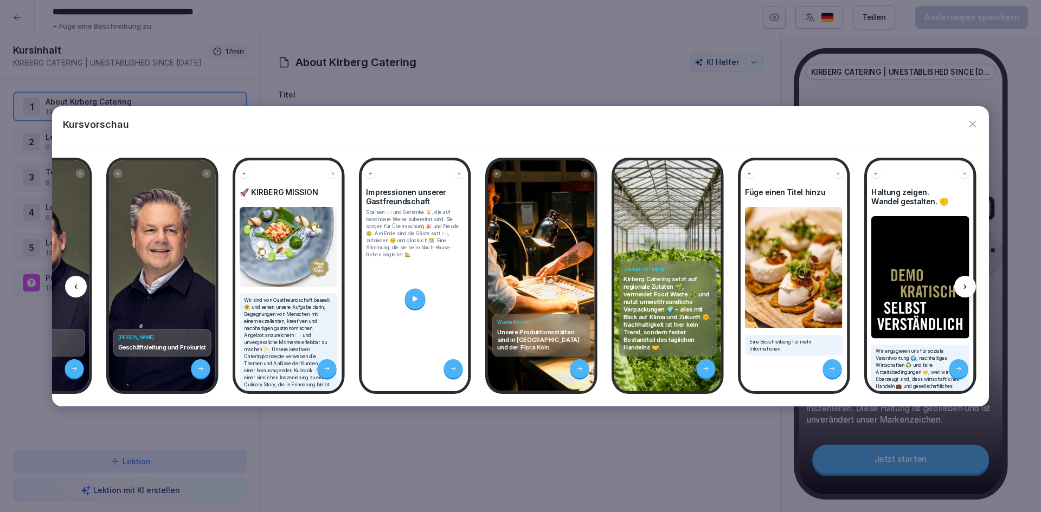
click at [971, 286] on div at bounding box center [965, 287] width 22 height 22
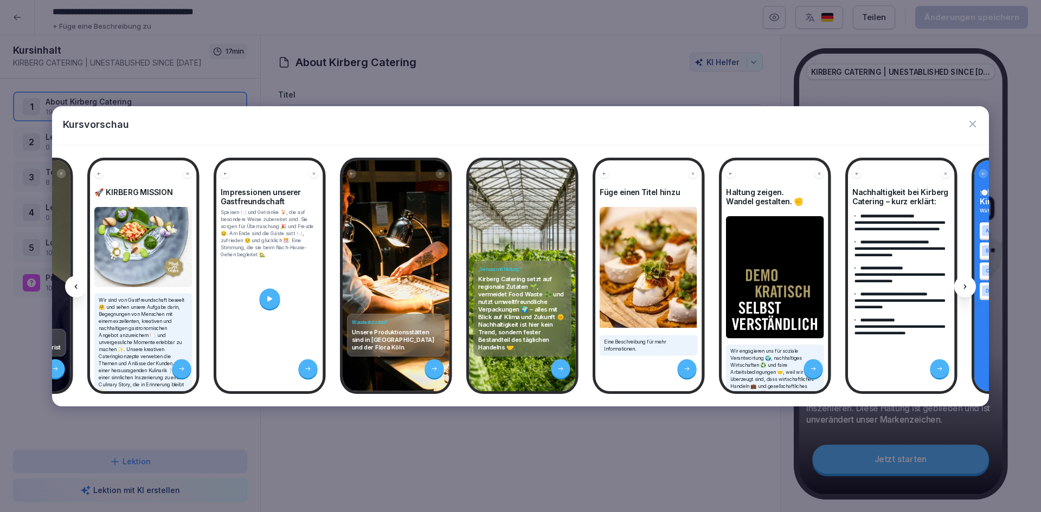
click at [971, 286] on div at bounding box center [965, 287] width 22 height 22
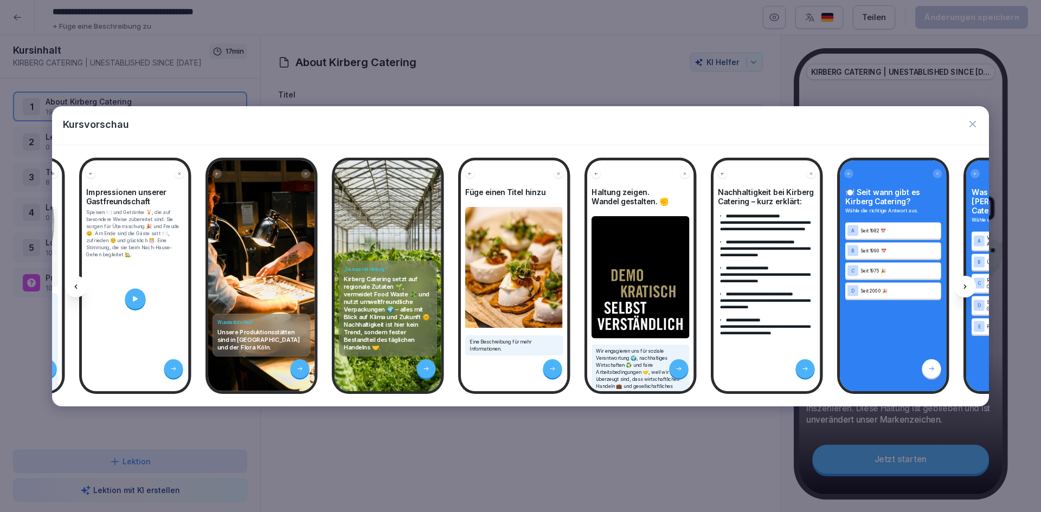
scroll to position [0, 1140]
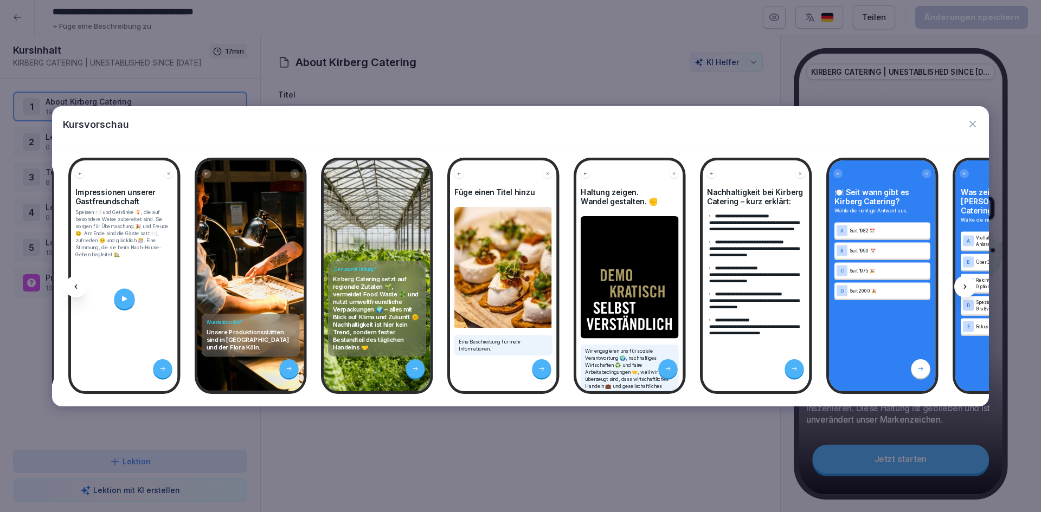
click at [971, 286] on div at bounding box center [965, 287] width 22 height 22
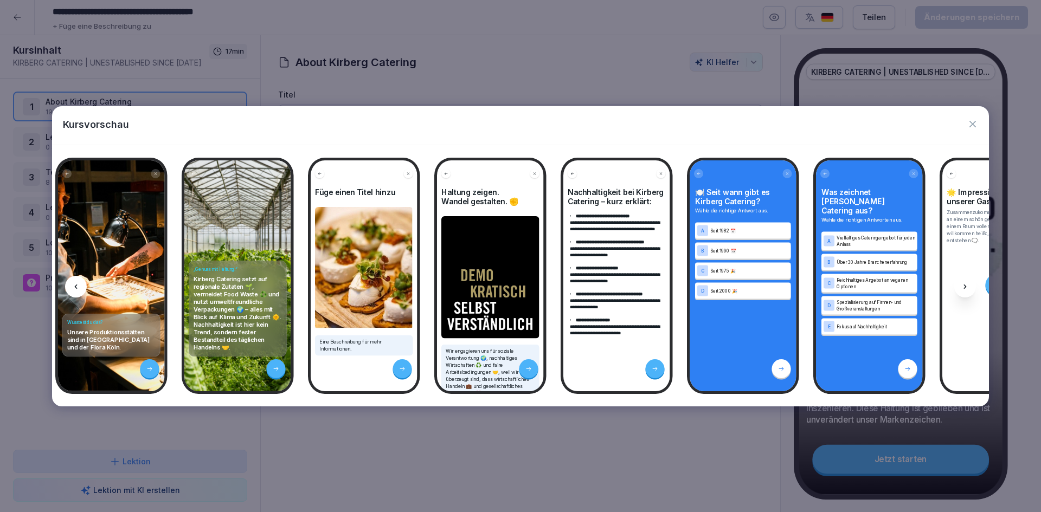
scroll to position [0, 1286]
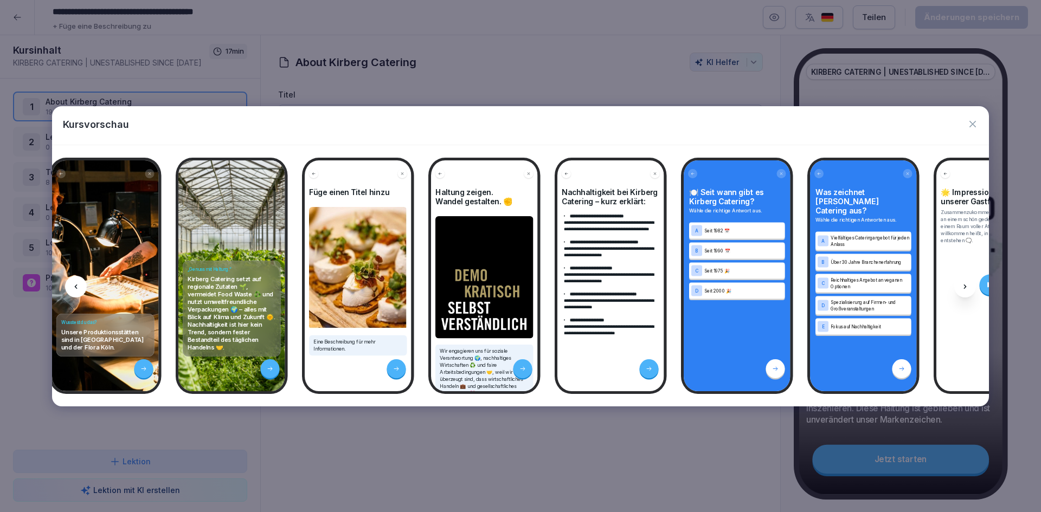
click at [971, 286] on div at bounding box center [965, 287] width 22 height 22
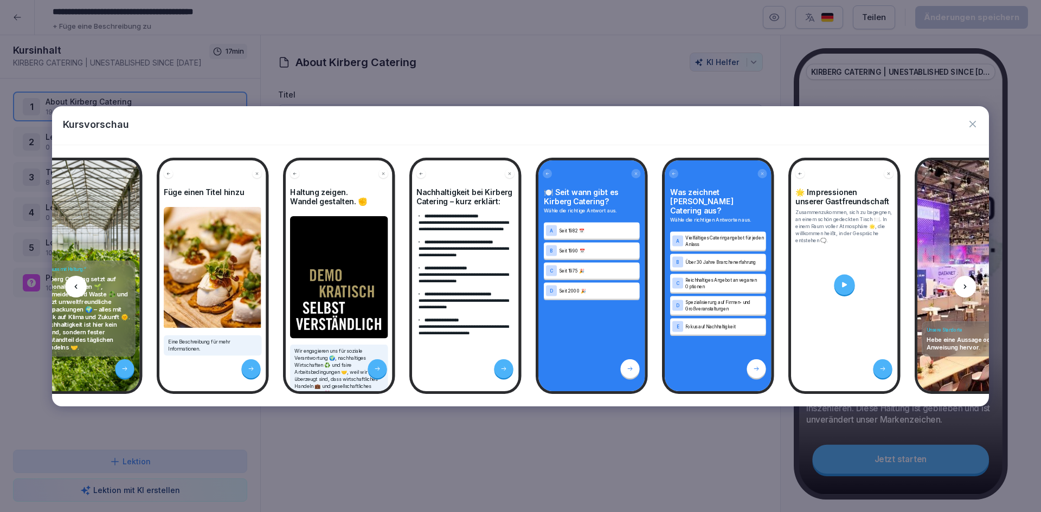
click at [971, 286] on div at bounding box center [965, 287] width 22 height 22
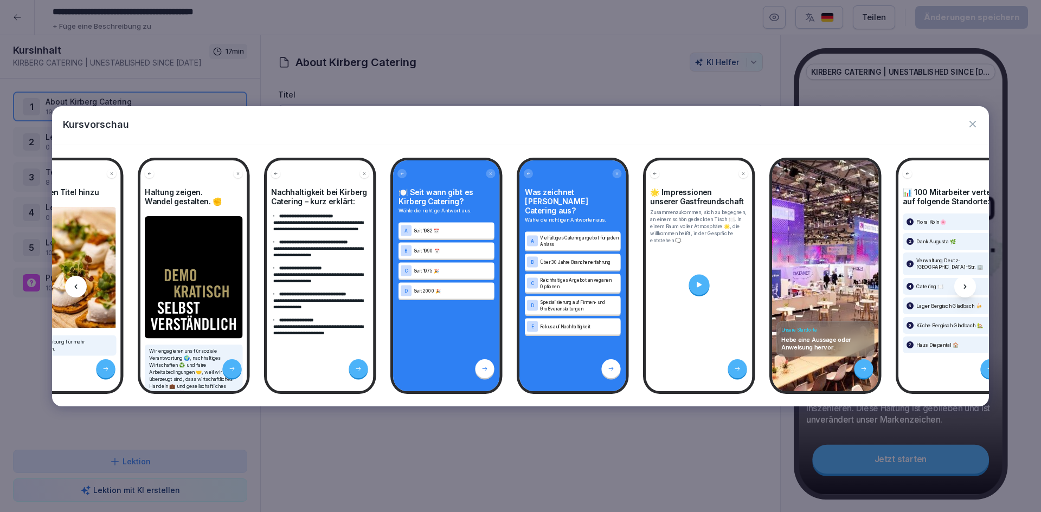
click at [971, 286] on div at bounding box center [965, 287] width 22 height 22
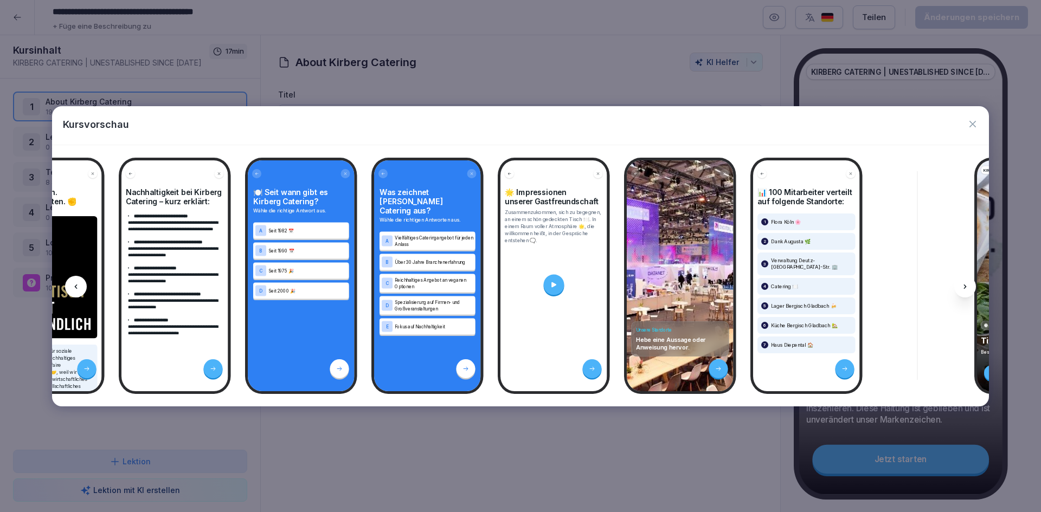
click at [971, 286] on div at bounding box center [965, 287] width 22 height 22
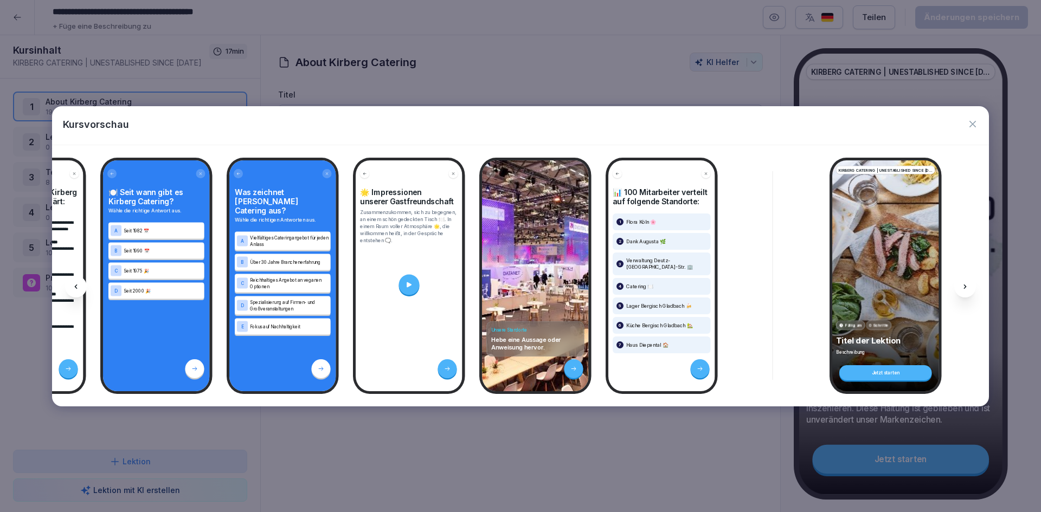
click at [971, 286] on div at bounding box center [965, 287] width 22 height 22
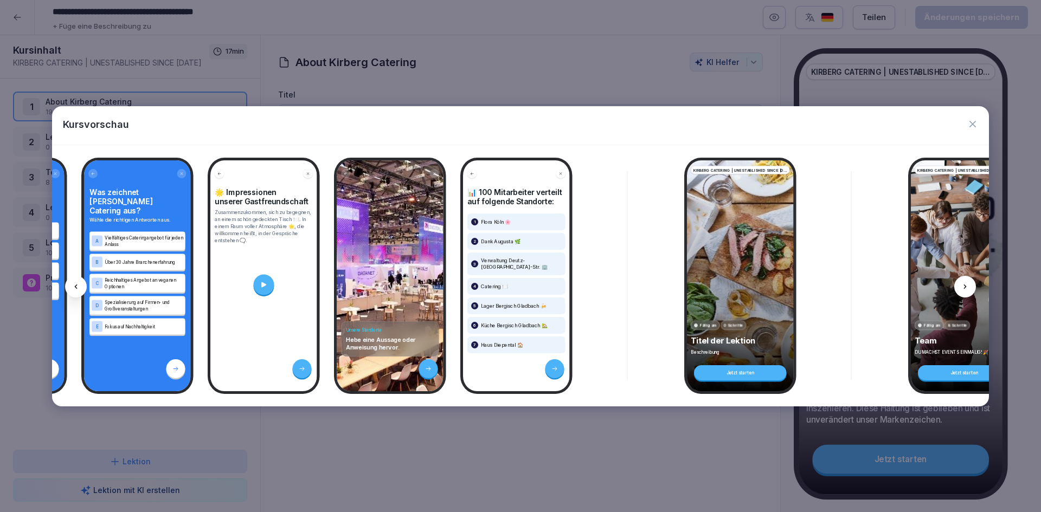
click at [971, 286] on div at bounding box center [965, 287] width 22 height 22
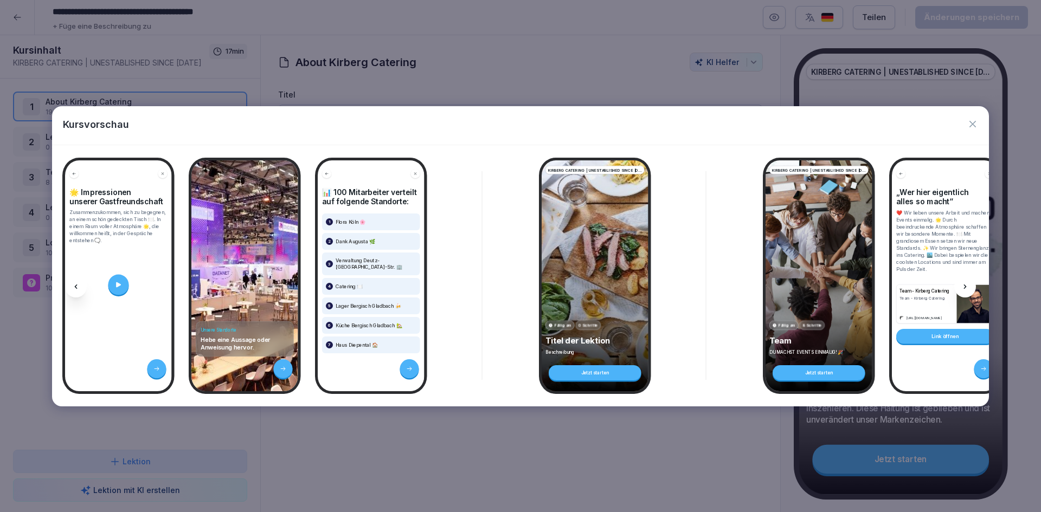
click at [971, 286] on div at bounding box center [965, 287] width 22 height 22
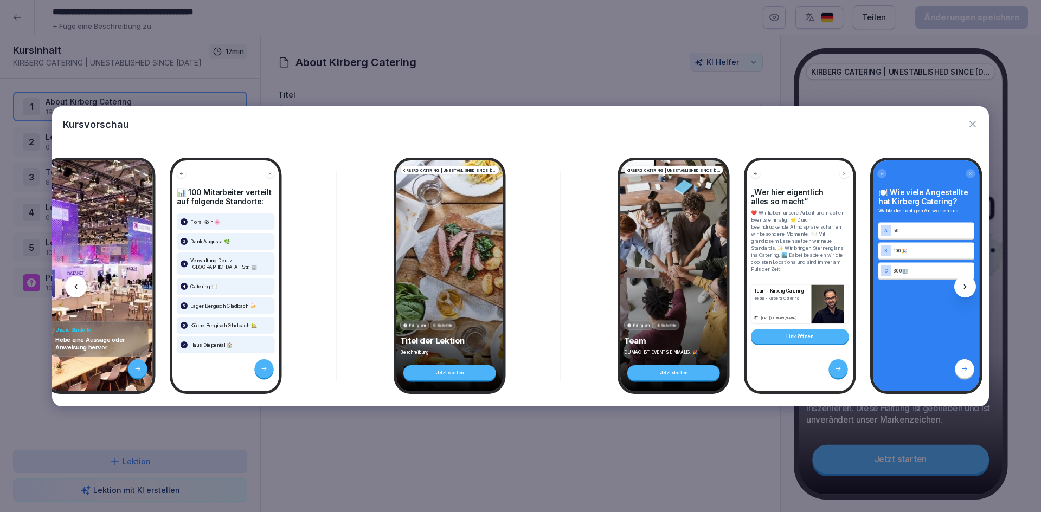
click at [971, 286] on div at bounding box center [965, 287] width 22 height 22
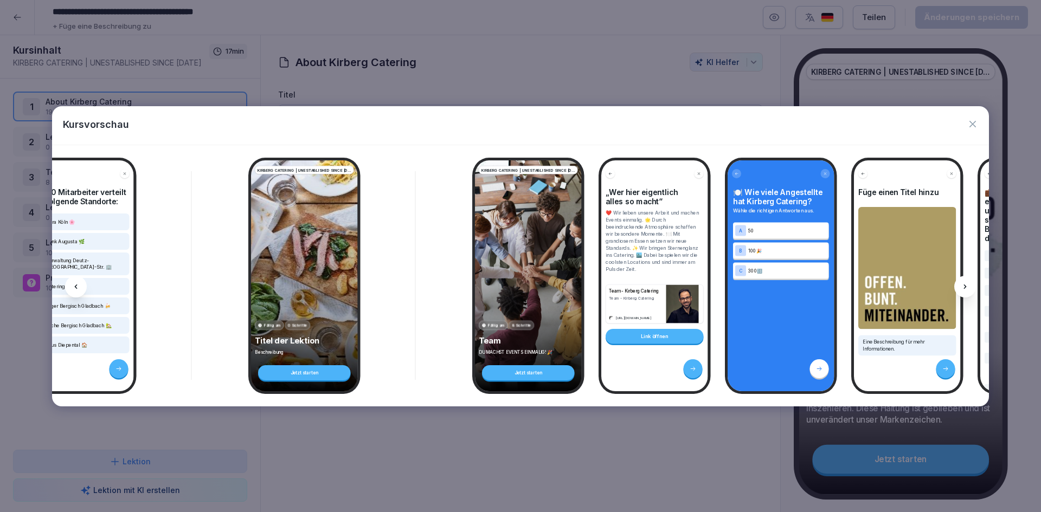
click at [971, 286] on div at bounding box center [965, 287] width 22 height 22
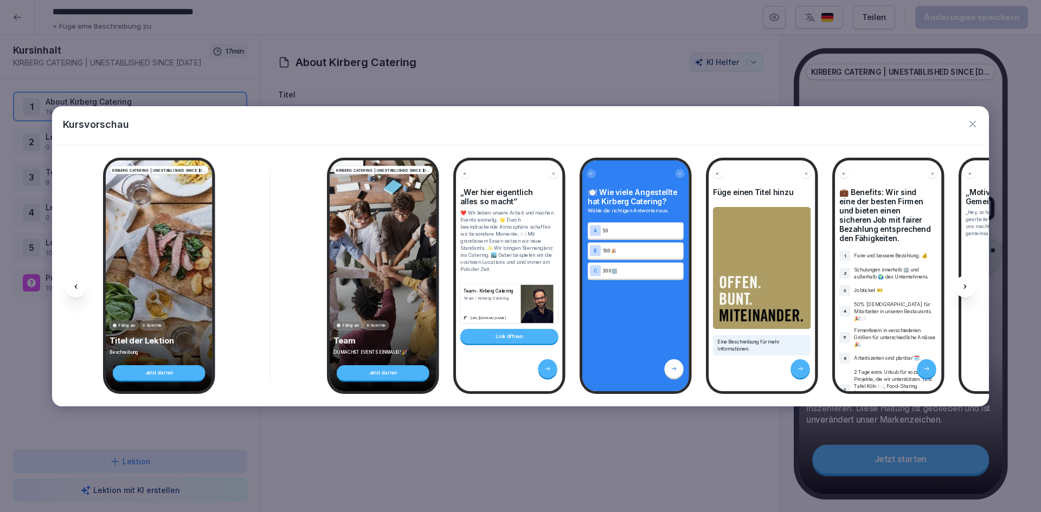
click at [971, 286] on div at bounding box center [965, 287] width 22 height 22
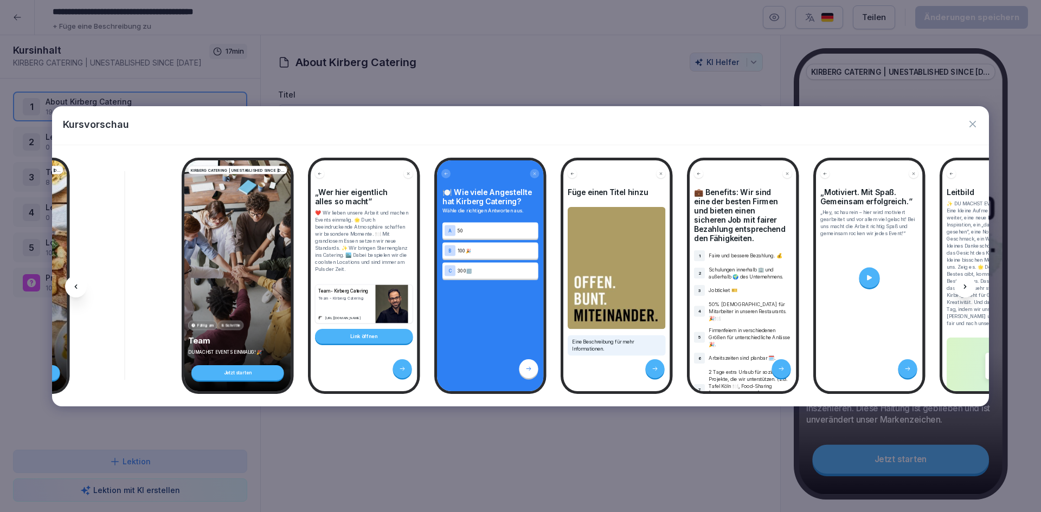
click at [971, 286] on div at bounding box center [965, 287] width 22 height 22
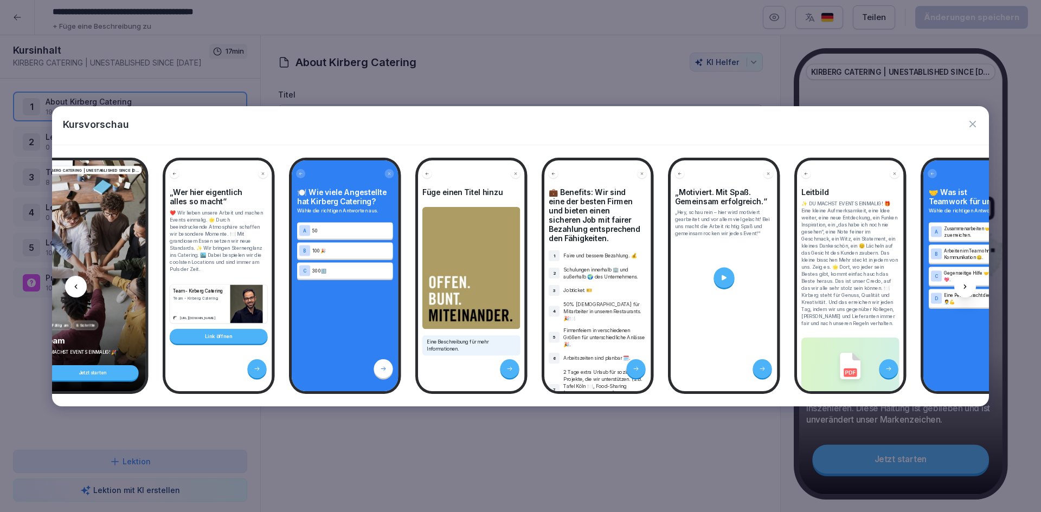
click at [971, 286] on div at bounding box center [965, 287] width 22 height 22
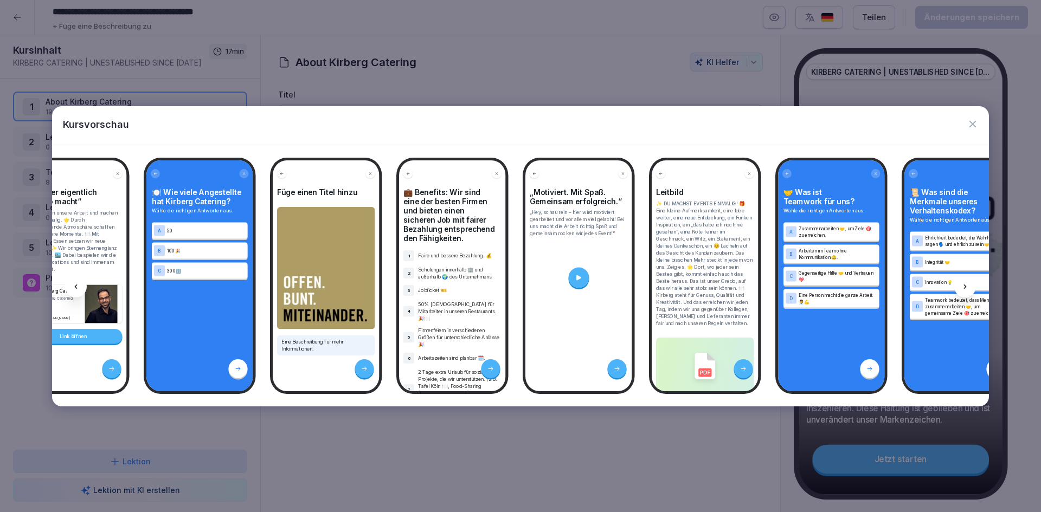
click at [971, 286] on div at bounding box center [965, 287] width 22 height 22
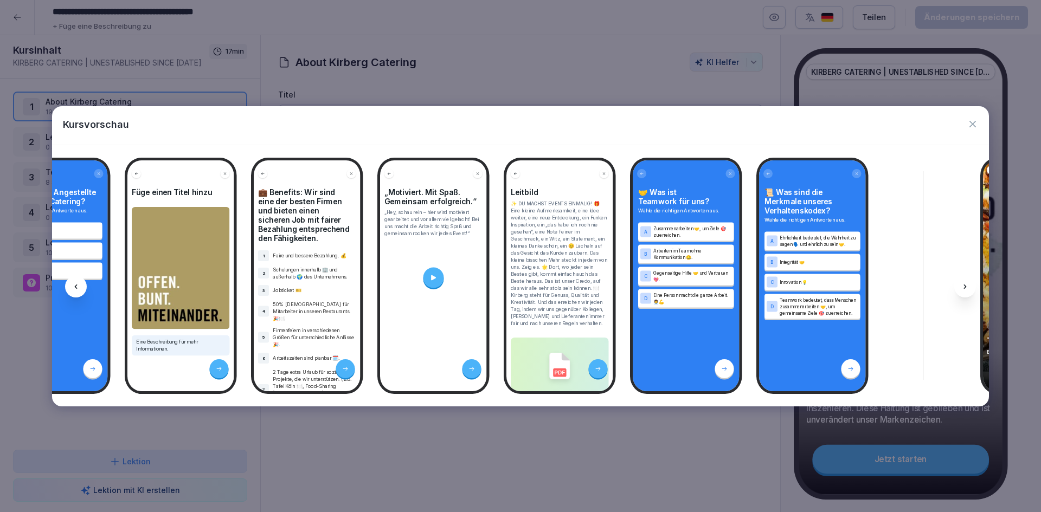
click at [971, 286] on div at bounding box center [965, 287] width 22 height 22
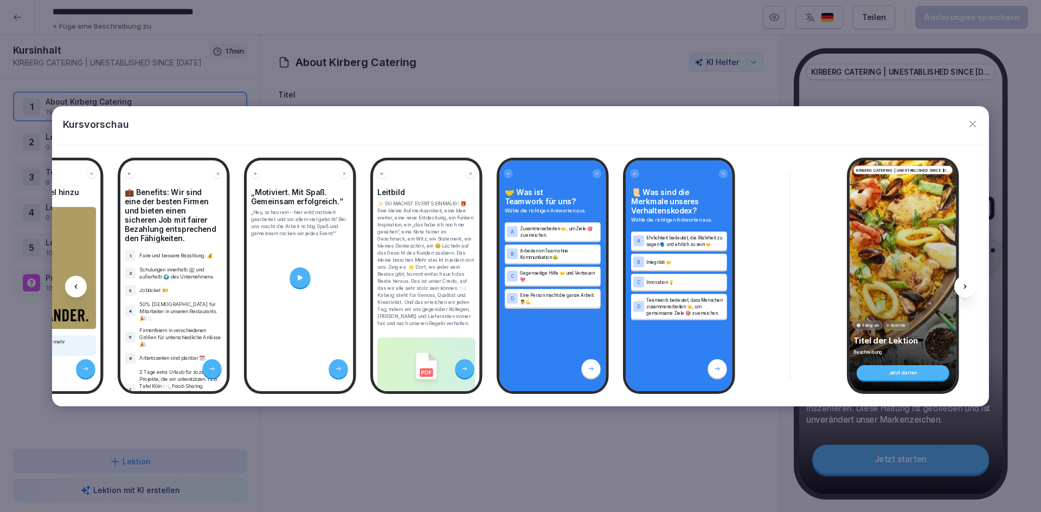
scroll to position [0, 3320]
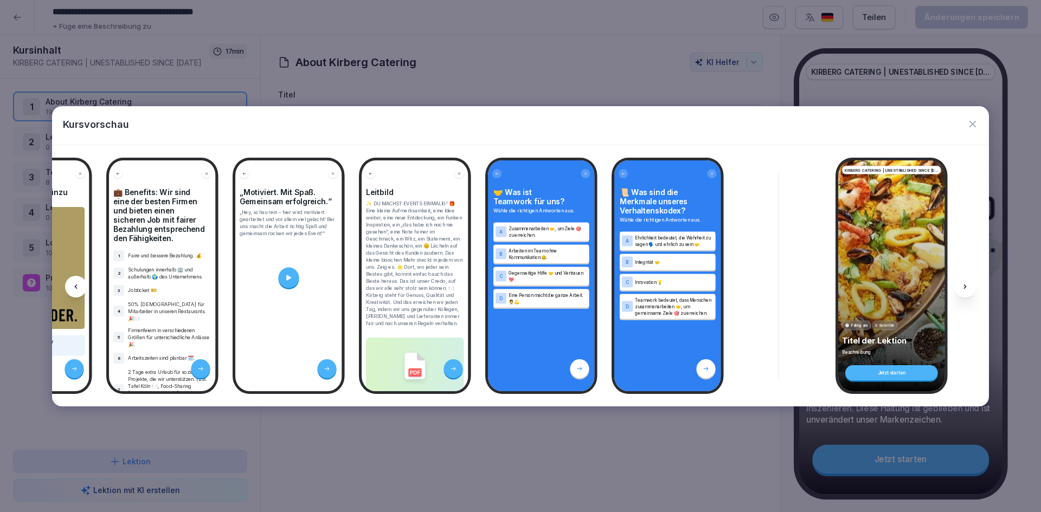
click at [964, 286] on icon at bounding box center [965, 287] width 9 height 9
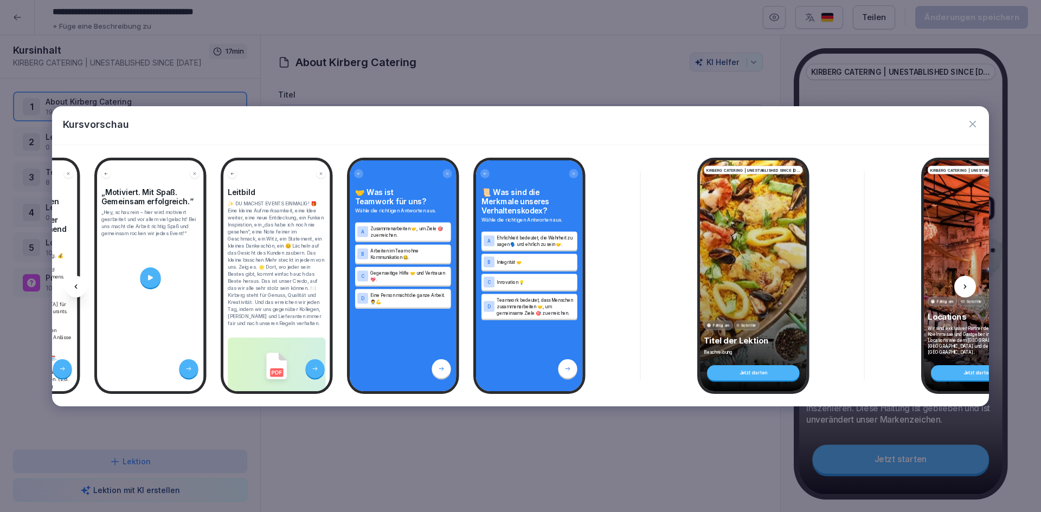
click at [964, 286] on icon at bounding box center [965, 287] width 9 height 9
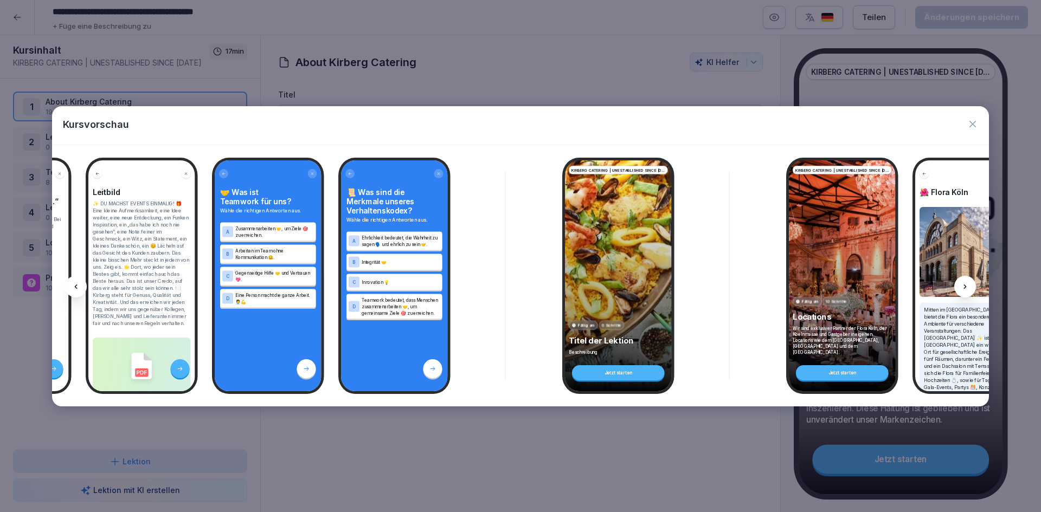
click at [964, 286] on icon at bounding box center [965, 287] width 9 height 9
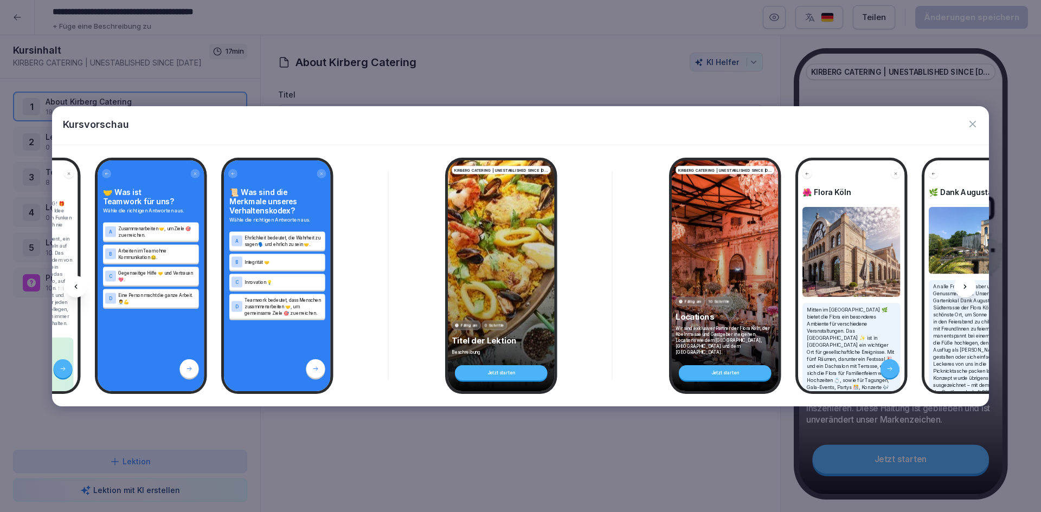
click at [964, 286] on icon at bounding box center [965, 287] width 9 height 9
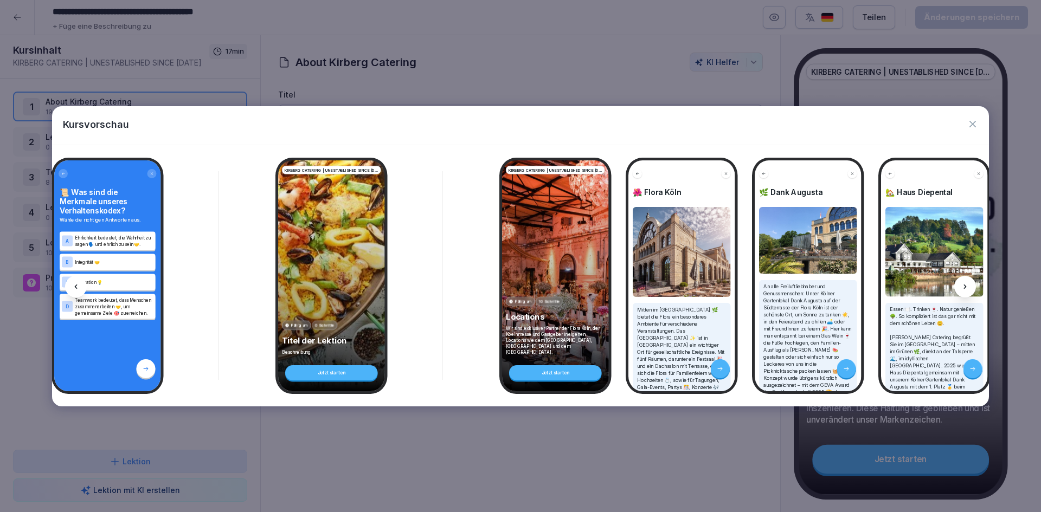
click at [964, 286] on icon at bounding box center [965, 287] width 9 height 9
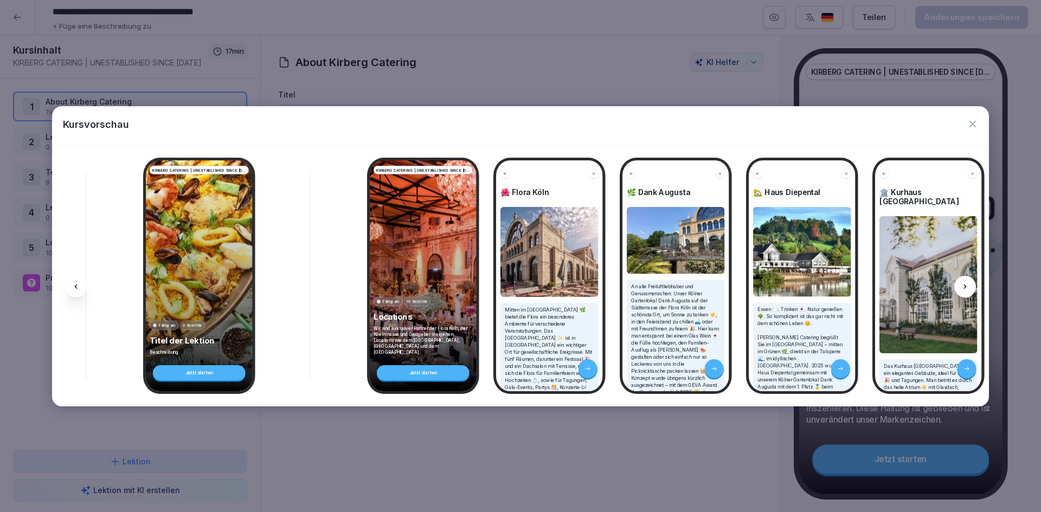
click at [964, 286] on icon at bounding box center [965, 287] width 9 height 9
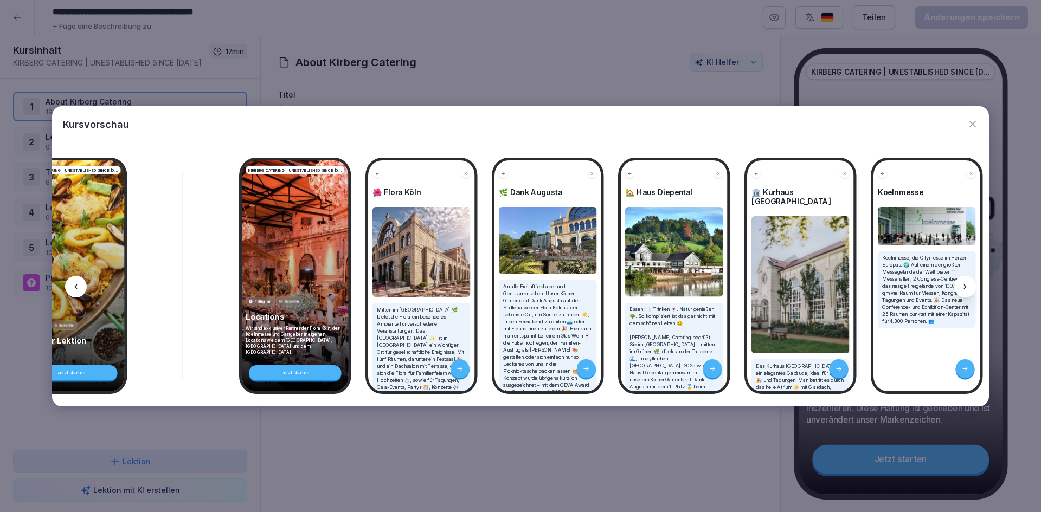
click at [964, 286] on icon at bounding box center [965, 287] width 9 height 9
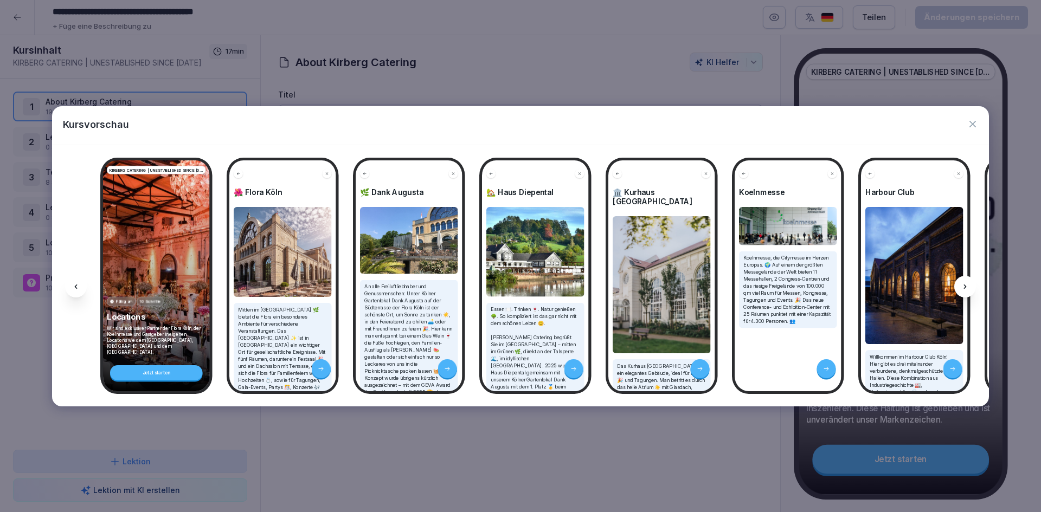
scroll to position [0, 4284]
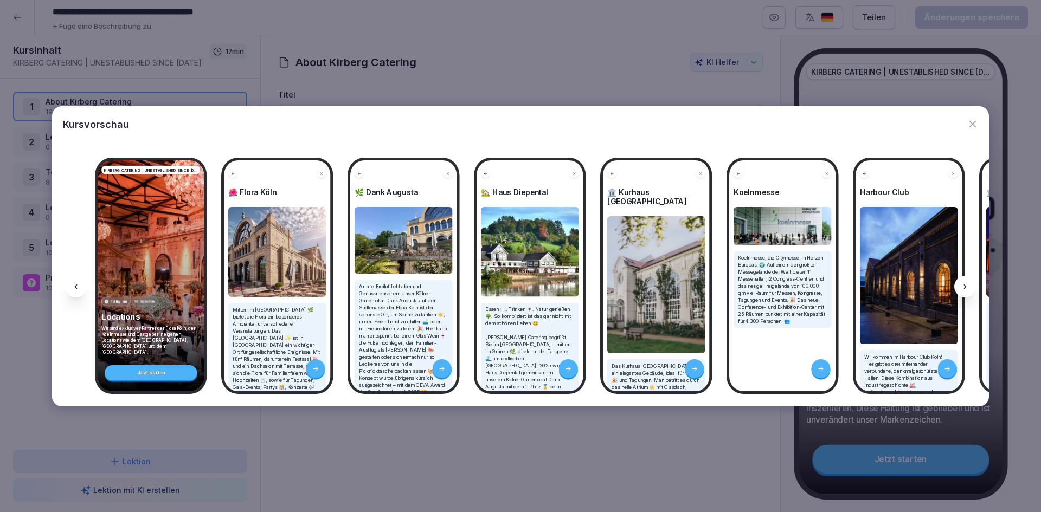
click at [964, 286] on icon at bounding box center [965, 287] width 9 height 9
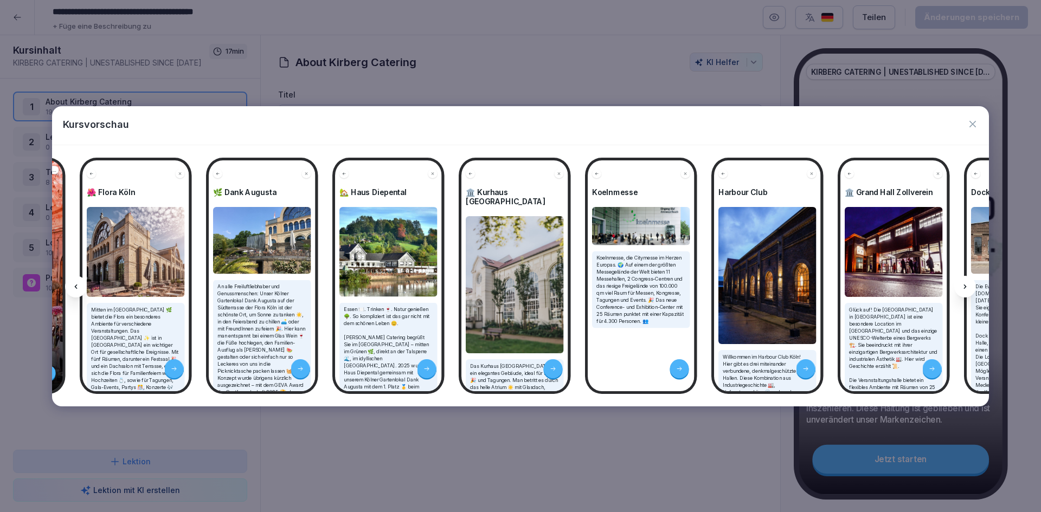
click at [964, 286] on icon at bounding box center [965, 287] width 9 height 9
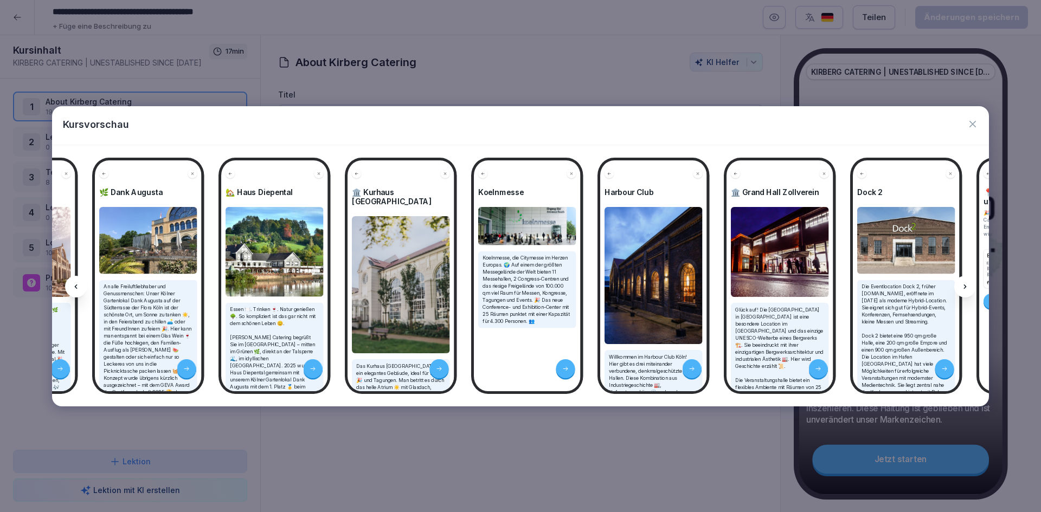
click at [964, 286] on icon at bounding box center [965, 287] width 9 height 9
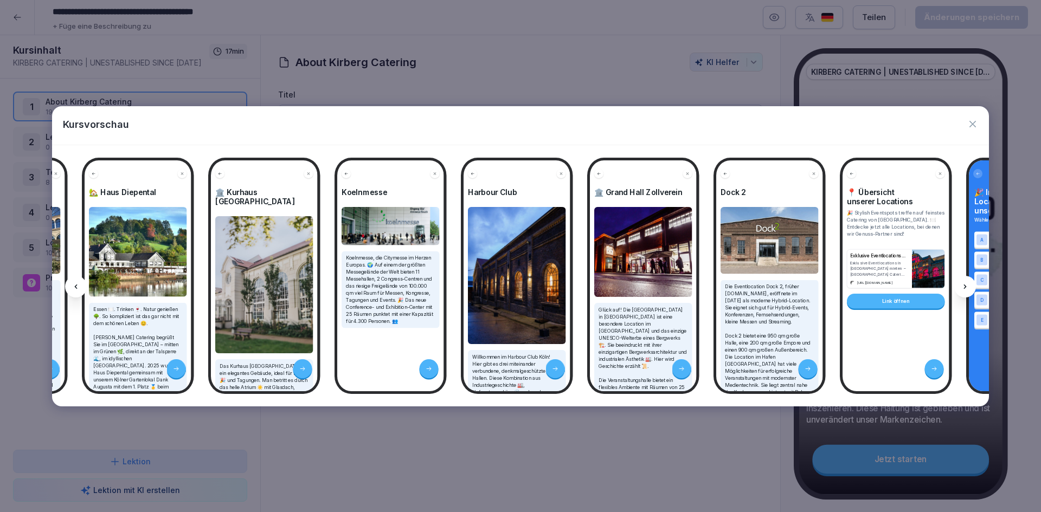
click at [964, 286] on icon at bounding box center [965, 287] width 9 height 9
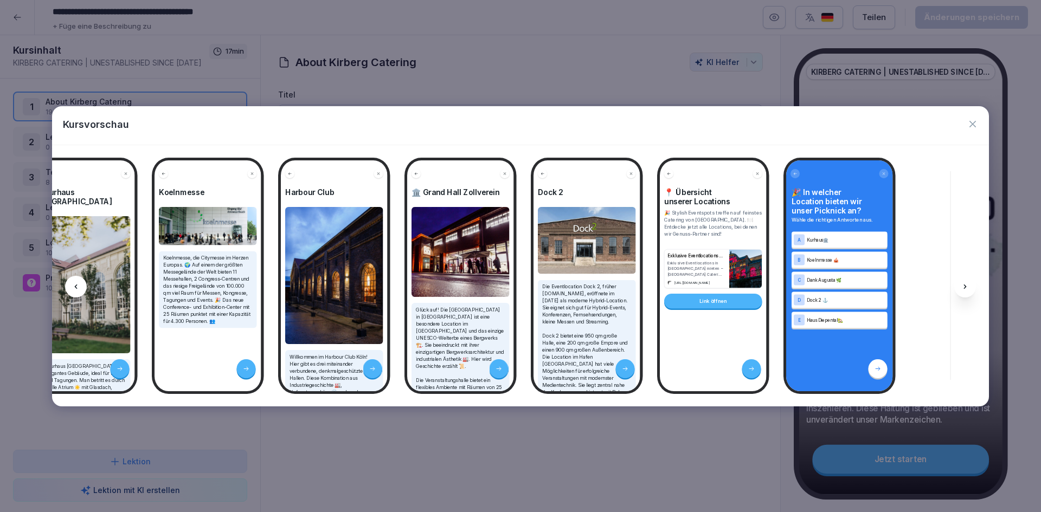
click at [964, 286] on icon at bounding box center [965, 287] width 9 height 9
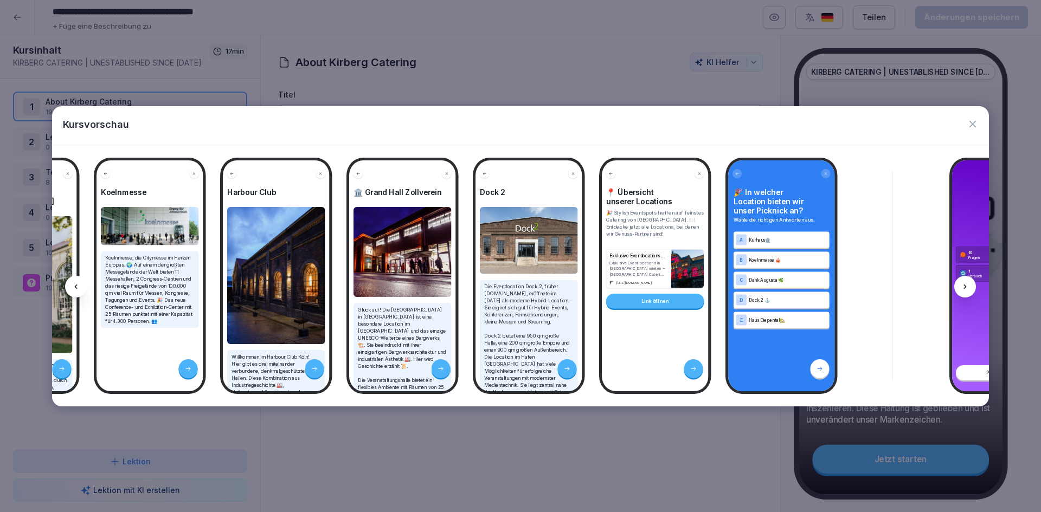
scroll to position [0, 4991]
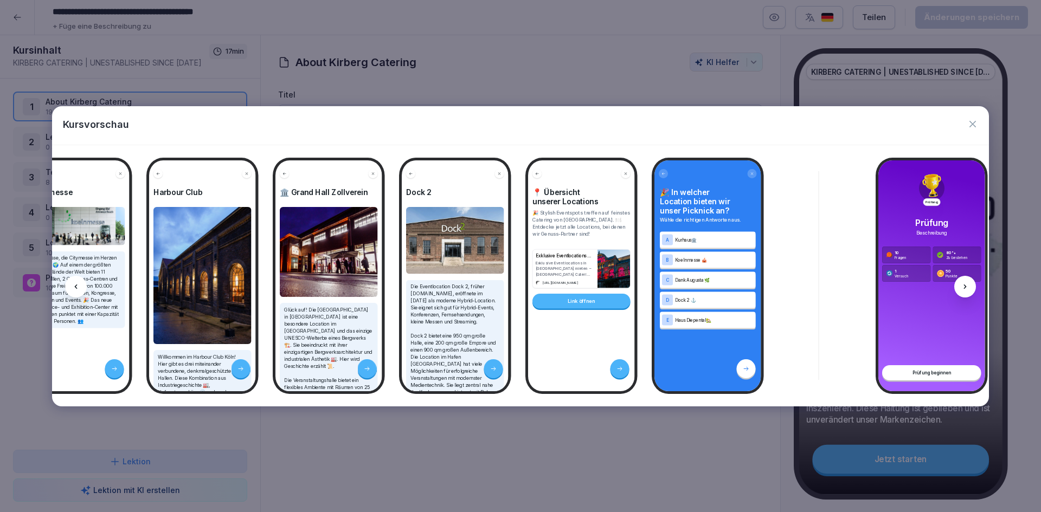
click at [975, 125] on icon "button" at bounding box center [972, 124] width 11 height 11
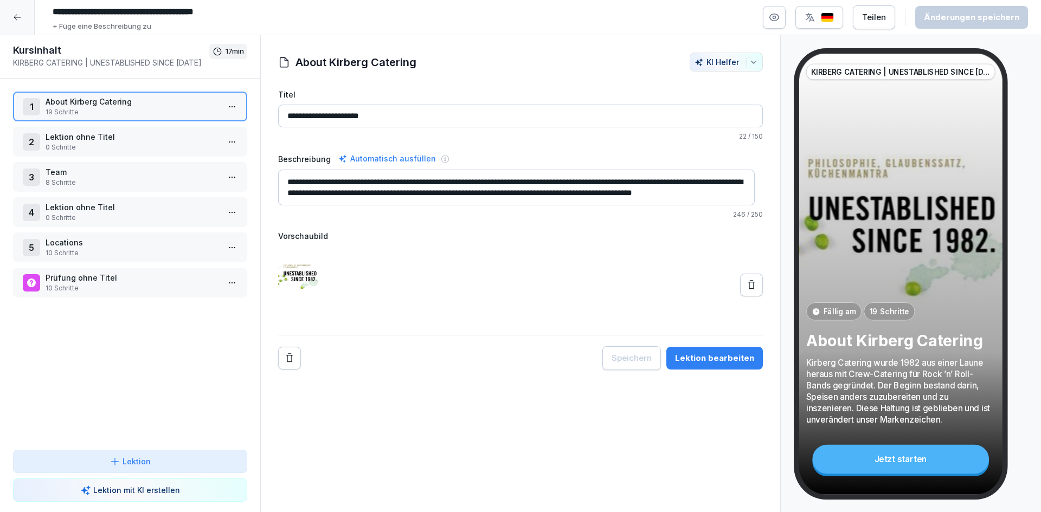
click at [12, 22] on div at bounding box center [17, 17] width 35 height 35
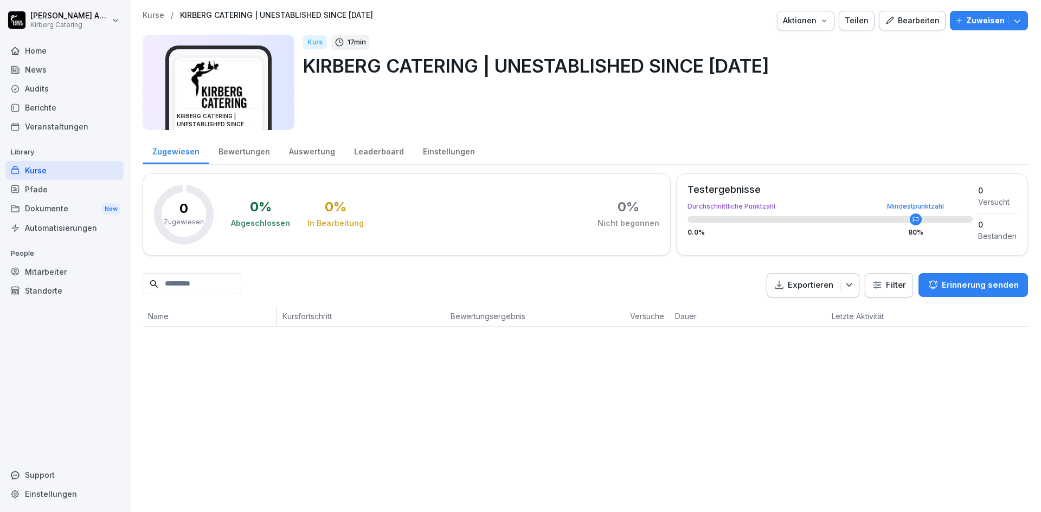
click at [43, 171] on div "Kurse" at bounding box center [64, 170] width 118 height 19
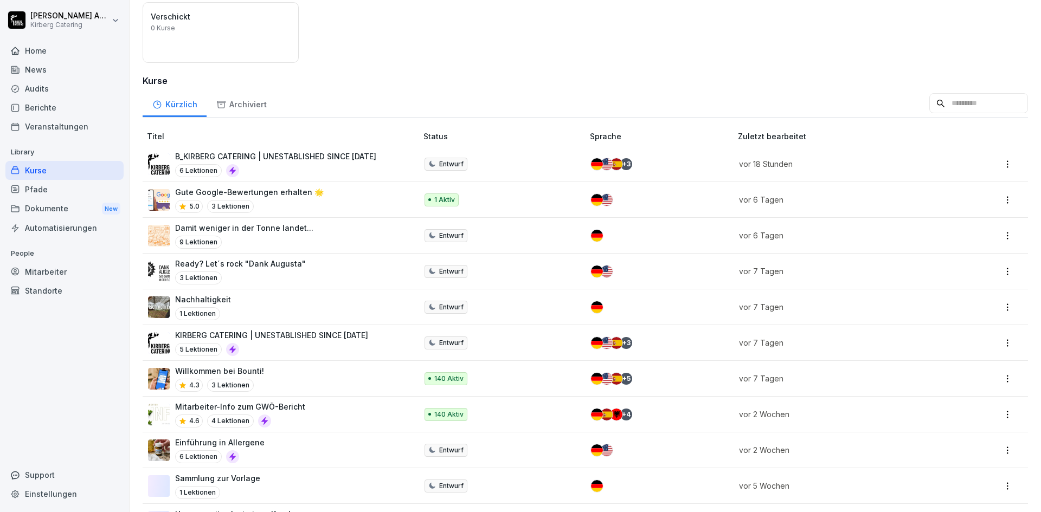
scroll to position [152, 0]
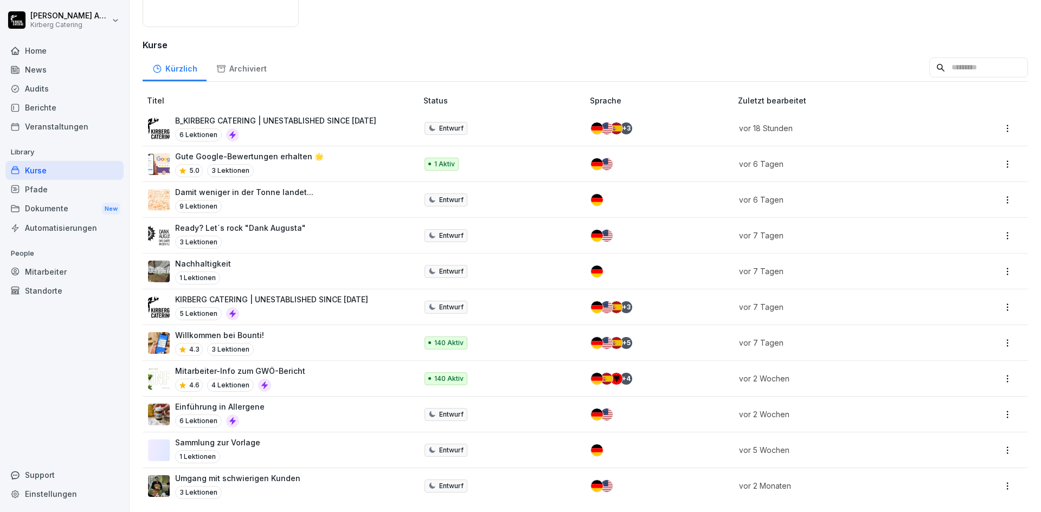
click at [261, 401] on div "Einführung in Allergene 6 Lektionen" at bounding box center [277, 414] width 258 height 27
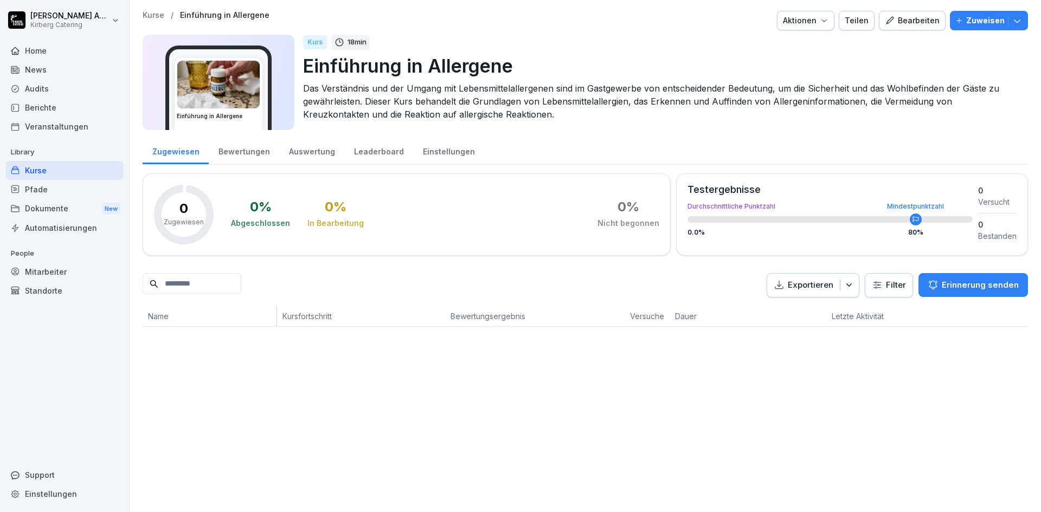
click at [906, 21] on div "Bearbeiten" at bounding box center [912, 21] width 55 height 12
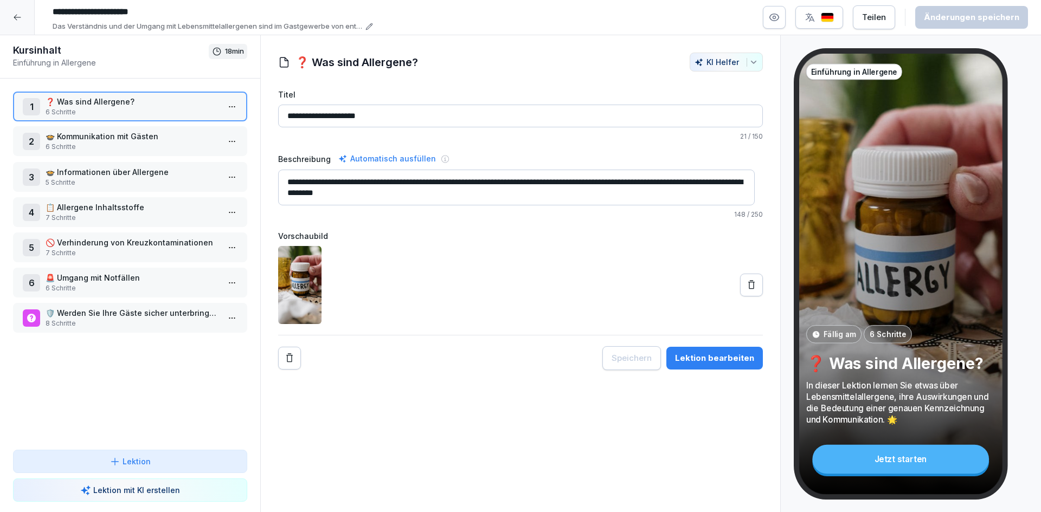
click at [110, 139] on p "🍲 Kommunikation mit Gästen" at bounding box center [133, 136] width 174 height 11
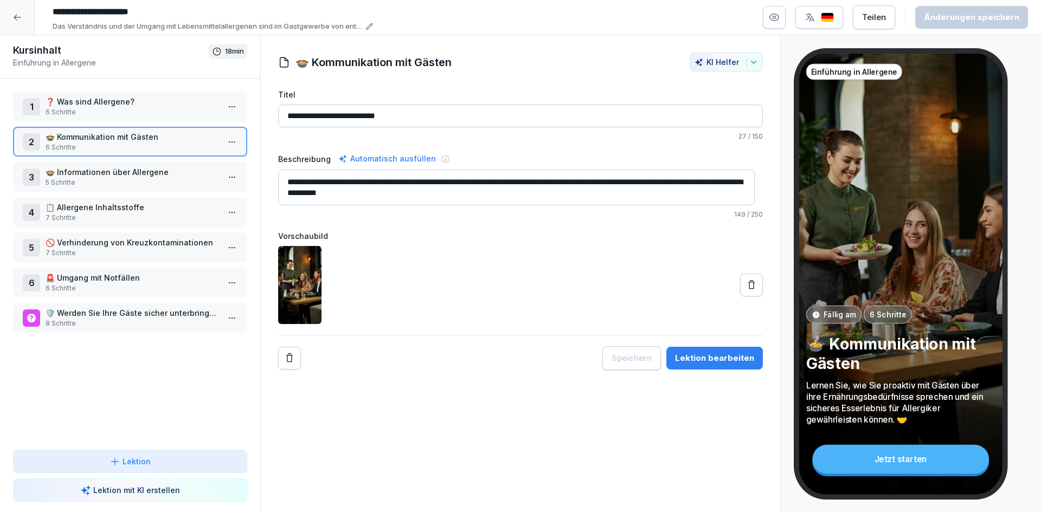
click at [141, 174] on p "🍲 Informationen über Allergene" at bounding box center [133, 171] width 174 height 11
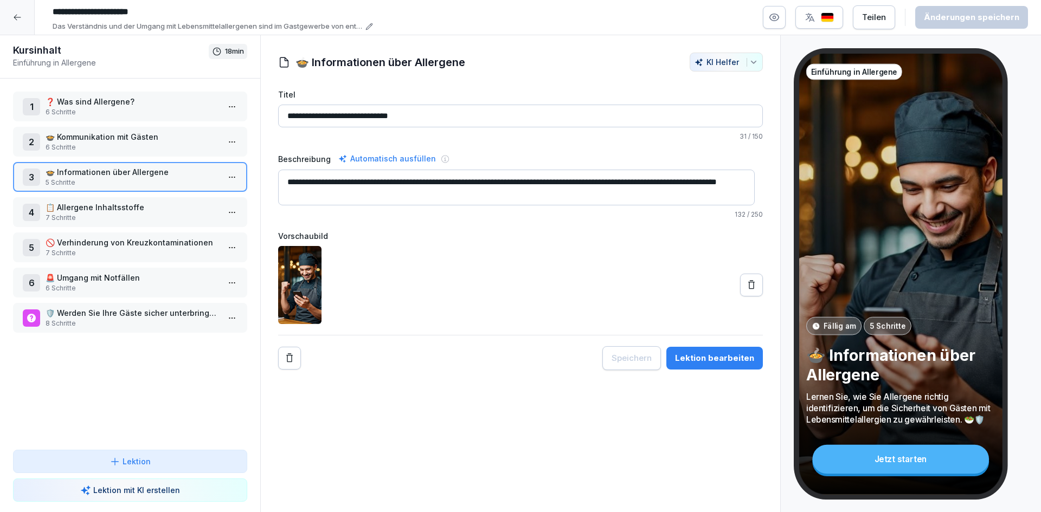
click at [95, 213] on p "📋 Allergene Inhaltsstoffe" at bounding box center [133, 207] width 174 height 11
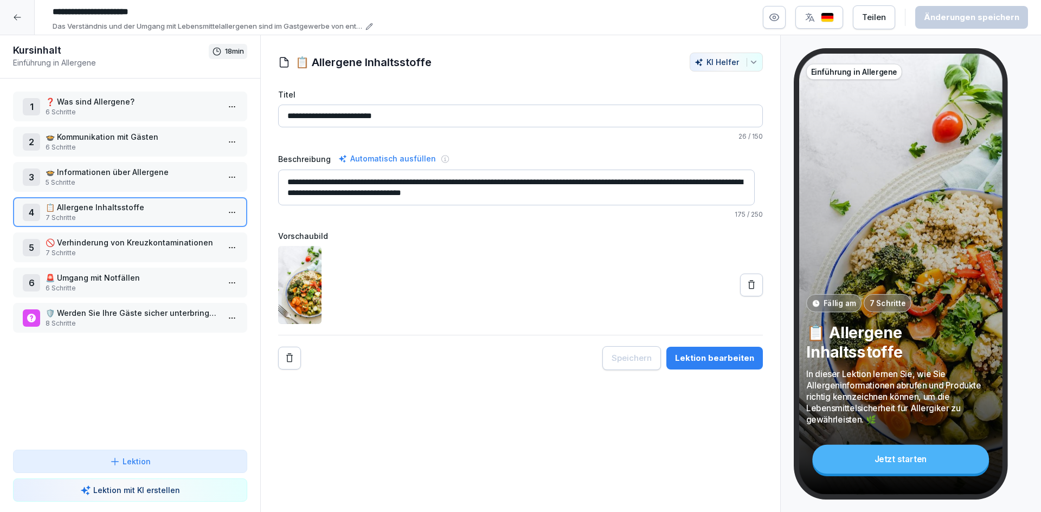
click at [151, 250] on p "7 Schritte" at bounding box center [133, 253] width 174 height 10
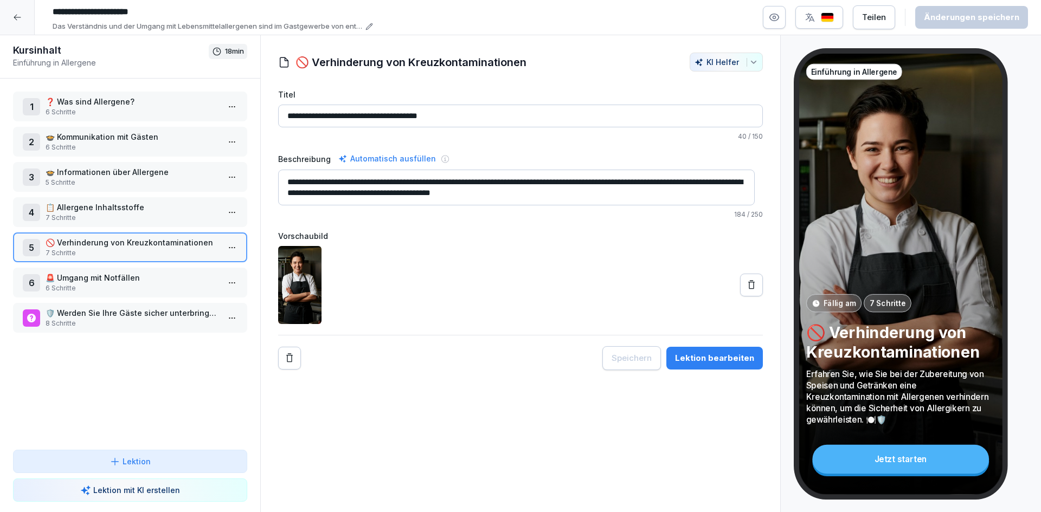
click at [117, 278] on p "🚨 Umgang mit Notfällen" at bounding box center [133, 277] width 174 height 11
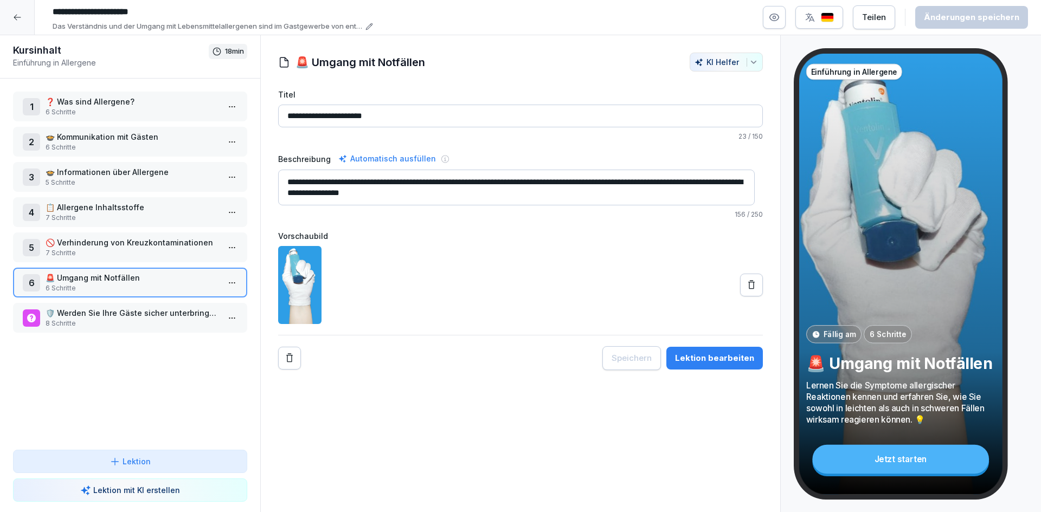
click at [118, 328] on p "8 Schritte" at bounding box center [133, 324] width 174 height 10
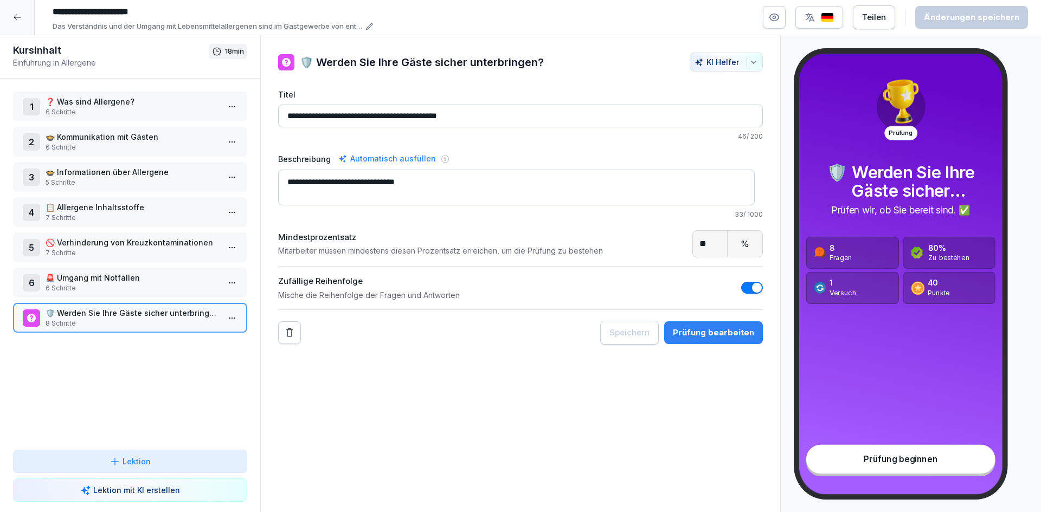
click at [15, 16] on icon at bounding box center [17, 18] width 7 height 6
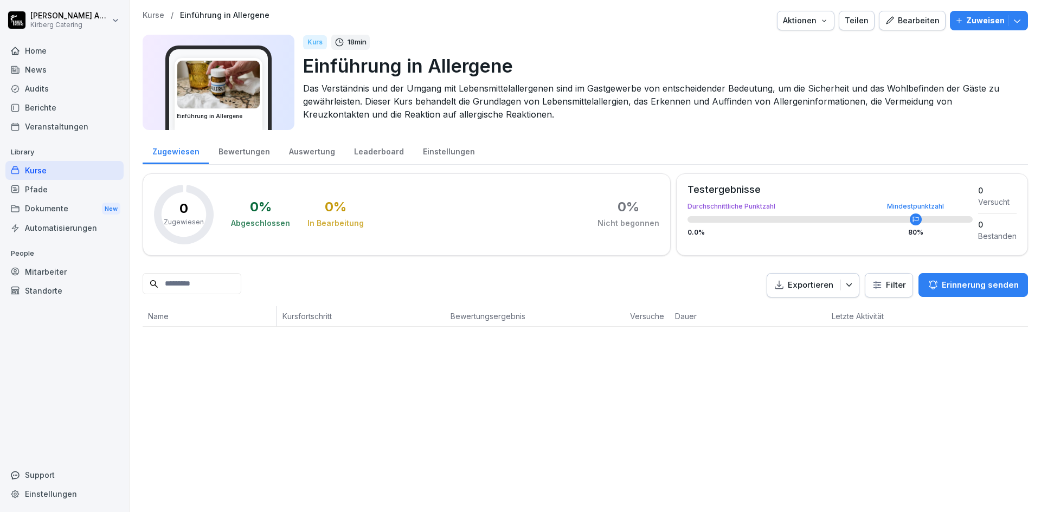
click at [78, 161] on div "Kurse" at bounding box center [64, 170] width 118 height 19
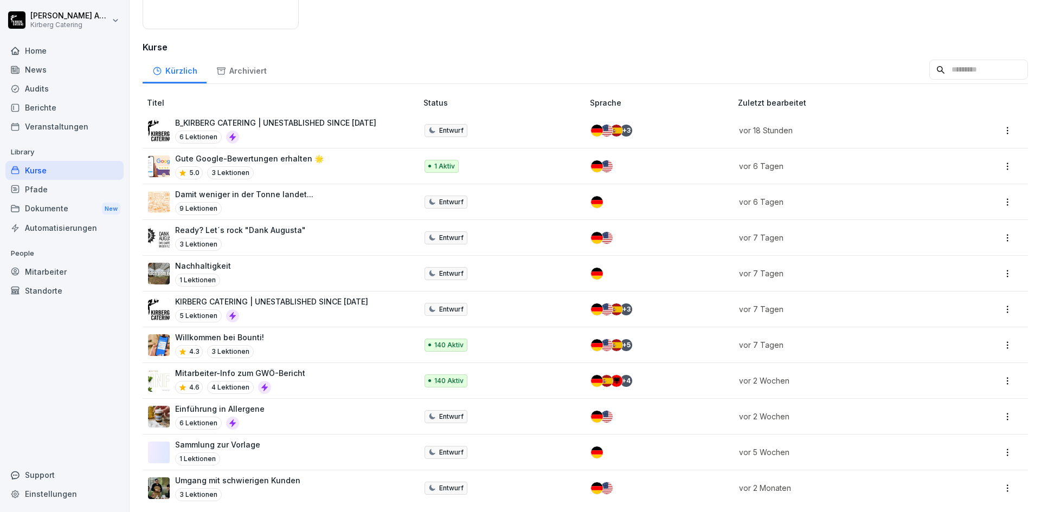
scroll to position [152, 0]
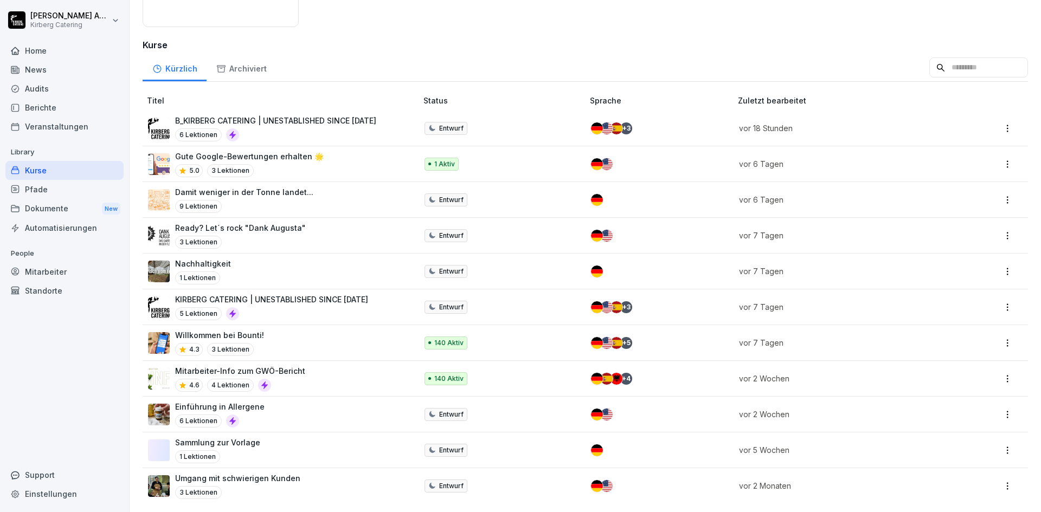
click at [43, 48] on div "Home" at bounding box center [64, 50] width 118 height 19
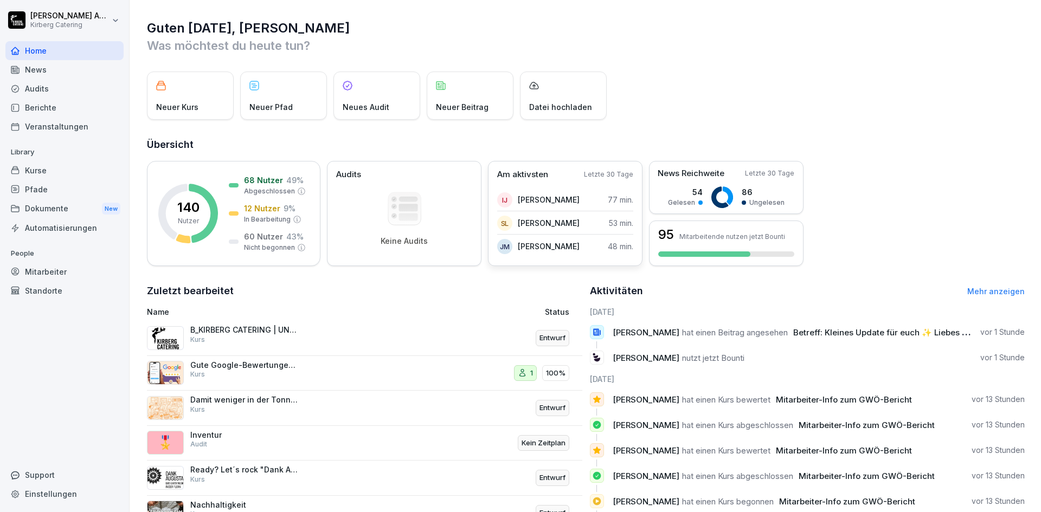
click at [526, 169] on p "Am aktivsten" at bounding box center [522, 175] width 51 height 12
click at [601, 172] on p "Letzte 30 Tage" at bounding box center [608, 175] width 49 height 10
click at [573, 189] on div "IJ [PERSON_NAME] 77 min." at bounding box center [565, 200] width 136 height 22
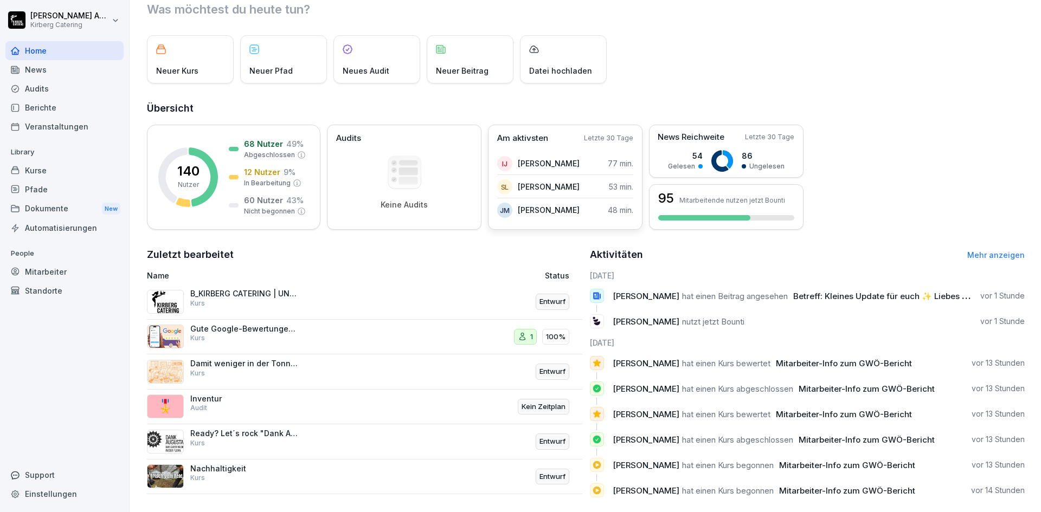
scroll to position [58, 0]
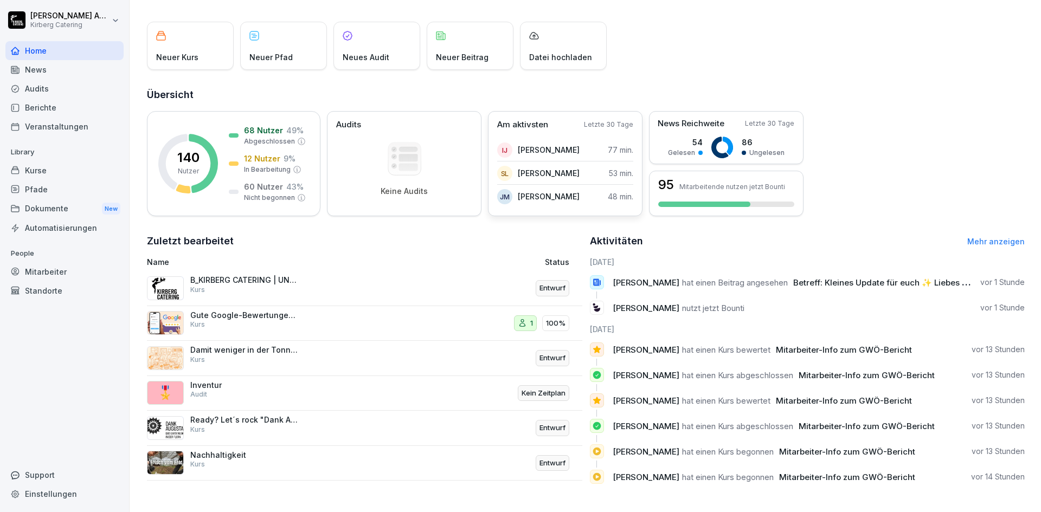
click at [568, 196] on div "JM [PERSON_NAME]" at bounding box center [538, 196] width 82 height 15
click at [520, 119] on p "Am aktivsten" at bounding box center [522, 125] width 51 height 12
click at [566, 119] on div "Am aktivsten Letzte 30 Tage" at bounding box center [565, 125] width 136 height 12
click at [197, 234] on h2 "Zuletzt bearbeitet" at bounding box center [364, 241] width 435 height 15
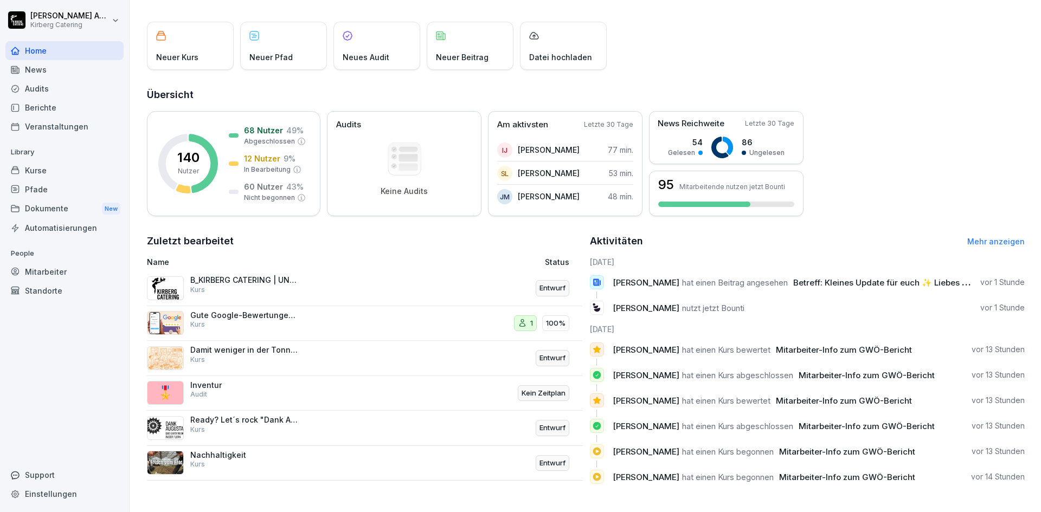
click at [252, 275] on p "B_KIRBERG CATERING | UNESTABLISHED SINCE [DATE]" at bounding box center [244, 280] width 108 height 10
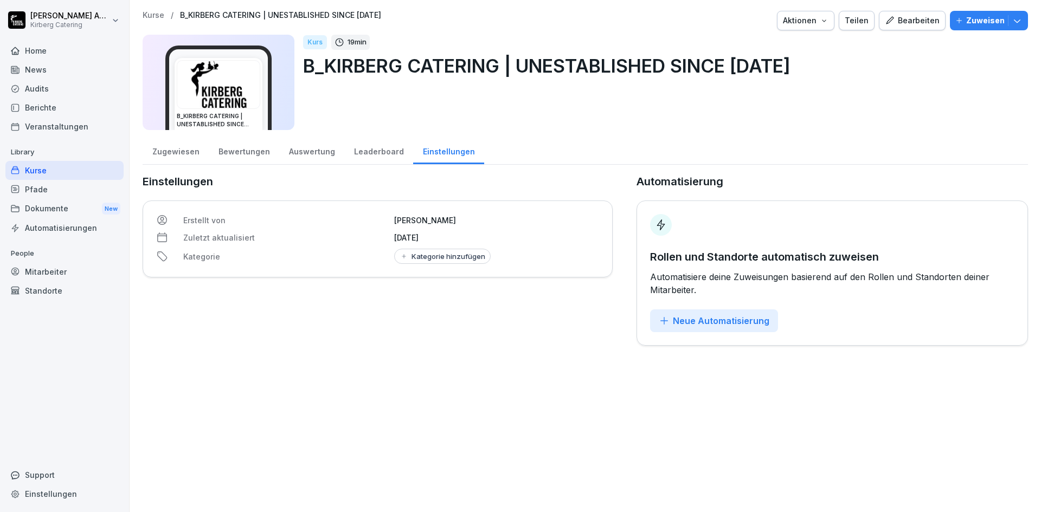
click at [896, 21] on div "Bearbeiten" at bounding box center [912, 21] width 55 height 12
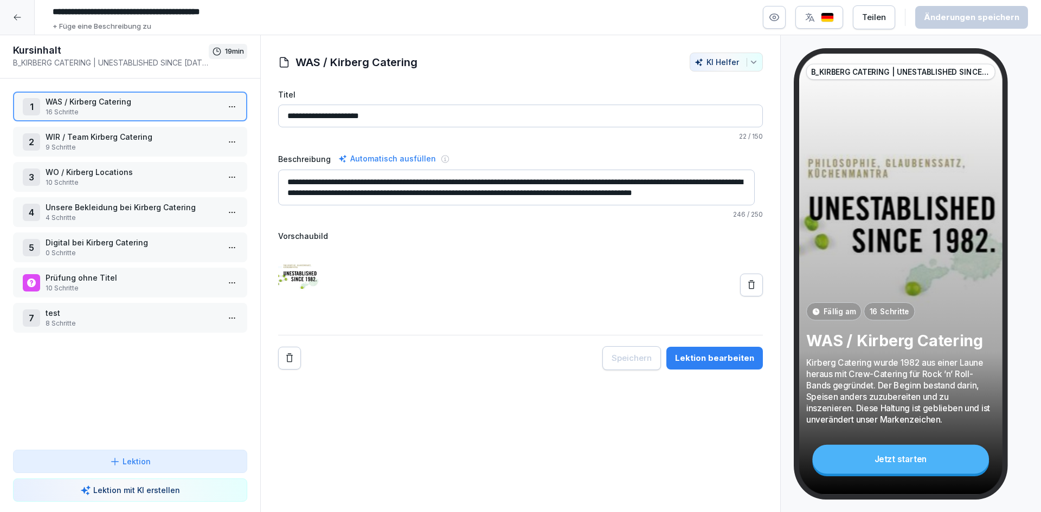
click at [155, 110] on p "16 Schritte" at bounding box center [133, 112] width 174 height 10
click at [232, 107] on html "**********" at bounding box center [520, 256] width 1041 height 512
click at [200, 127] on div "Schritte bearbeiten" at bounding box center [183, 128] width 83 height 11
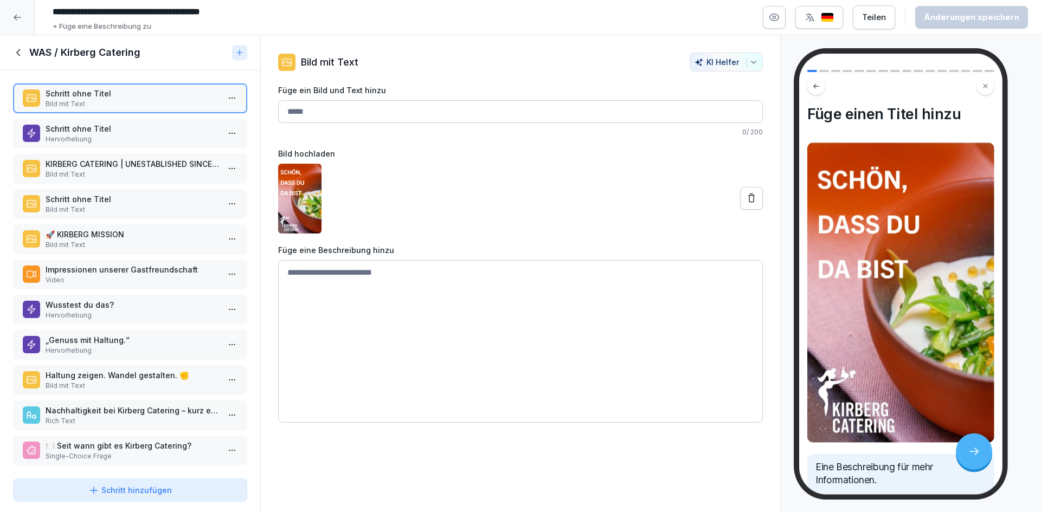
click at [86, 128] on p "Schritt ohne Titel" at bounding box center [133, 128] width 174 height 11
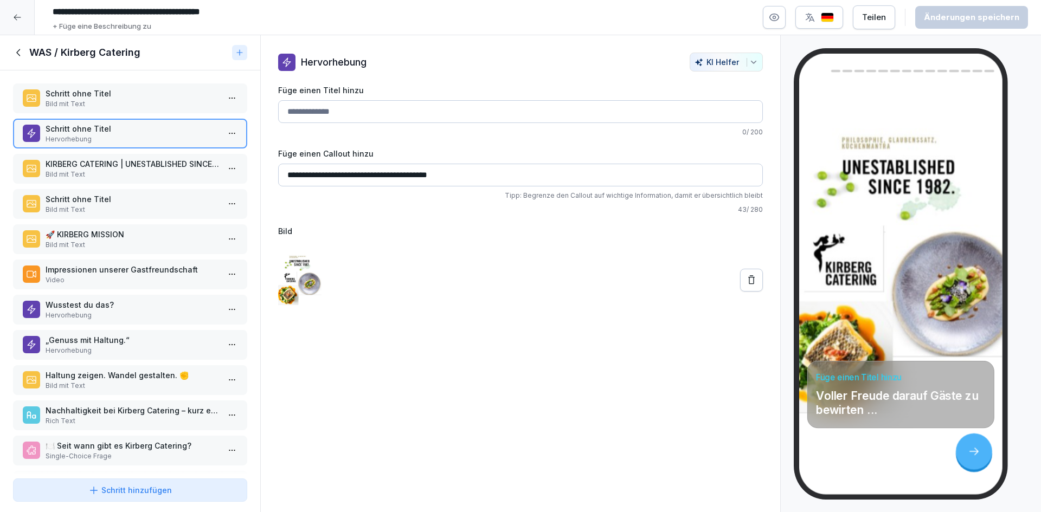
click at [91, 95] on p "Schritt ohne Titel" at bounding box center [133, 93] width 174 height 11
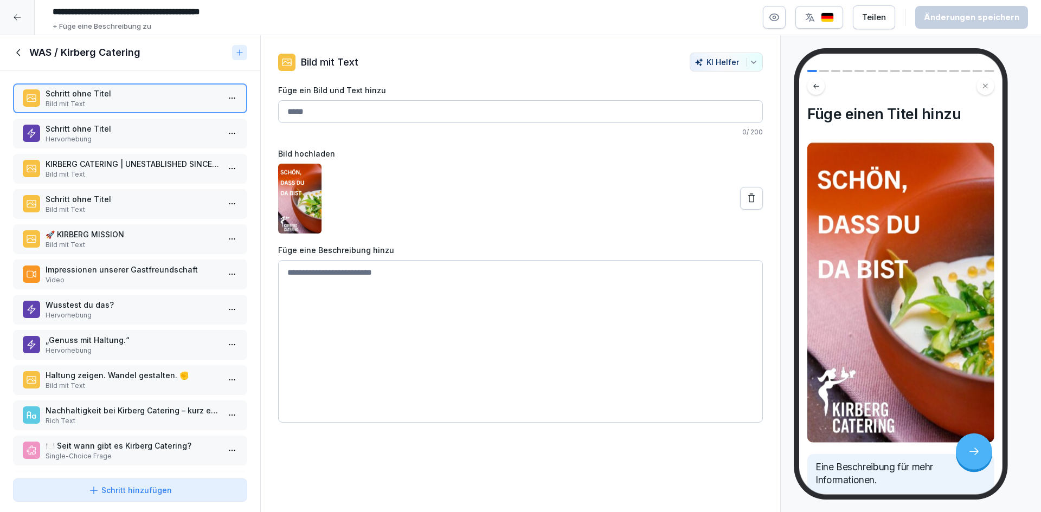
click at [104, 138] on p "Hervorhebung" at bounding box center [133, 139] width 174 height 10
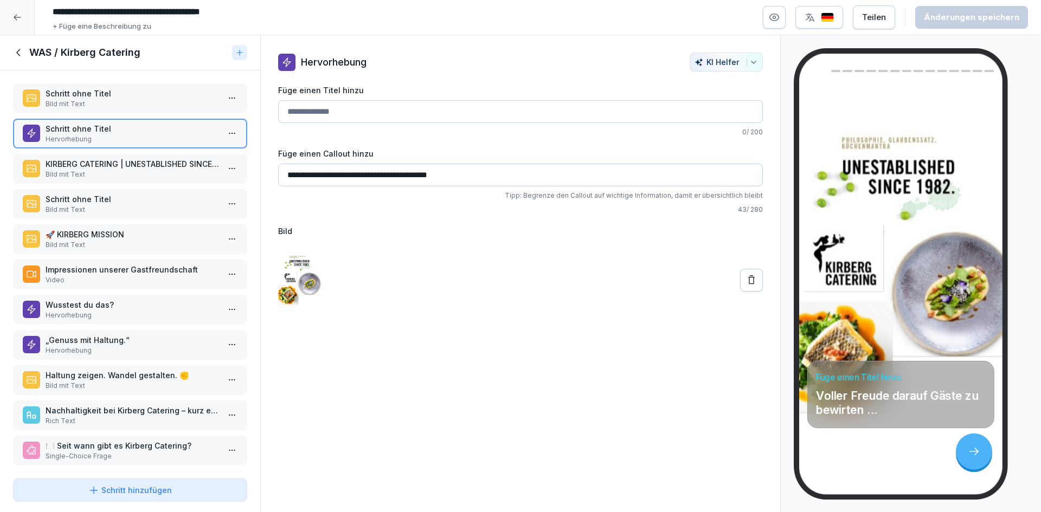
click at [111, 166] on p "KIRBERG CATERING | UNESTABLISHED SINCE [DATE]" at bounding box center [133, 163] width 174 height 11
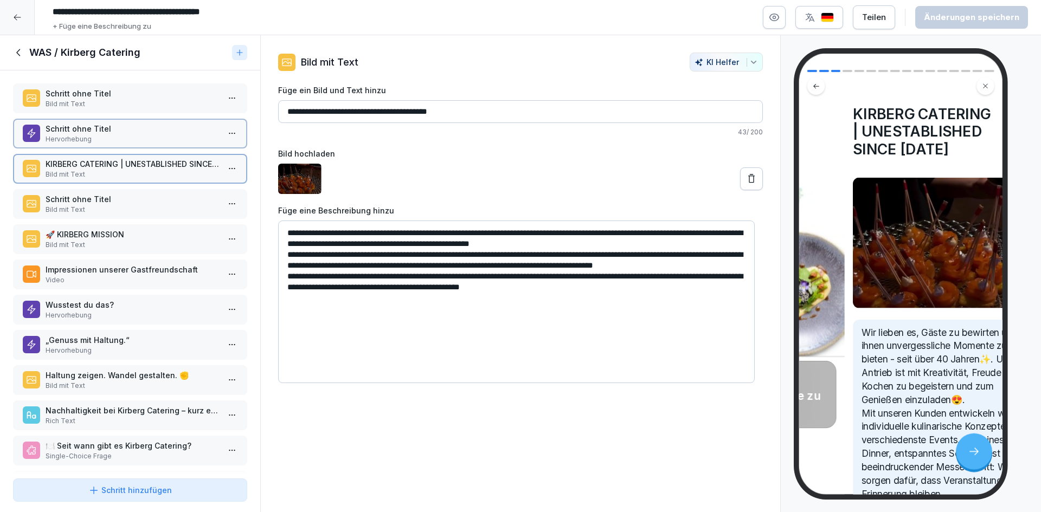
click at [111, 166] on p "KIRBERG CATERING | UNESTABLISHED SINCE [DATE]" at bounding box center [133, 163] width 174 height 11
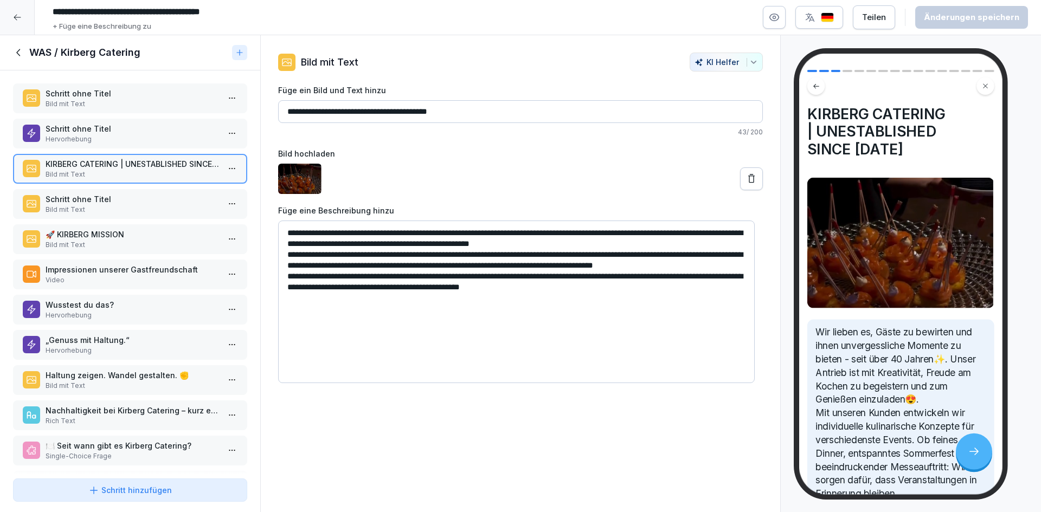
click at [947, 288] on img at bounding box center [901, 243] width 187 height 131
click at [746, 178] on icon at bounding box center [751, 179] width 11 height 11
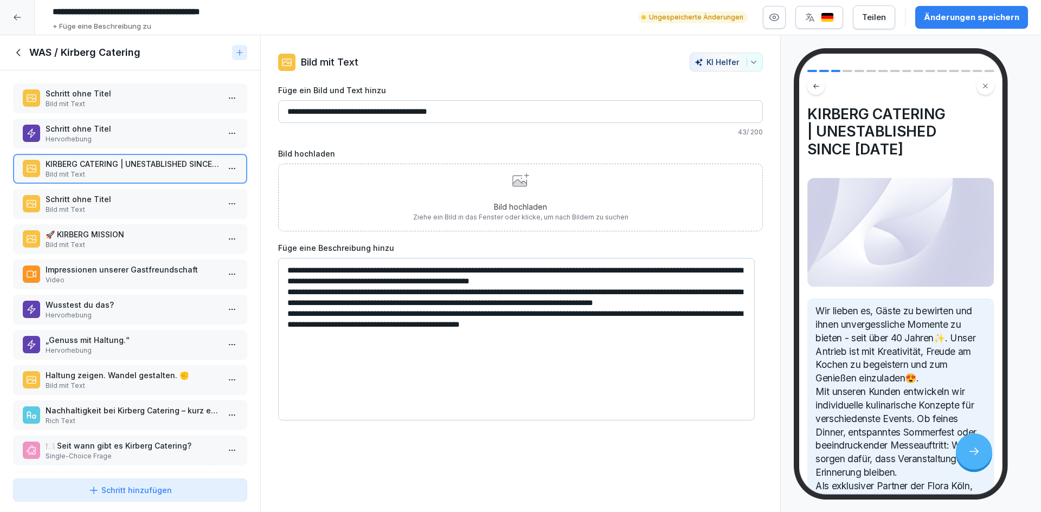
click at [575, 189] on div "Bild hochladen Ziehe ein Bild in das Fenster oder klicke, um nach Bildern zu su…" at bounding box center [520, 197] width 215 height 49
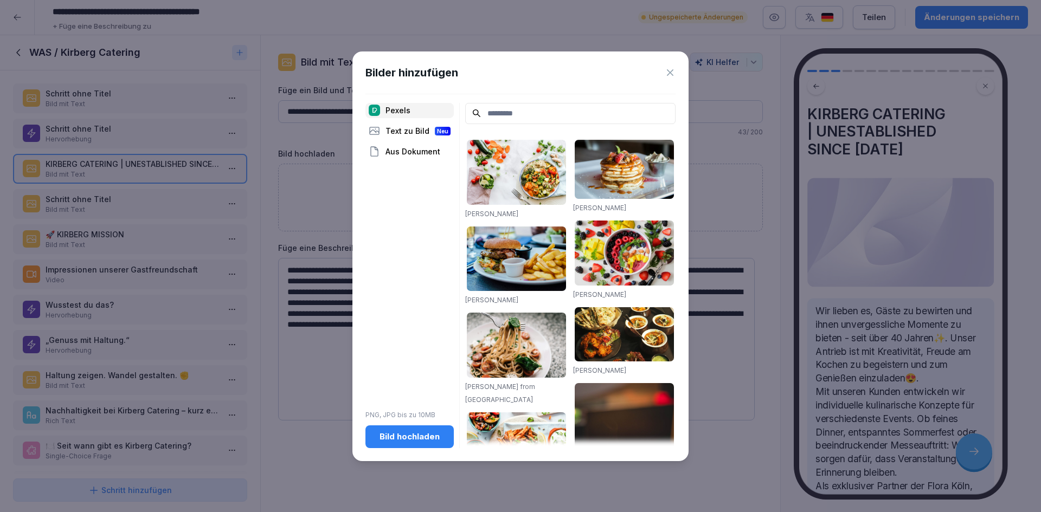
click at [421, 441] on div "Bild hochladen" at bounding box center [409, 437] width 71 height 12
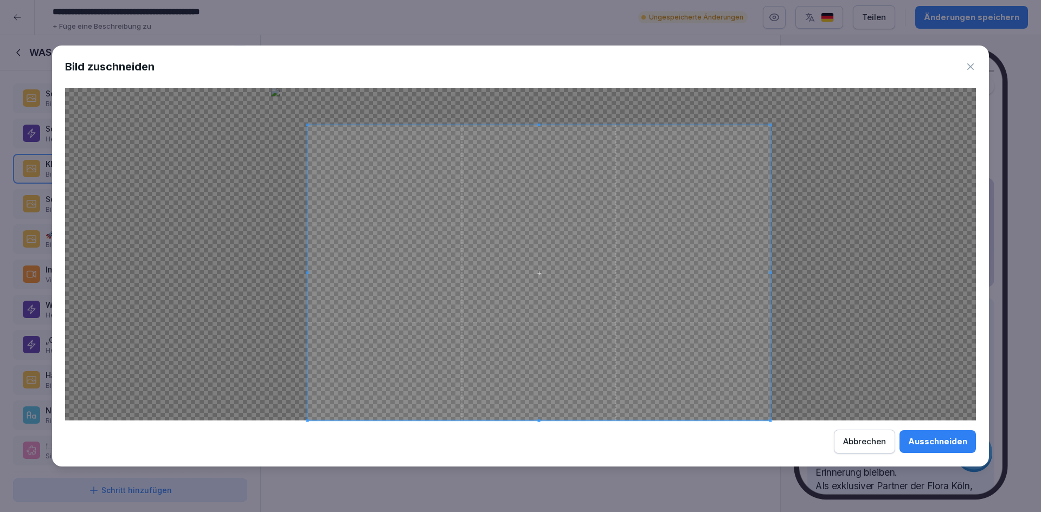
click at [308, 126] on span at bounding box center [307, 125] width 3 height 3
click at [749, 129] on span at bounding box center [748, 127] width 3 height 3
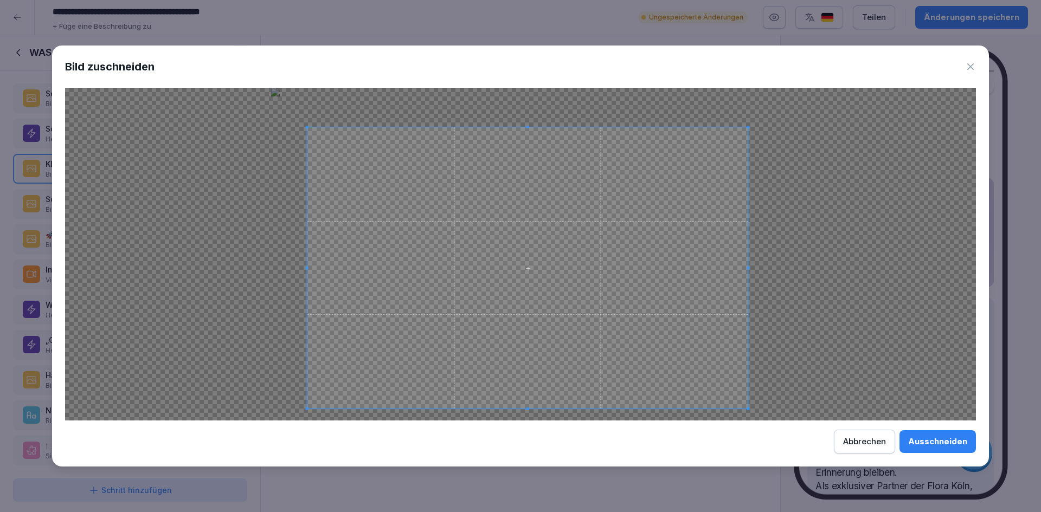
click at [533, 409] on div at bounding box center [527, 267] width 441 height 281
